Goal: Task Accomplishment & Management: Complete application form

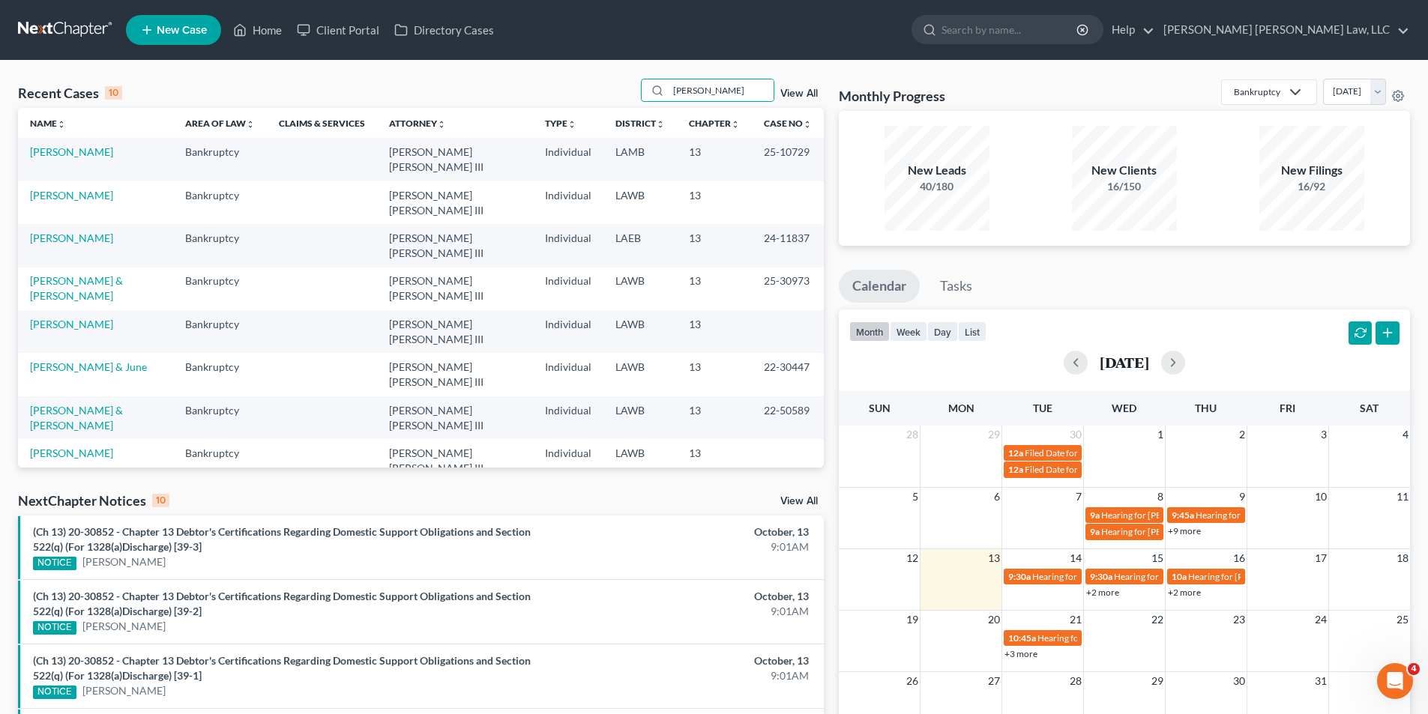
drag, startPoint x: 714, startPoint y: 86, endPoint x: 553, endPoint y: 100, distance: 161.8
click at [554, 100] on div "Recent Cases 10 [PERSON_NAME] View All" at bounding box center [421, 93] width 806 height 29
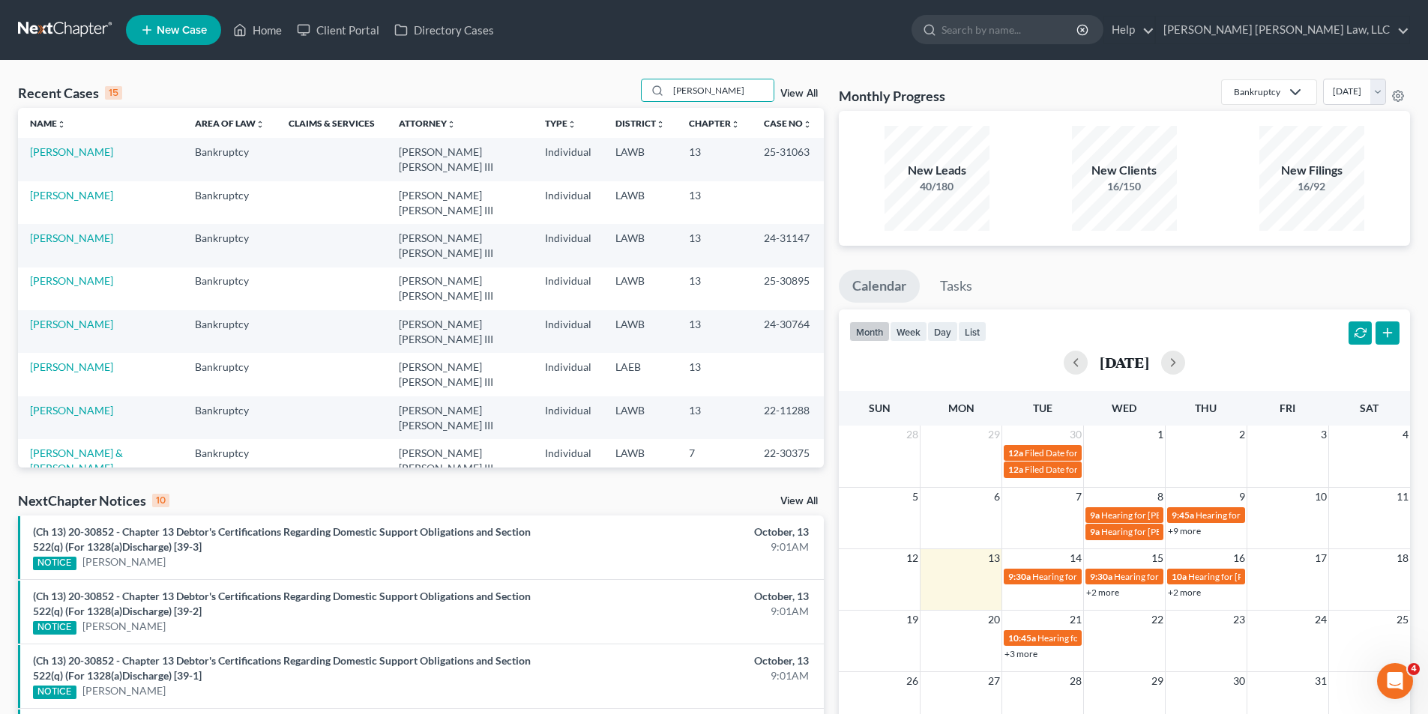
type input "[PERSON_NAME]"
click at [82, 189] on link "[PERSON_NAME]" at bounding box center [71, 195] width 83 height 13
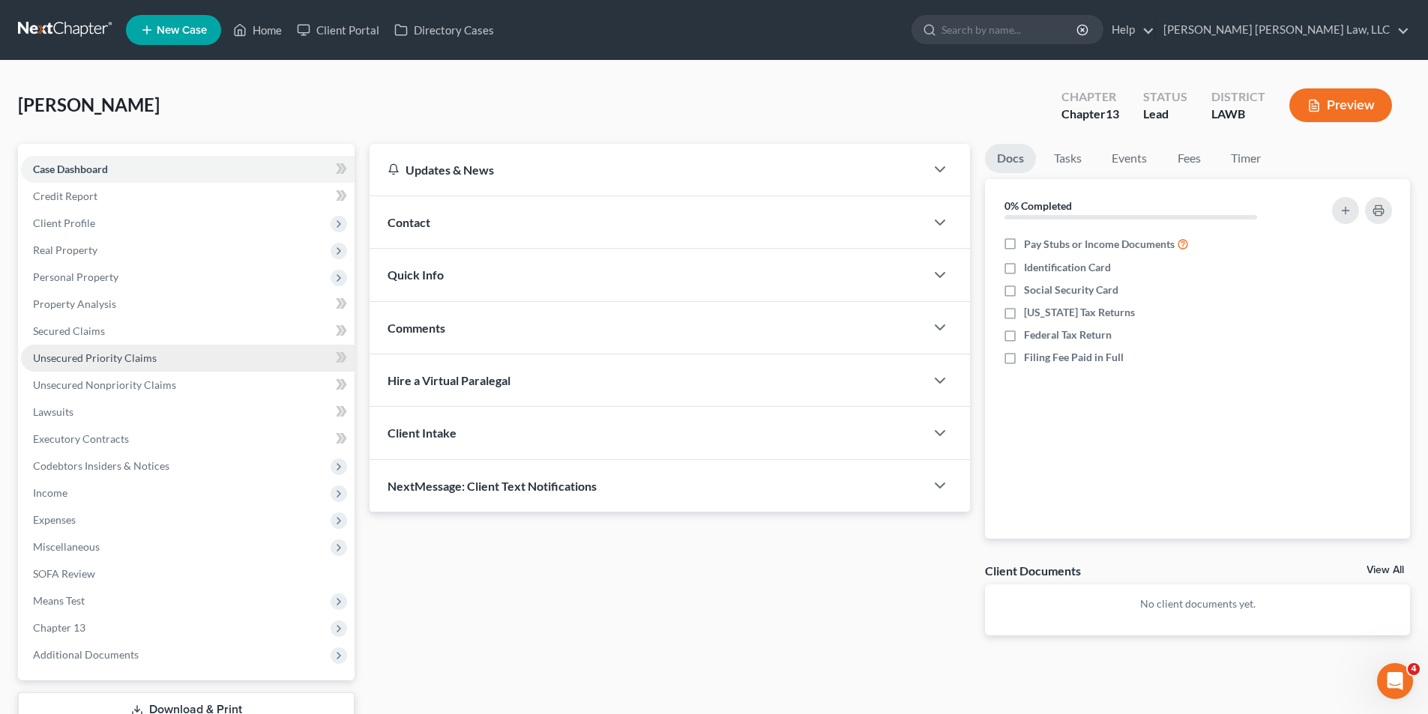
click at [86, 362] on span "Unsecured Priority Claims" at bounding box center [95, 358] width 124 height 13
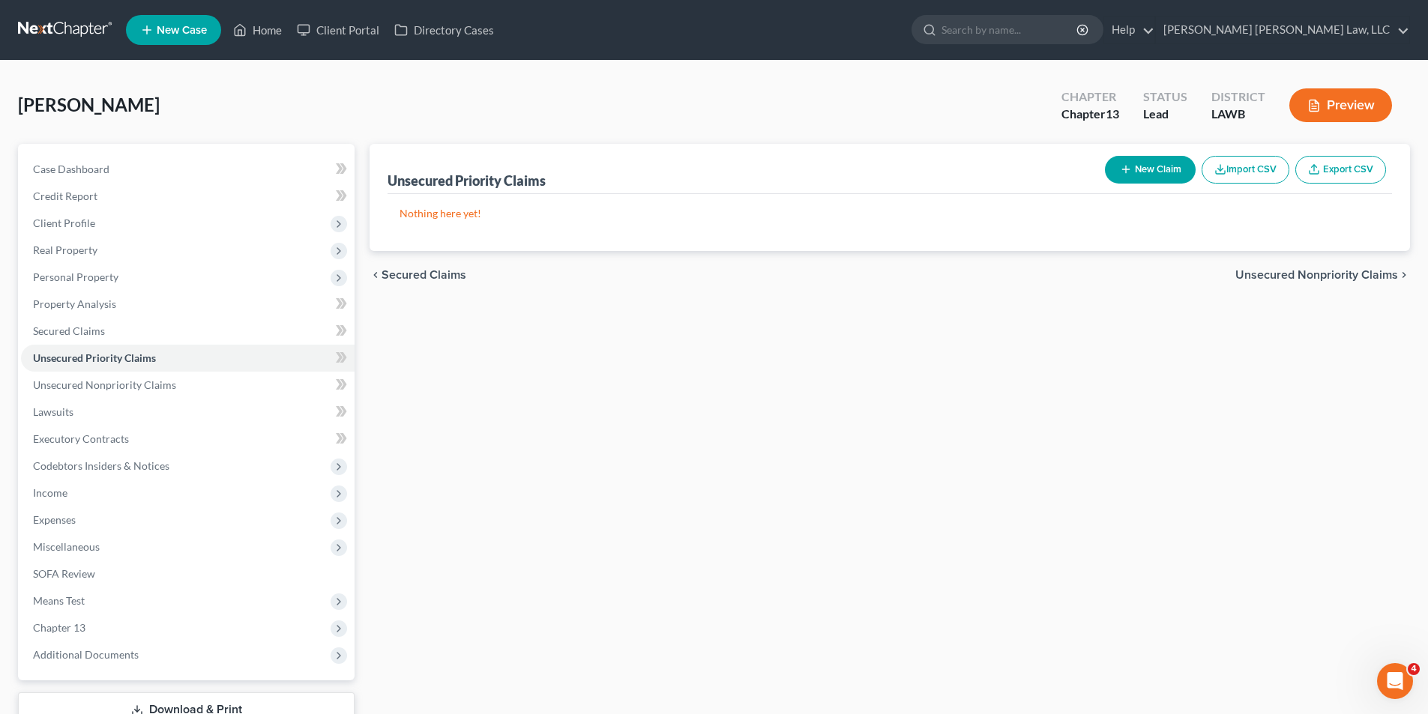
click at [1115, 175] on button "New Claim" at bounding box center [1150, 170] width 91 height 28
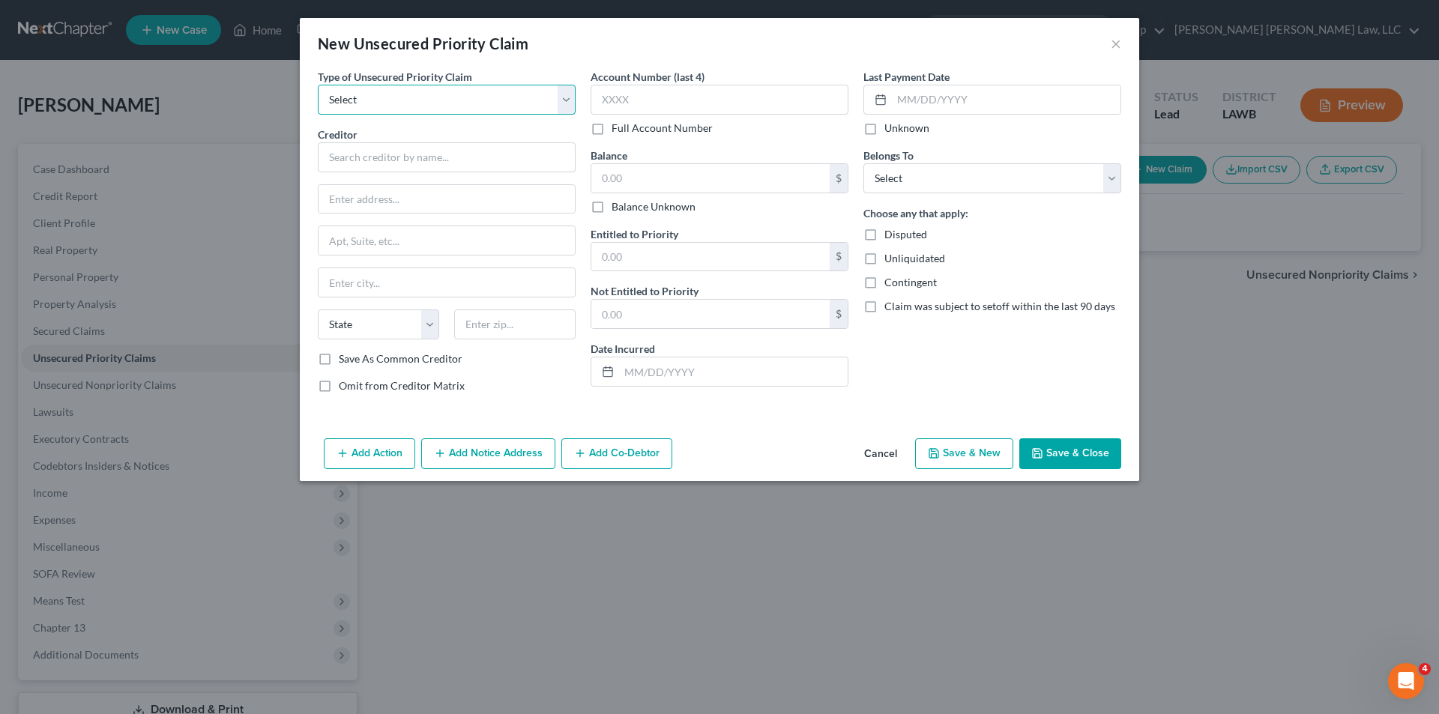
click at [427, 94] on select "Select Taxes & Other Government Units Domestic Support Obligations Extensions o…" at bounding box center [447, 100] width 258 height 30
select select "0"
click at [318, 85] on select "Select Taxes & Other Government Units Domestic Support Obligations Extensions o…" at bounding box center [447, 100] width 258 height 30
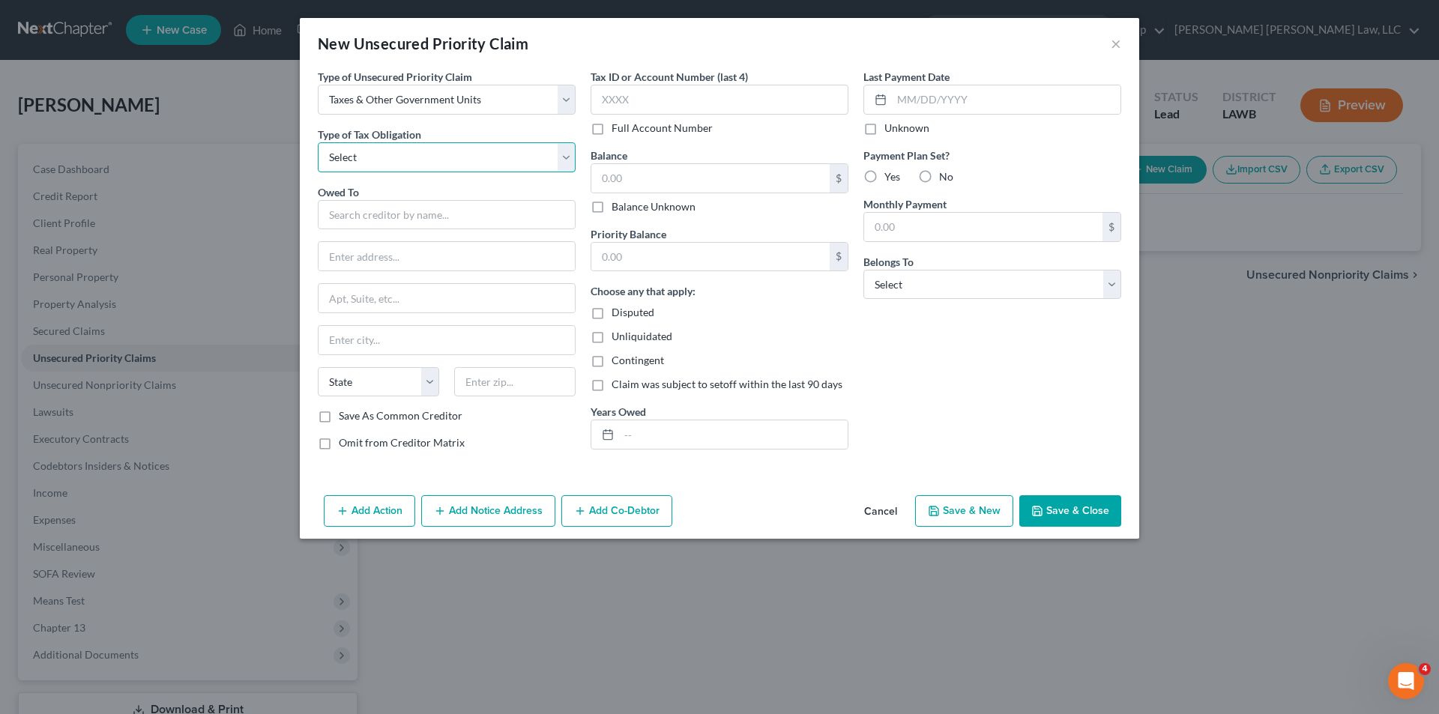
click at [376, 152] on select "Select Federal City State Franchise Tax Board Other" at bounding box center [447, 157] width 258 height 30
select select "0"
click at [318, 142] on select "Select Federal City State Franchise Tax Board Other" at bounding box center [447, 157] width 258 height 30
click at [367, 209] on input "text" at bounding box center [447, 215] width 258 height 30
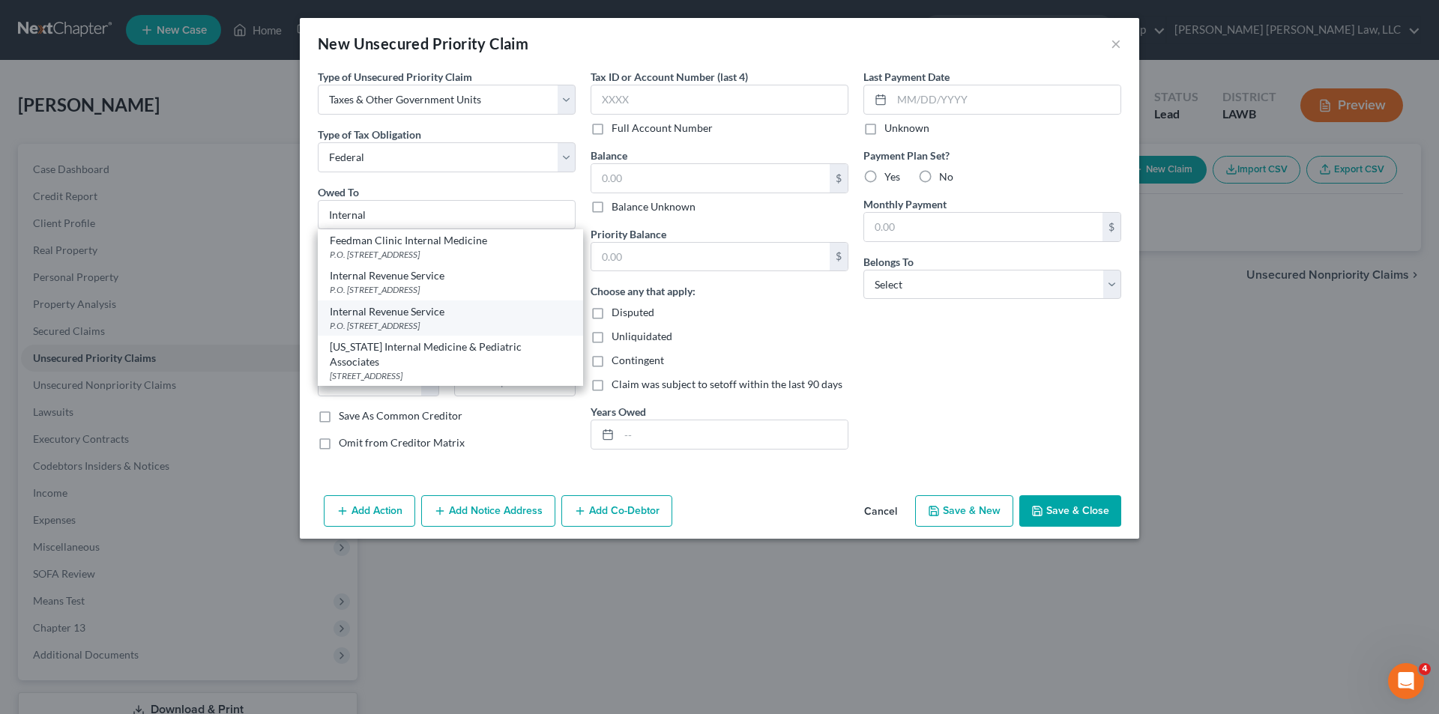
click at [389, 319] on div "P.O. [STREET_ADDRESS]" at bounding box center [450, 325] width 241 height 13
type input "Internal Revenue Service"
type input "P.O. Box 7246"
type input "[GEOGRAPHIC_DATA]"
select select "39"
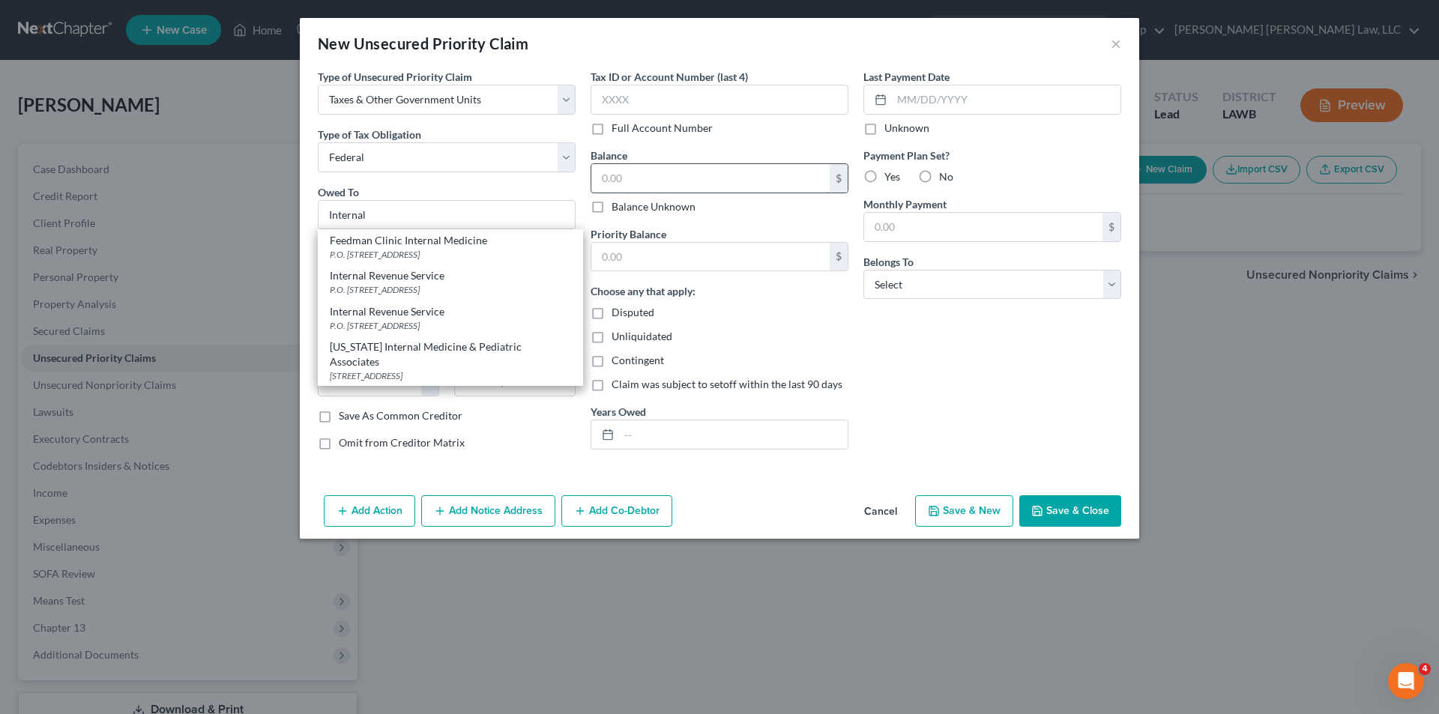
type input "19101"
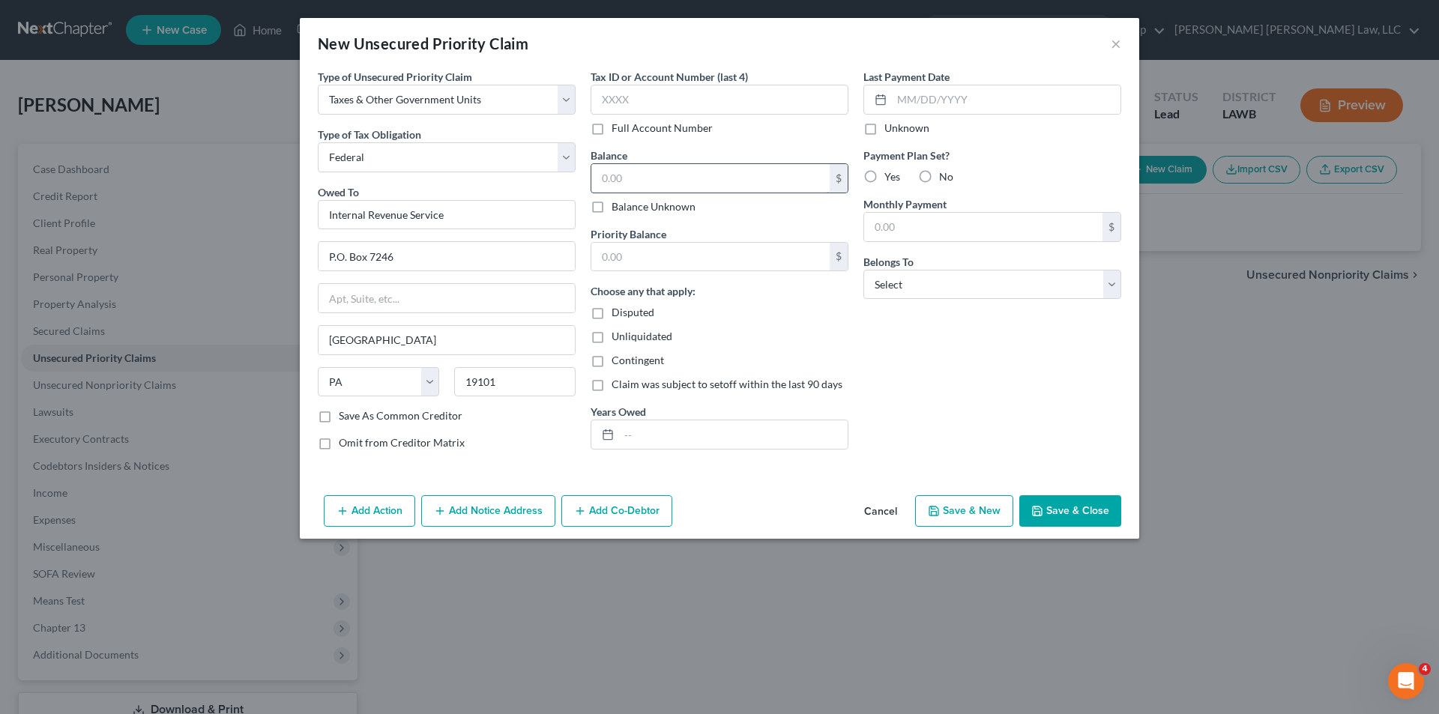
click at [625, 173] on input "text" at bounding box center [710, 178] width 238 height 28
type input "875.00"
click at [630, 427] on input "text" at bounding box center [733, 435] width 229 height 28
type input "2024"
click at [939, 174] on label "No" at bounding box center [946, 176] width 14 height 15
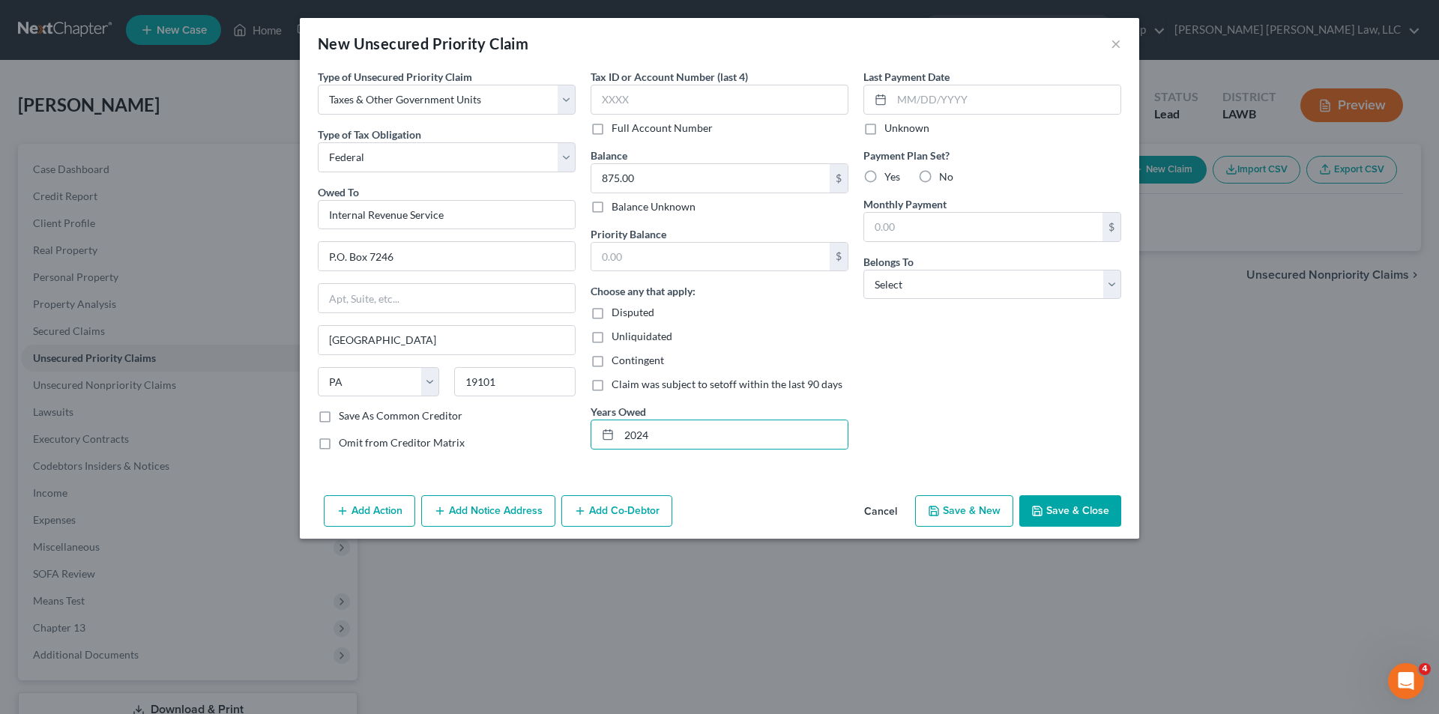
click at [945, 174] on input "No" at bounding box center [950, 174] width 10 height 10
radio input "true"
click at [912, 284] on select "Select Debtor 1 Only Debtor 2 Only Debtor 1 And Debtor 2 Only At Least One Of T…" at bounding box center [993, 285] width 258 height 30
select select "0"
click at [864, 270] on select "Select Debtor 1 Only Debtor 2 Only Debtor 1 And Debtor 2 Only At Least One Of T…" at bounding box center [993, 285] width 258 height 30
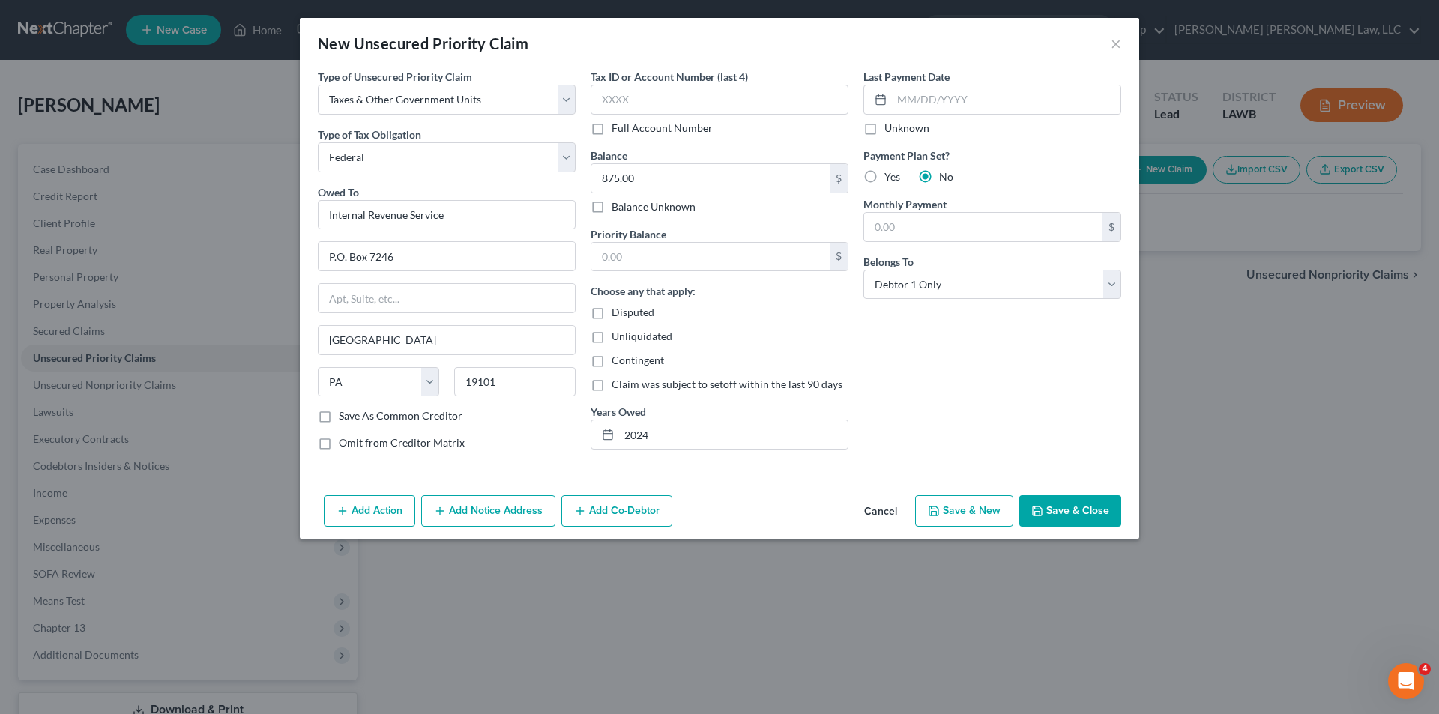
click at [1093, 513] on button "Save & Close" at bounding box center [1070, 510] width 102 height 31
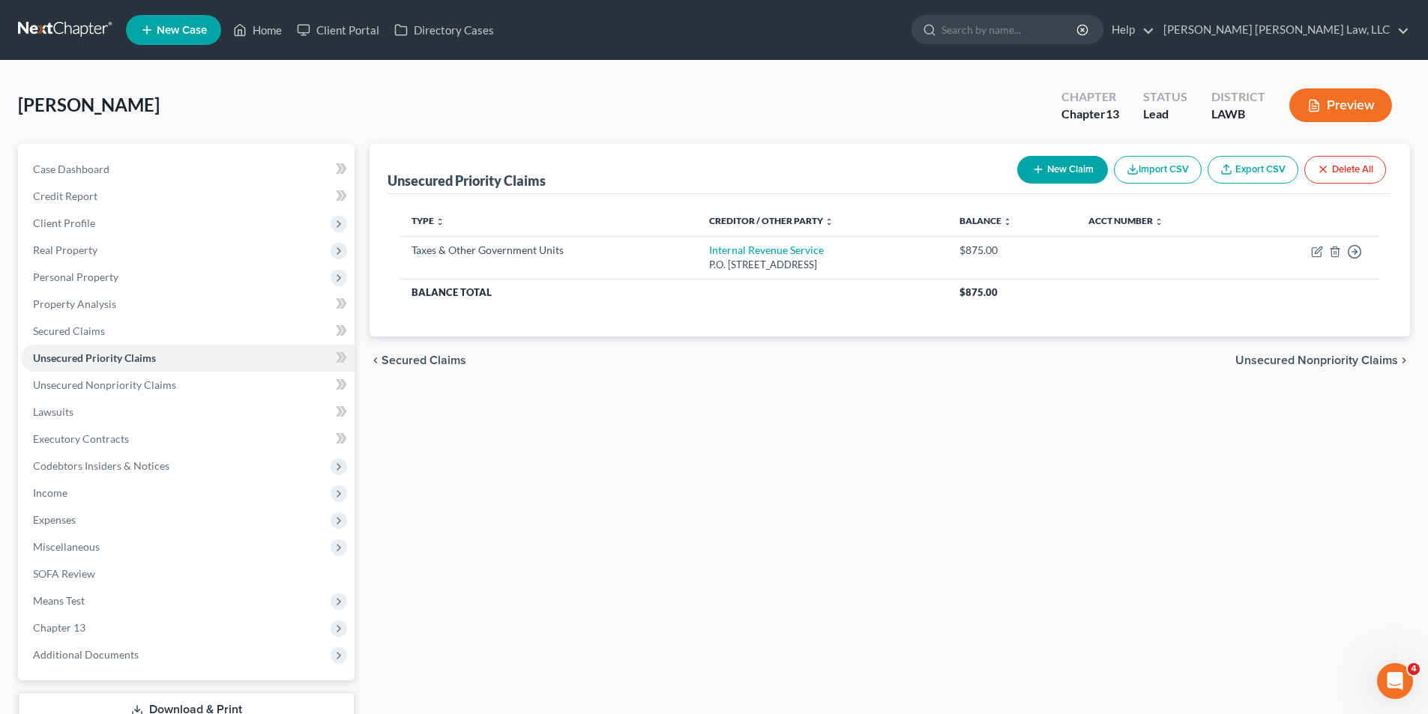
click at [1075, 170] on button "New Claim" at bounding box center [1062, 170] width 91 height 28
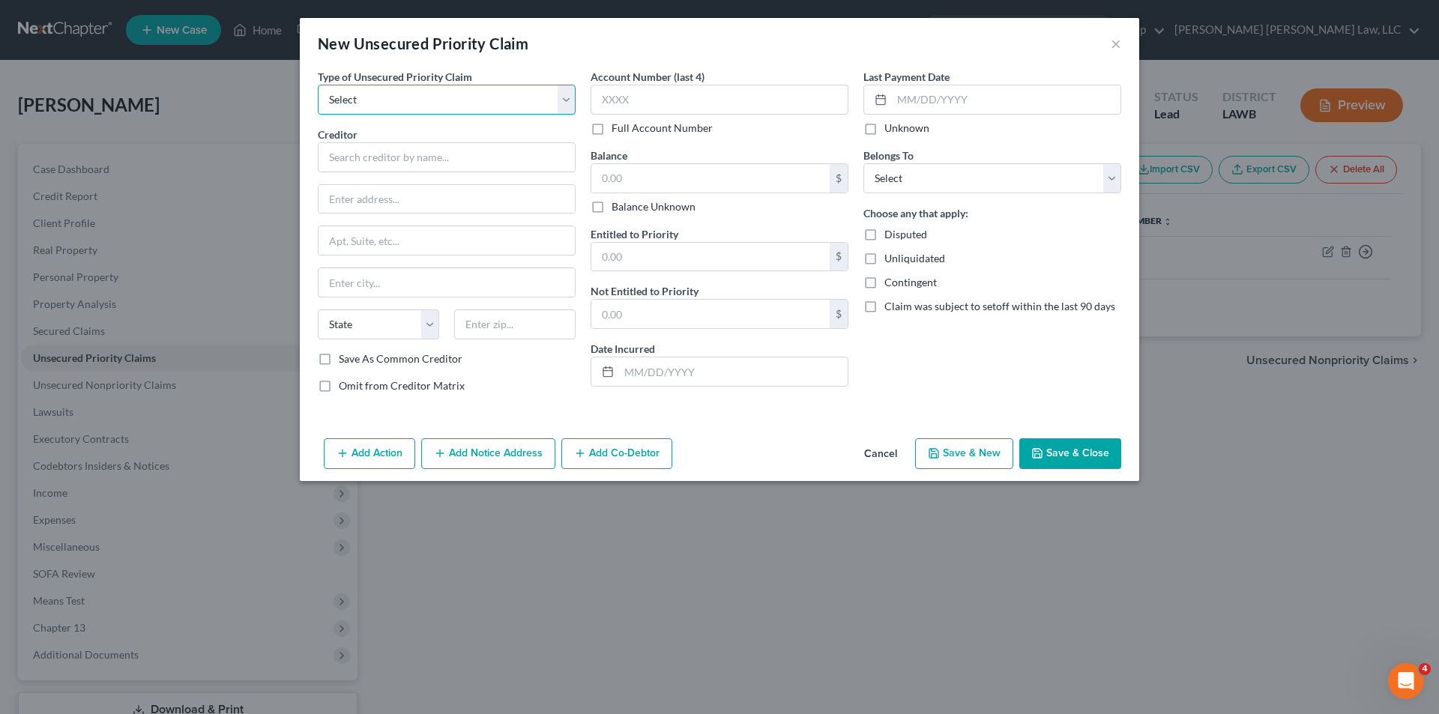
click at [451, 94] on select "Select Taxes & Other Government Units Domestic Support Obligations Extensions o…" at bounding box center [447, 100] width 258 height 30
select select "0"
click at [318, 85] on select "Select Taxes & Other Government Units Domestic Support Obligations Extensions o…" at bounding box center [447, 100] width 258 height 30
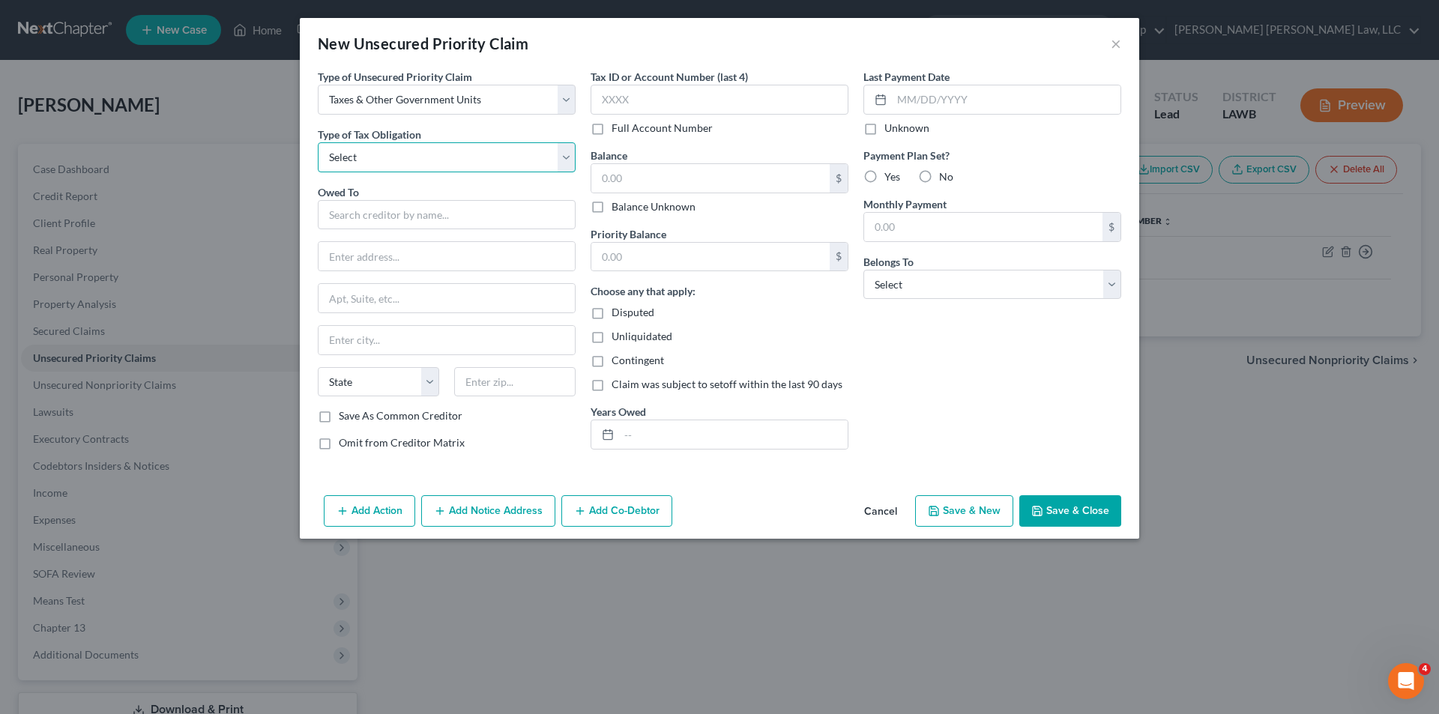
click at [349, 145] on select "Select Federal City State Franchise Tax Board Other" at bounding box center [447, 157] width 258 height 30
select select "2"
click at [318, 142] on select "Select Federal City State Franchise Tax Board Other" at bounding box center [447, 157] width 258 height 30
click at [367, 199] on div "Owed To *" at bounding box center [447, 207] width 258 height 46
click at [364, 210] on input "text" at bounding box center [447, 215] width 258 height 30
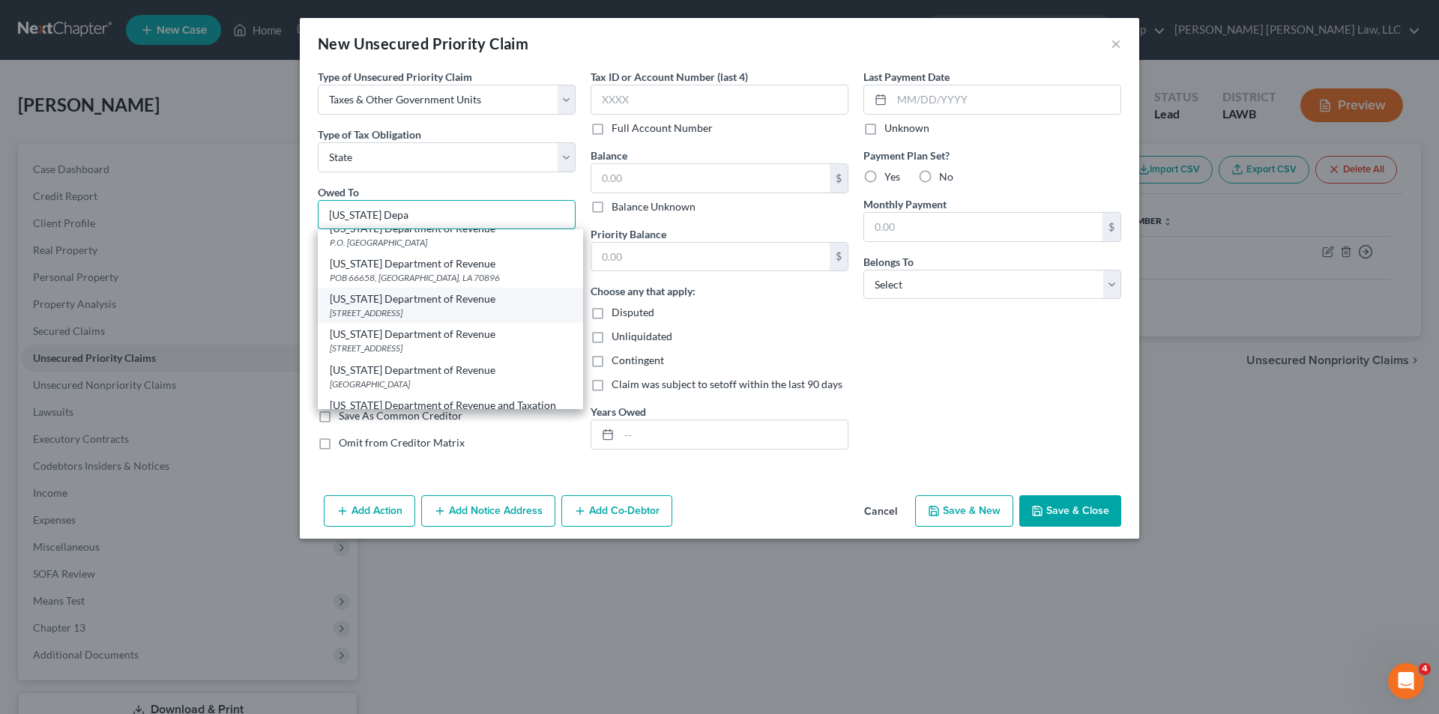
scroll to position [225, 0]
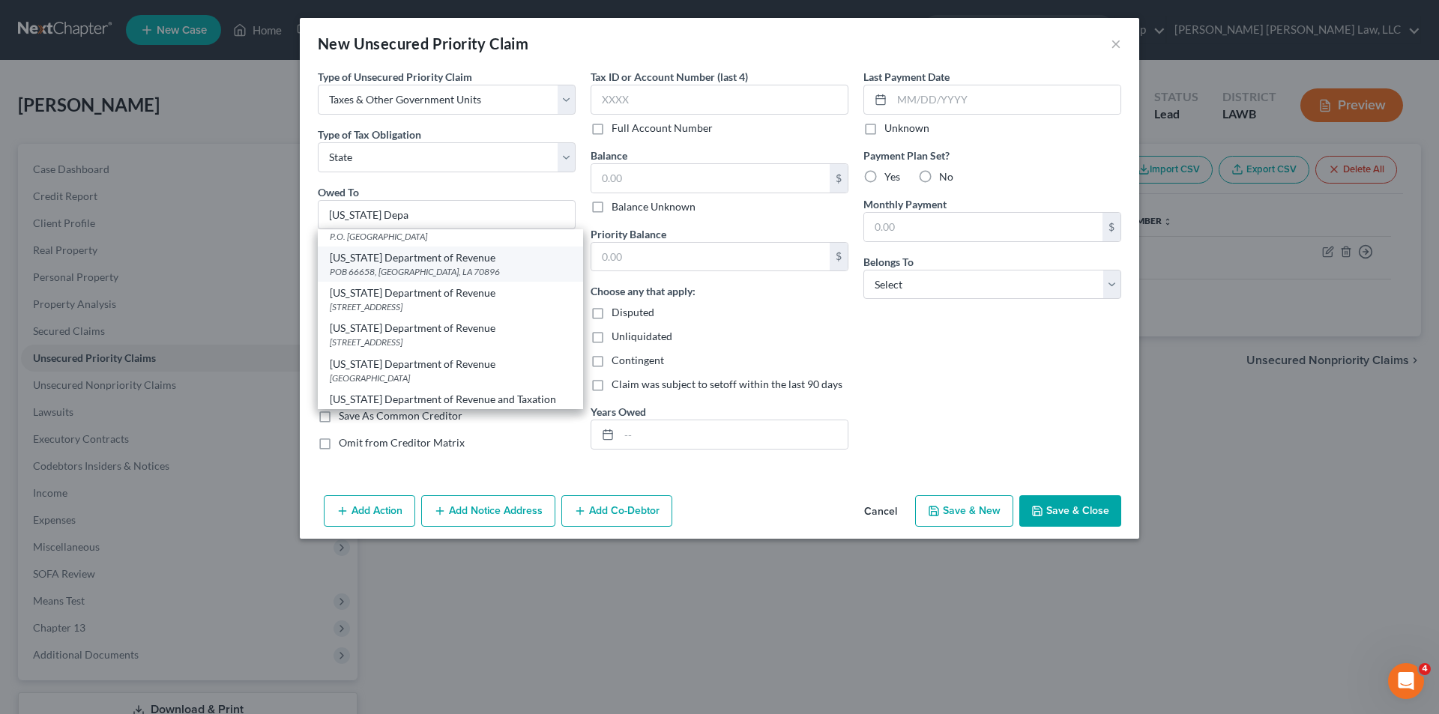
click at [410, 269] on div "POB 66658, [GEOGRAPHIC_DATA], LA 70896" at bounding box center [450, 271] width 241 height 13
type input "[US_STATE] Department of Revenue"
type input "POB 66658"
type input "Baton Rouge"
select select "19"
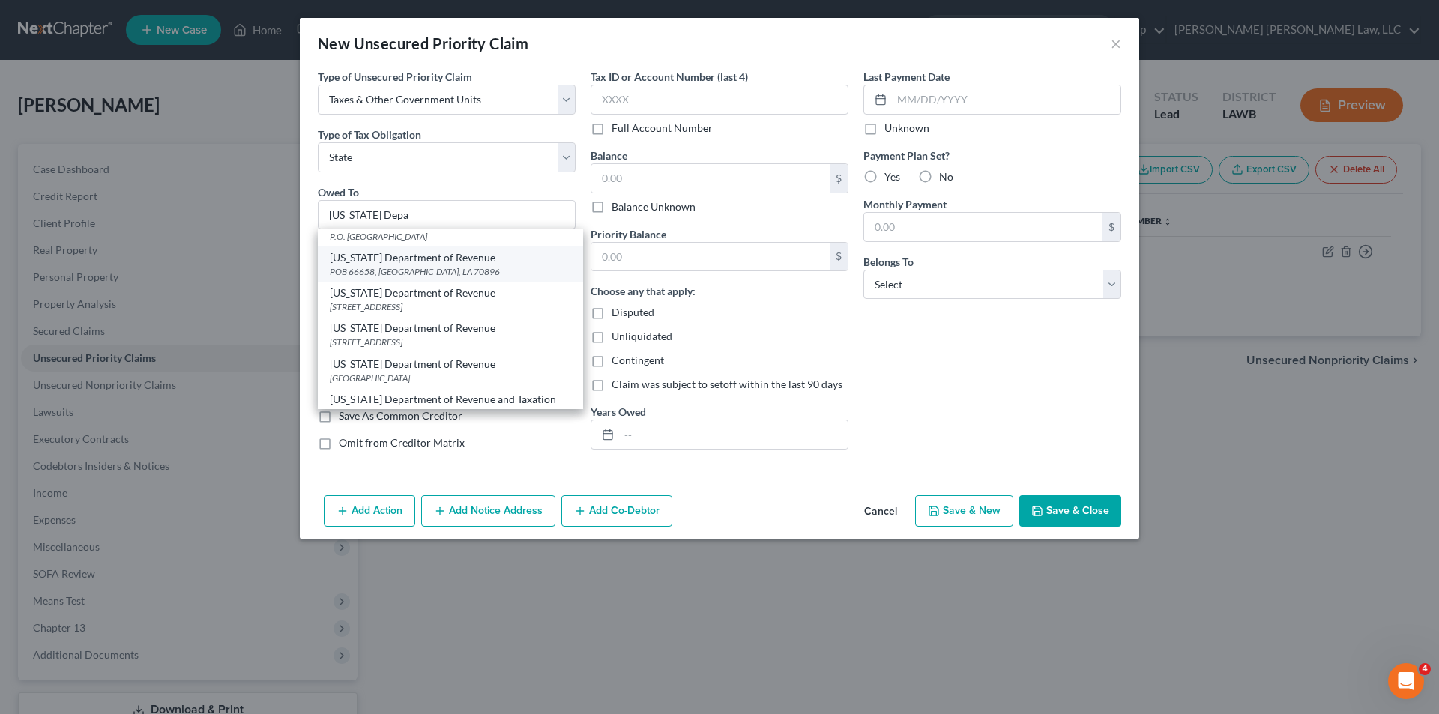
type input "70896"
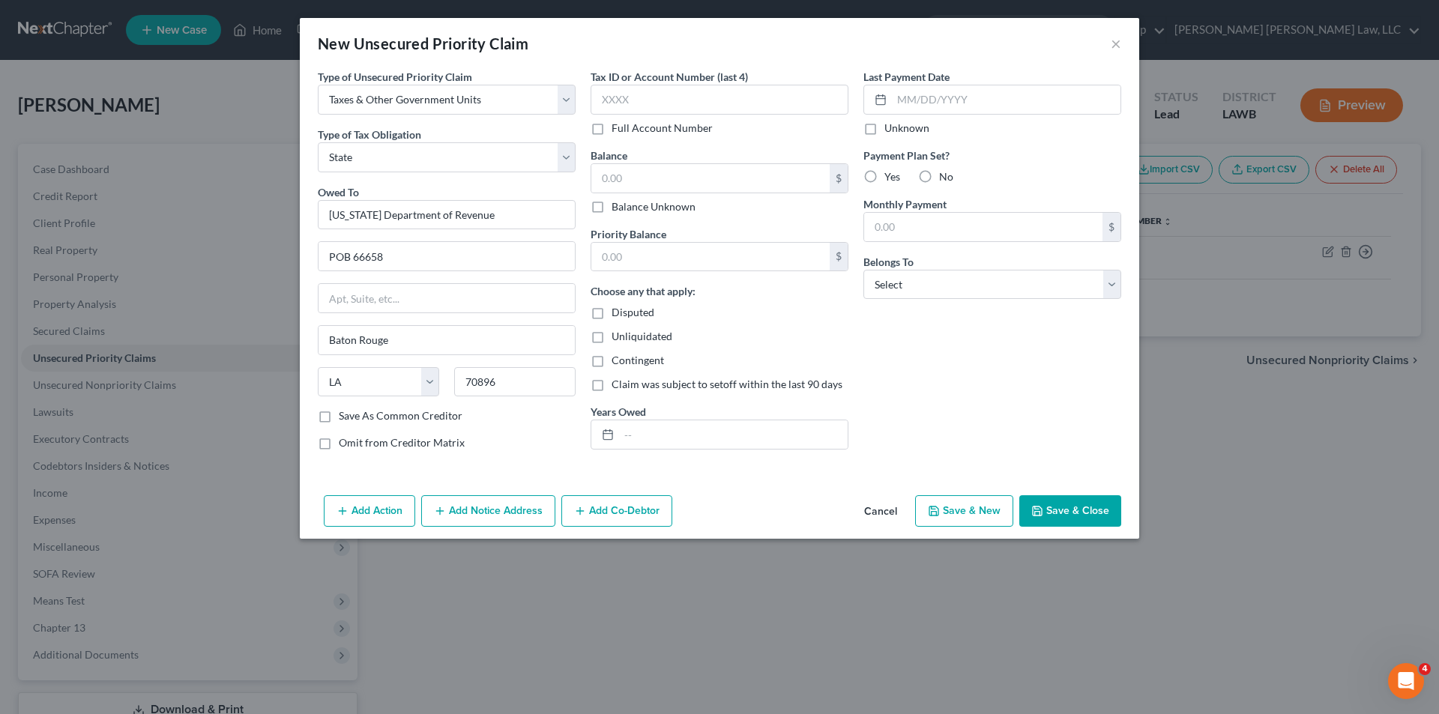
scroll to position [0, 0]
click at [620, 184] on input "text" at bounding box center [710, 178] width 238 height 28
type input "21.00"
click at [649, 441] on input "text" at bounding box center [733, 435] width 229 height 28
type input "2024"
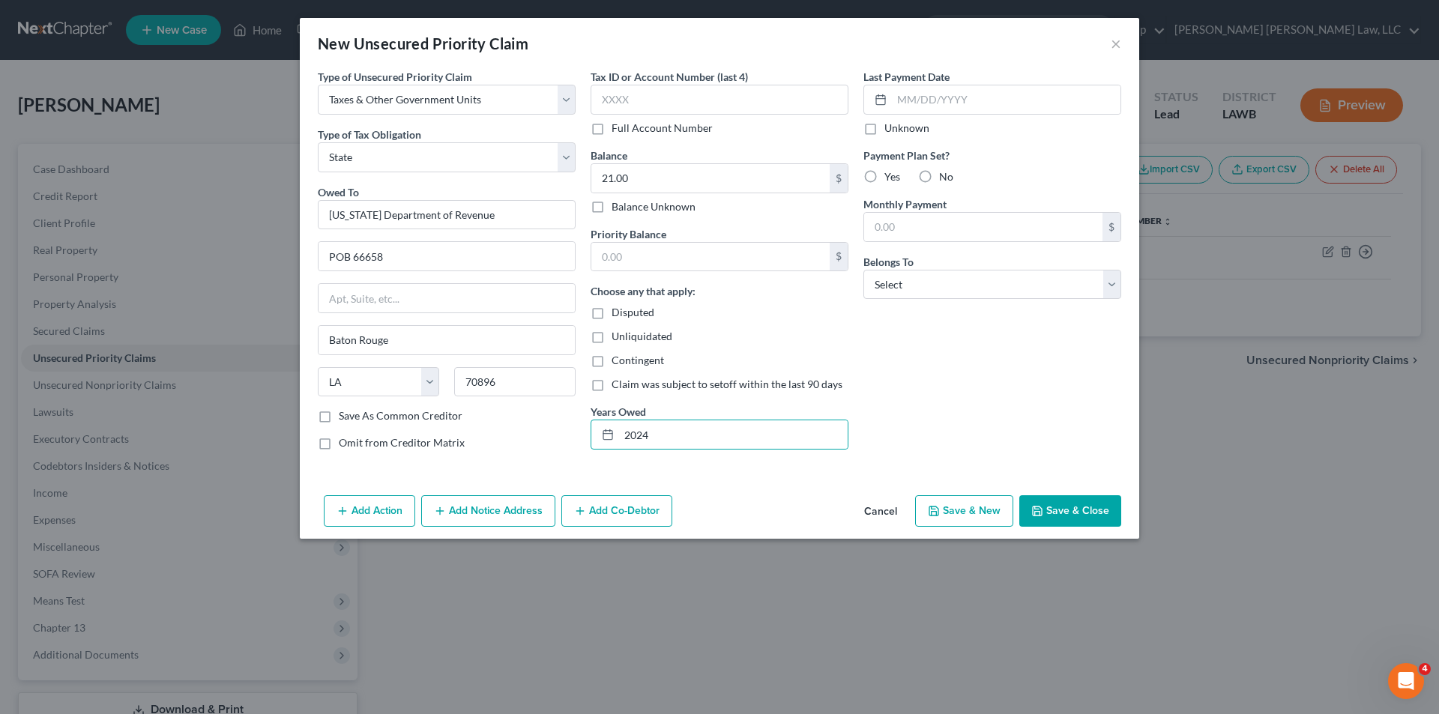
click at [939, 181] on label "No" at bounding box center [946, 176] width 14 height 15
click at [945, 179] on input "No" at bounding box center [950, 174] width 10 height 10
radio input "true"
click at [924, 283] on select "Select Debtor 1 Only Debtor 2 Only Debtor 1 And Debtor 2 Only At Least One Of T…" at bounding box center [993, 285] width 258 height 30
select select "0"
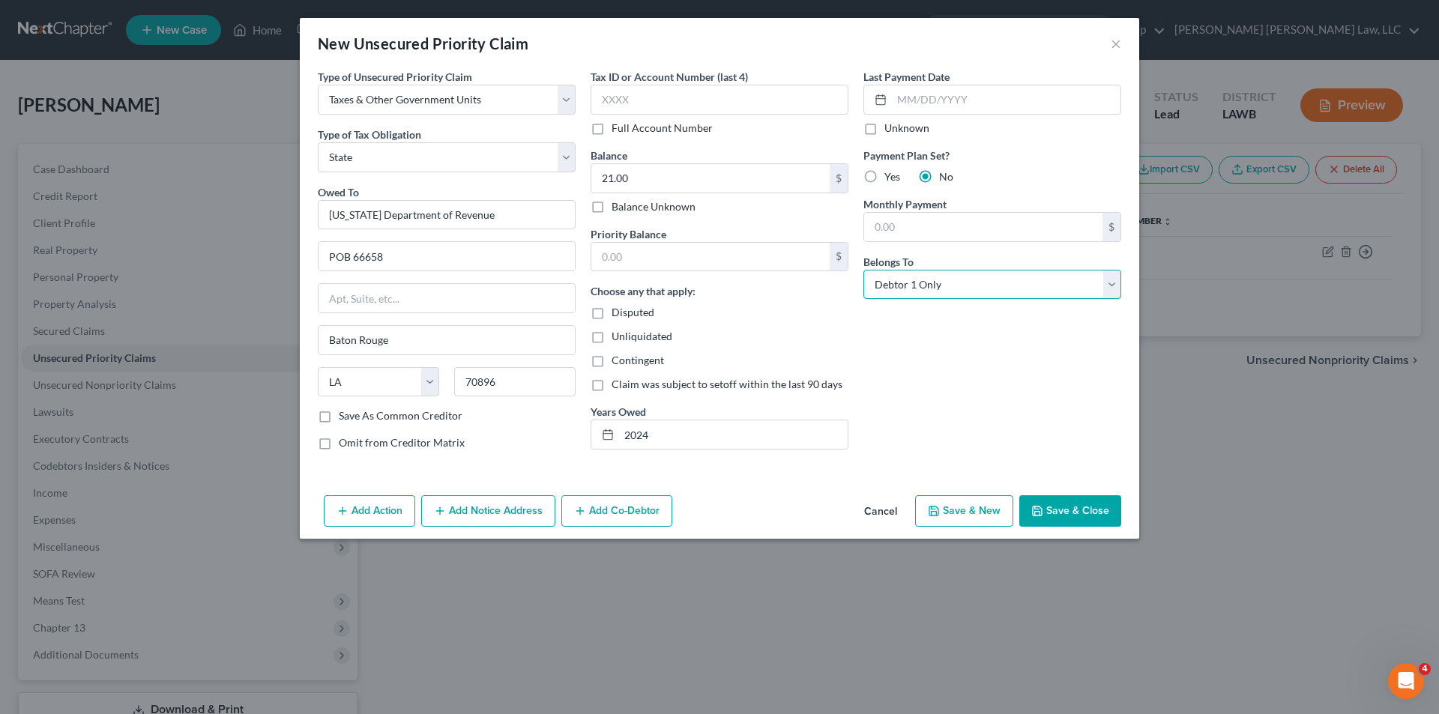
click at [864, 270] on select "Select Debtor 1 Only Debtor 2 Only Debtor 1 And Debtor 2 Only At Least One Of T…" at bounding box center [993, 285] width 258 height 30
click at [1071, 516] on button "Save & Close" at bounding box center [1070, 510] width 102 height 31
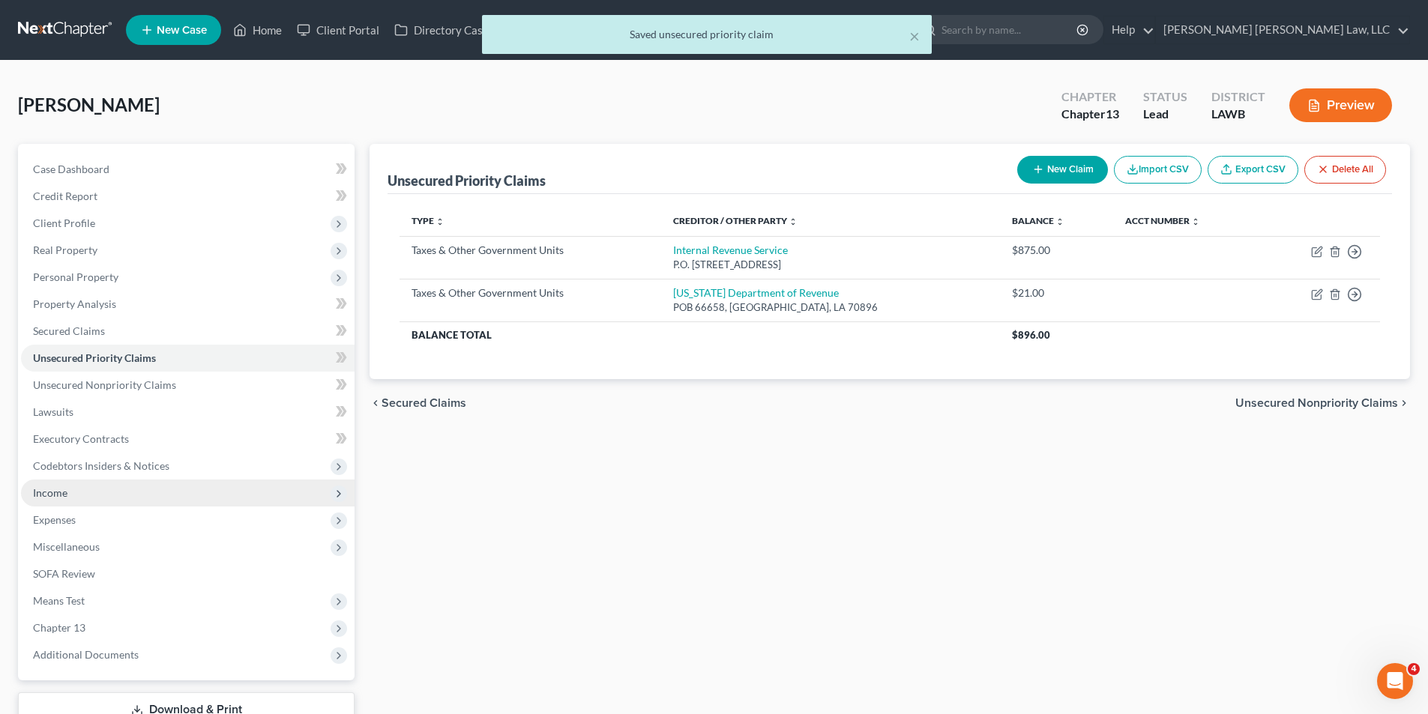
click at [57, 493] on span "Income" at bounding box center [50, 492] width 34 height 13
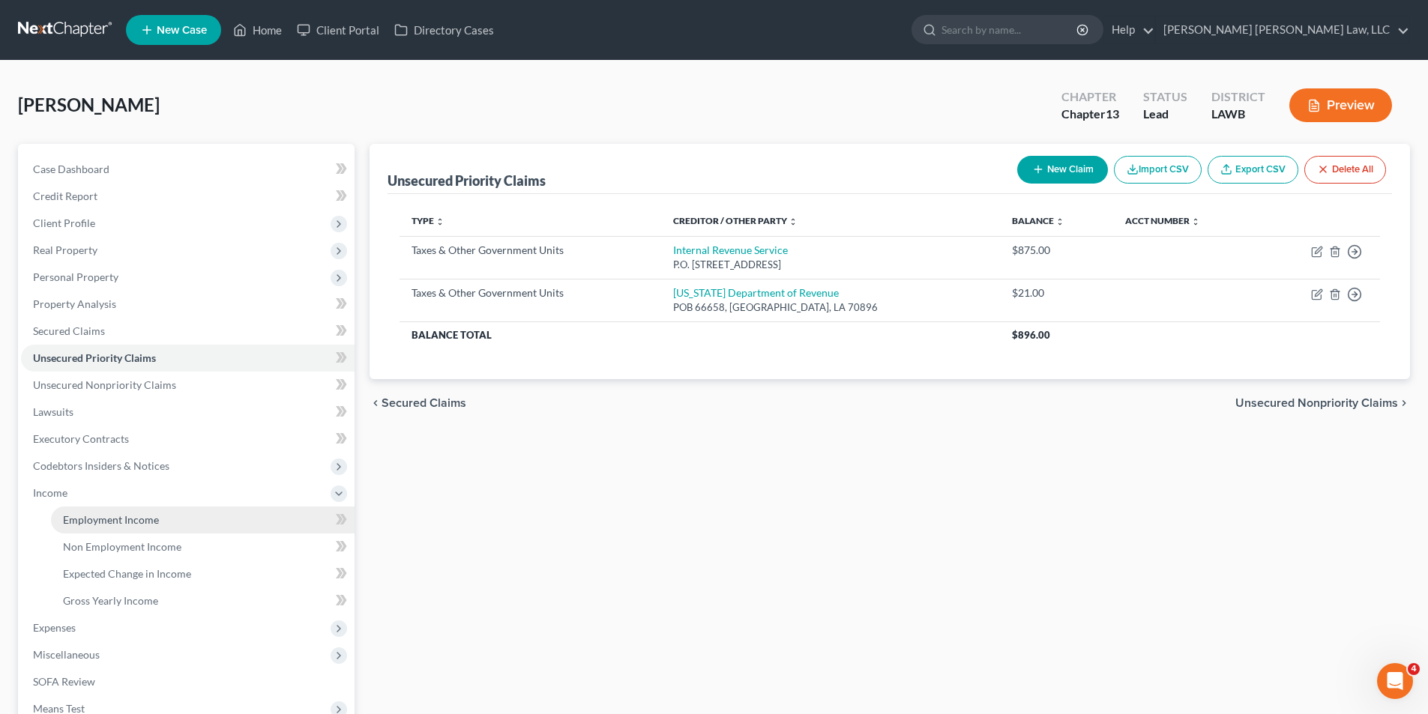
drag, startPoint x: 77, startPoint y: 524, endPoint x: 270, endPoint y: 469, distance: 200.5
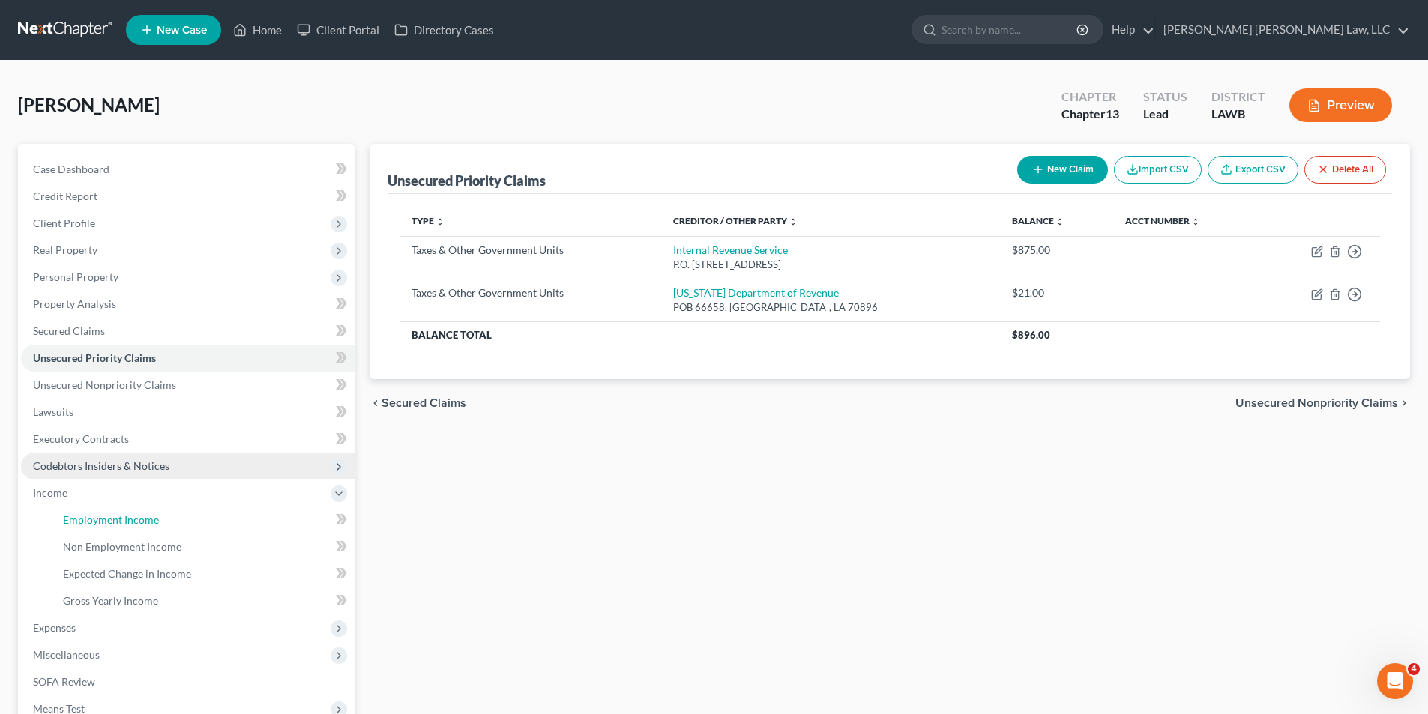
click at [78, 524] on span "Employment Income" at bounding box center [111, 519] width 96 height 13
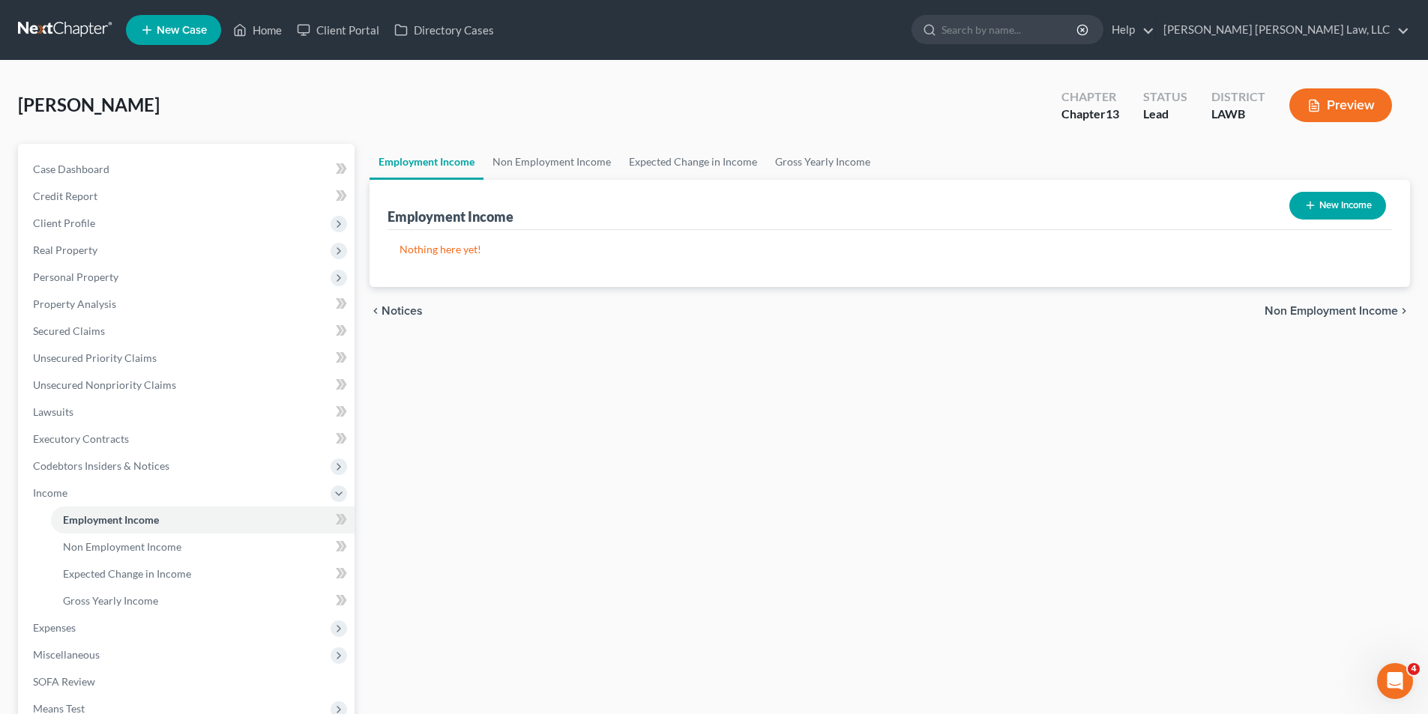
click at [1339, 198] on button "New Income" at bounding box center [1337, 206] width 97 height 28
select select "0"
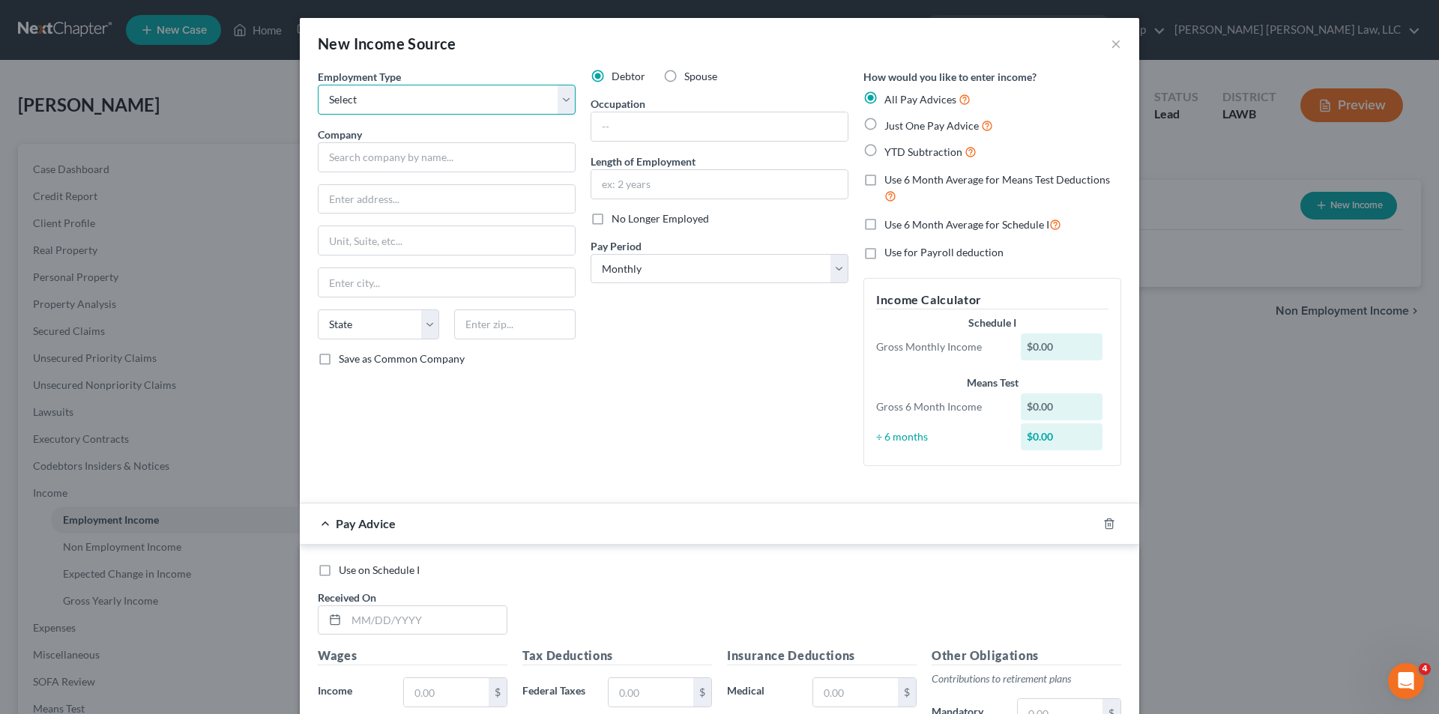
click at [411, 92] on select "Select Full or [DEMOGRAPHIC_DATA] Employment Self Employment" at bounding box center [447, 100] width 258 height 30
select select "0"
click at [318, 85] on select "Select Full or [DEMOGRAPHIC_DATA] Employment Self Employment" at bounding box center [447, 100] width 258 height 30
click at [362, 154] on input "text" at bounding box center [447, 157] width 258 height 30
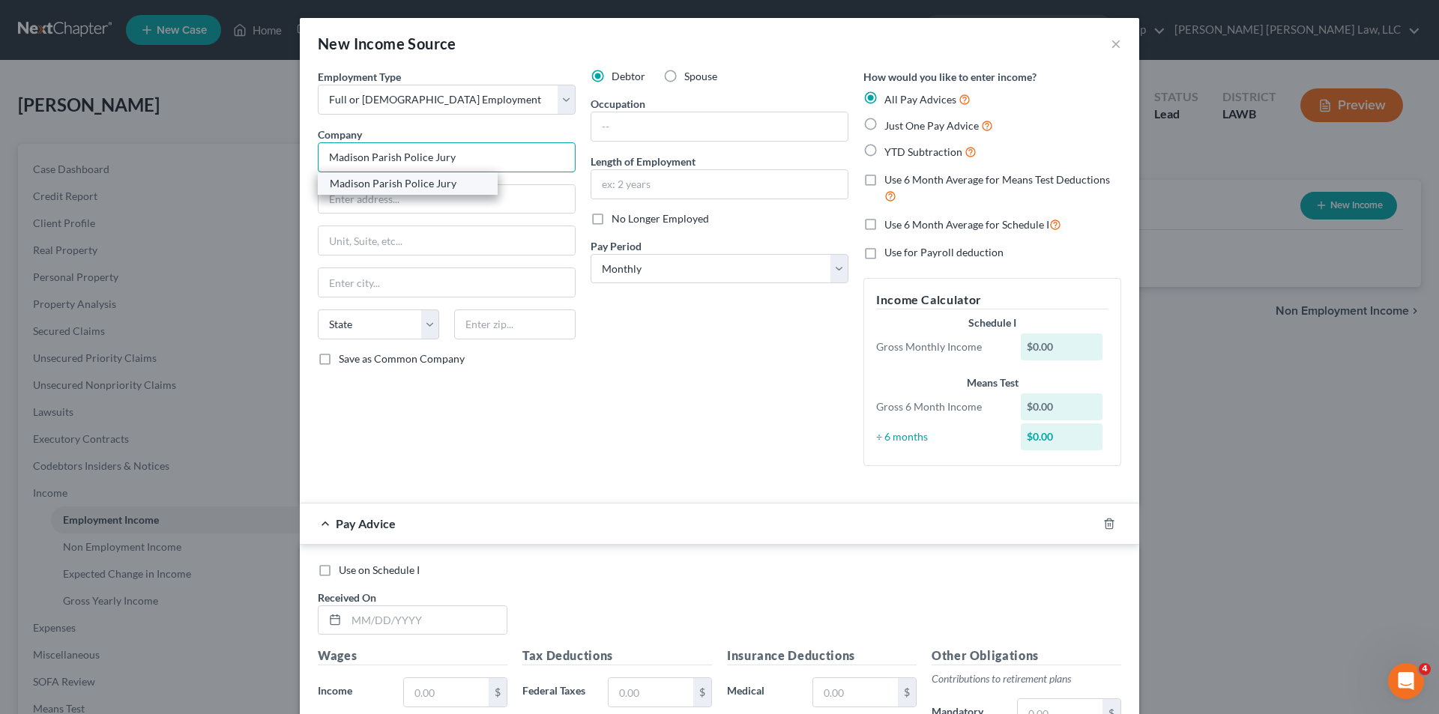
type input "Madison Parish Police Jury"
click at [364, 186] on div "Madison Parish Police Jury" at bounding box center [408, 183] width 156 height 15
type input "[STREET_ADDRESS]"
type input "Tallulah"
select select "19"
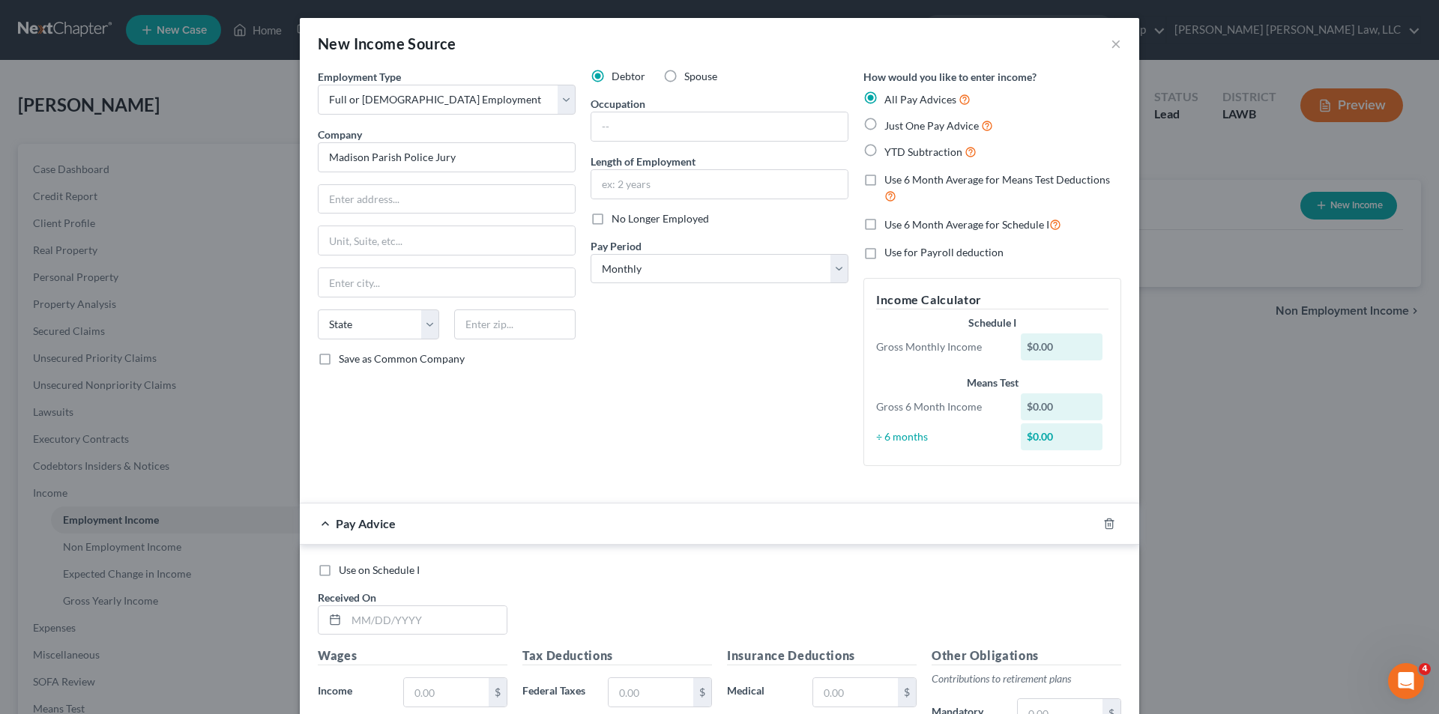
type input "71282"
click at [641, 122] on input "text" at bounding box center [719, 126] width 256 height 28
type input "Operator"
type input "15 years"
click at [657, 269] on select "Select Monthly Twice Monthly Every Other Week Weekly" at bounding box center [720, 269] width 258 height 30
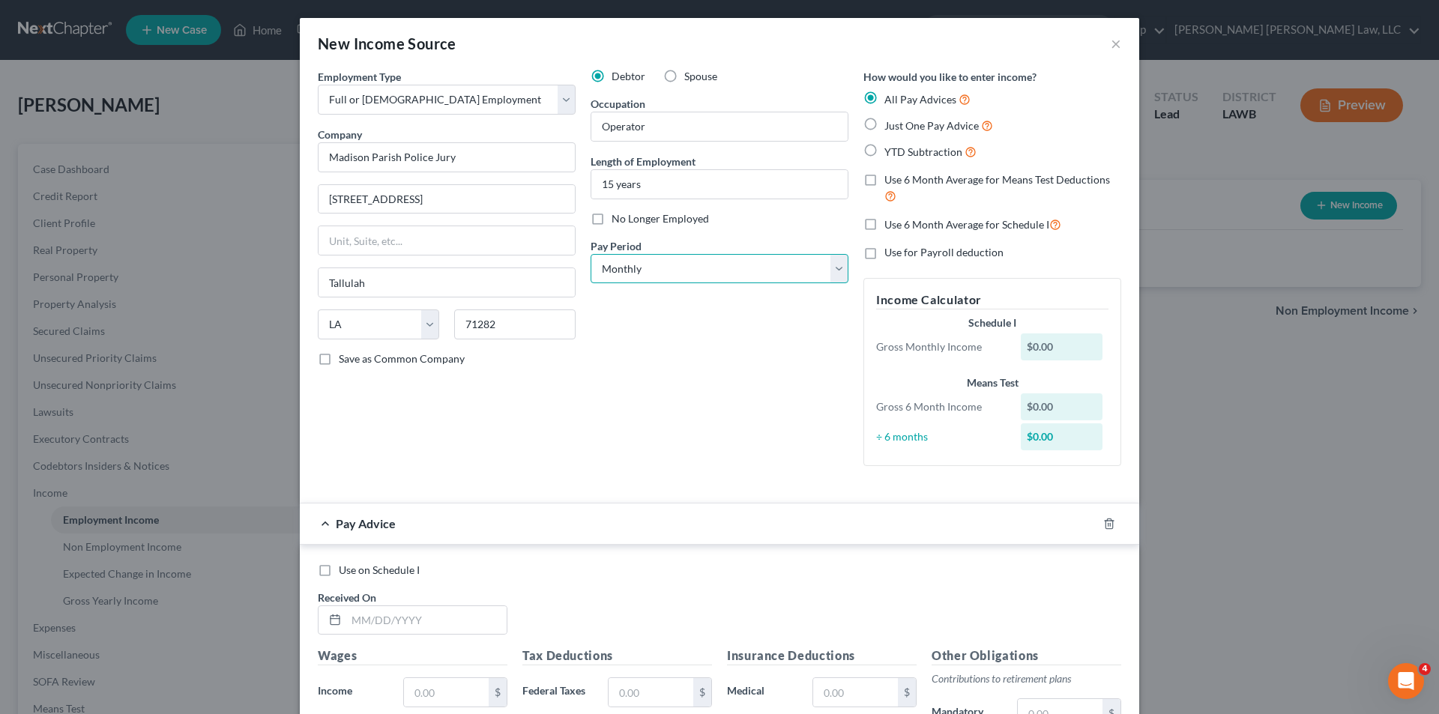
select select "2"
click at [591, 254] on select "Select Monthly Twice Monthly Every Other Week Weekly" at bounding box center [720, 269] width 258 height 30
click at [885, 121] on label "Just One Pay Advice" at bounding box center [939, 125] width 109 height 17
click at [891, 121] on input "Just One Pay Advice" at bounding box center [896, 122] width 10 height 10
radio input "true"
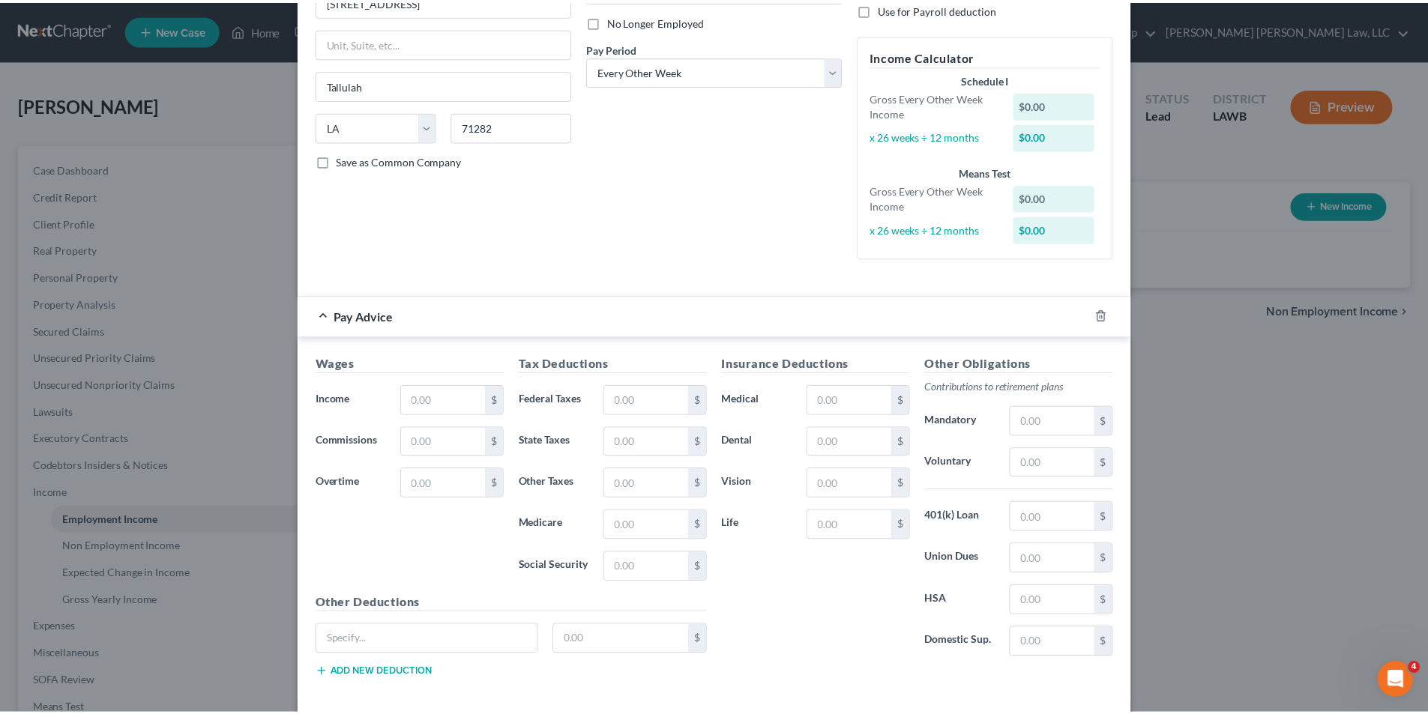
scroll to position [225, 0]
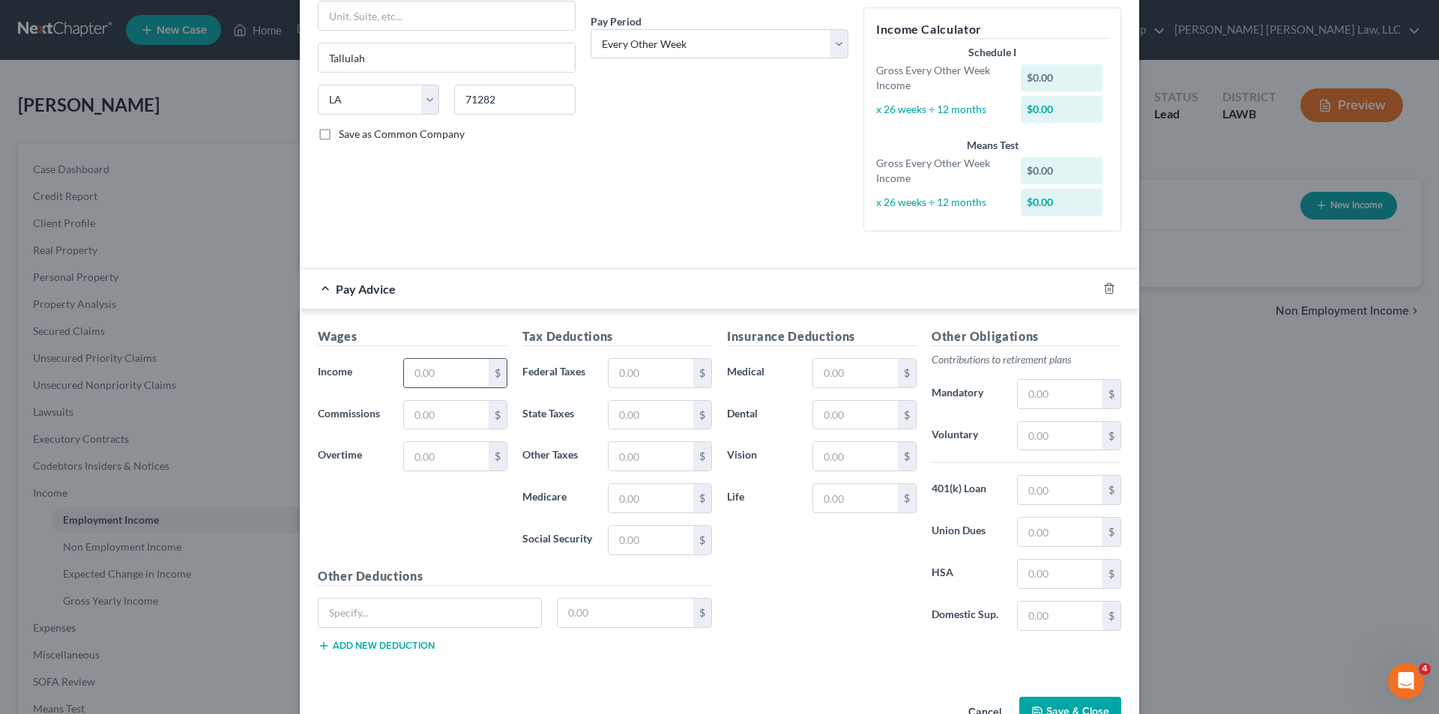
click at [422, 375] on input "text" at bounding box center [446, 373] width 85 height 28
type input "1,396.00"
click at [609, 378] on input "text" at bounding box center [651, 373] width 85 height 28
type input "28.61"
type input "19.23"
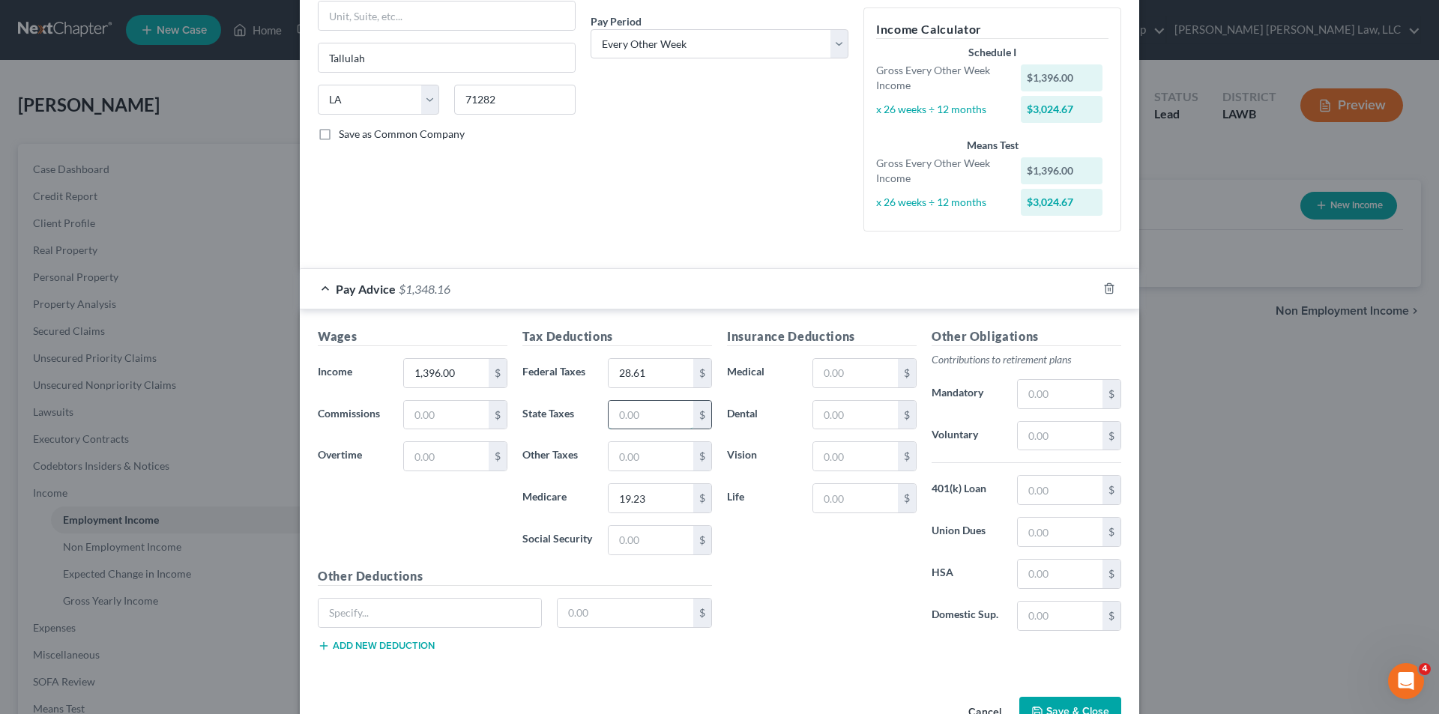
click at [627, 418] on input "text" at bounding box center [651, 415] width 85 height 28
type input "22.03"
type input "390.43"
click at [1059, 402] on input "text" at bounding box center [1060, 394] width 85 height 28
type input "153.56"
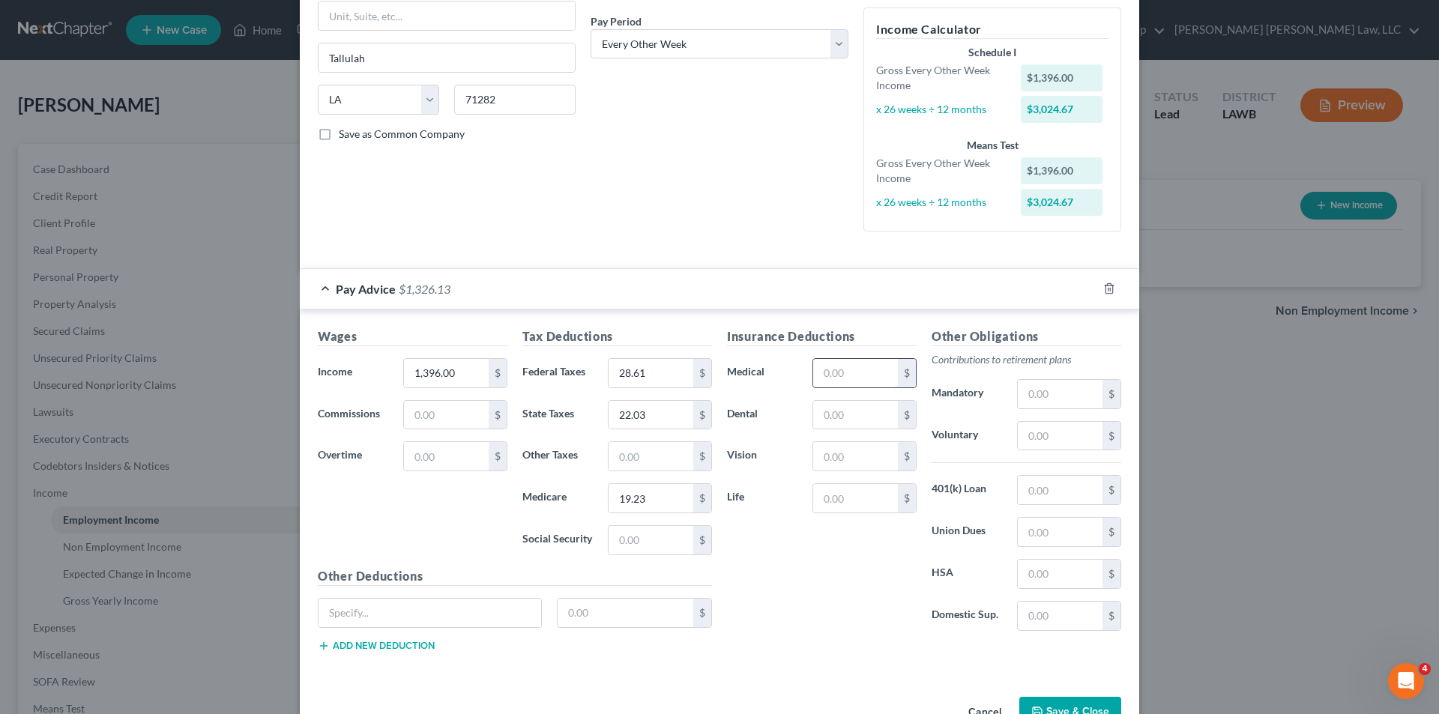
click at [851, 368] on input "text" at bounding box center [855, 373] width 85 height 28
click at [1059, 392] on input "text" at bounding box center [1060, 394] width 85 height 28
type input "132.62"
click at [840, 375] on input "text" at bounding box center [855, 373] width 85 height 28
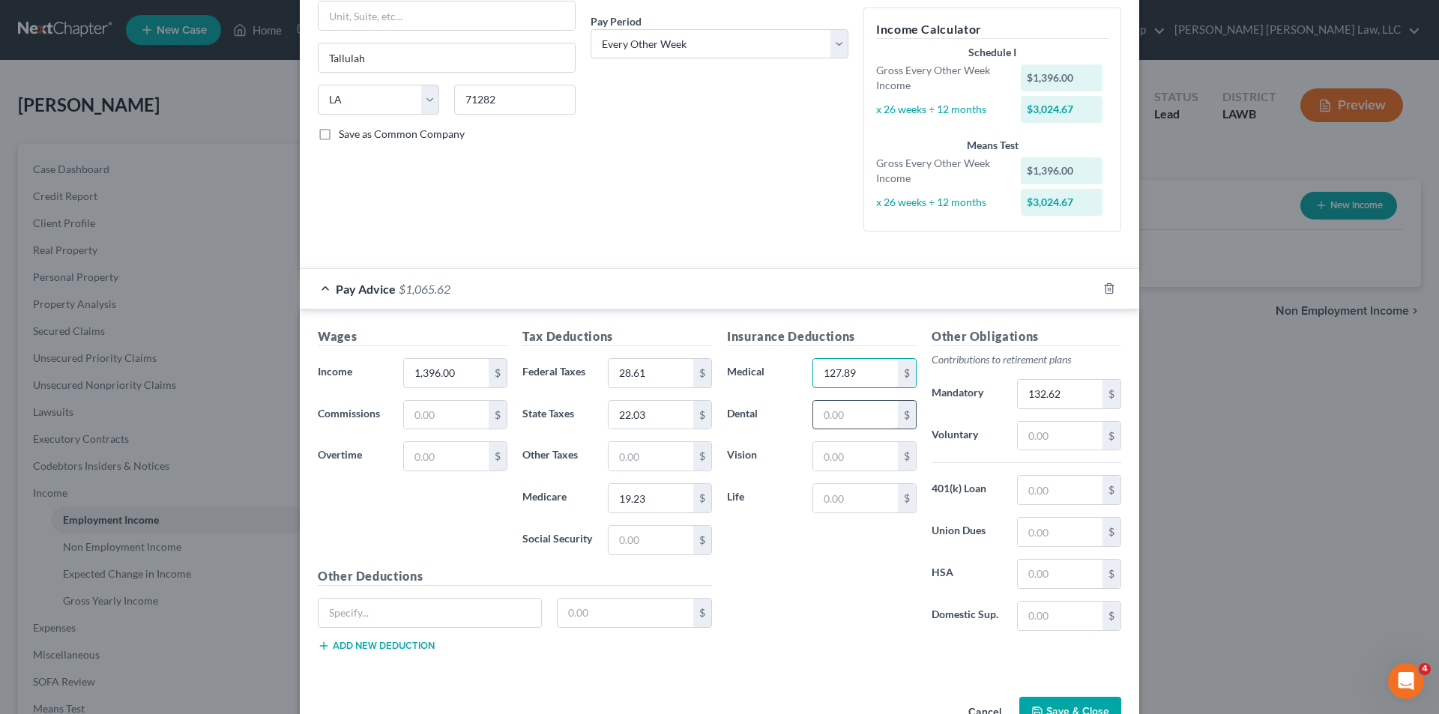
type input "127.89"
drag, startPoint x: 850, startPoint y: 419, endPoint x: 909, endPoint y: 427, distance: 58.9
click at [850, 419] on input "text" at bounding box center [855, 415] width 85 height 28
click at [1049, 708] on button "Save & Close" at bounding box center [1070, 712] width 102 height 31
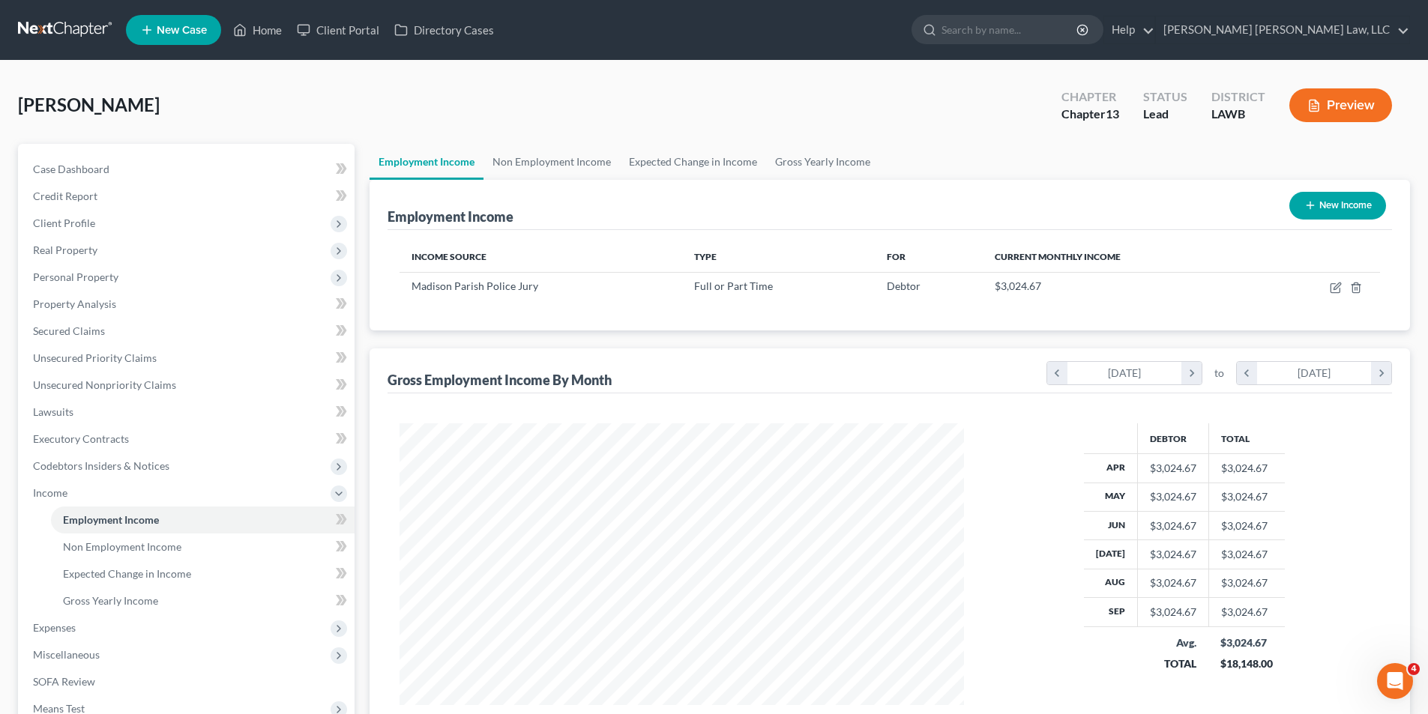
scroll to position [749322, 749013]
click at [82, 30] on link at bounding box center [66, 29] width 96 height 27
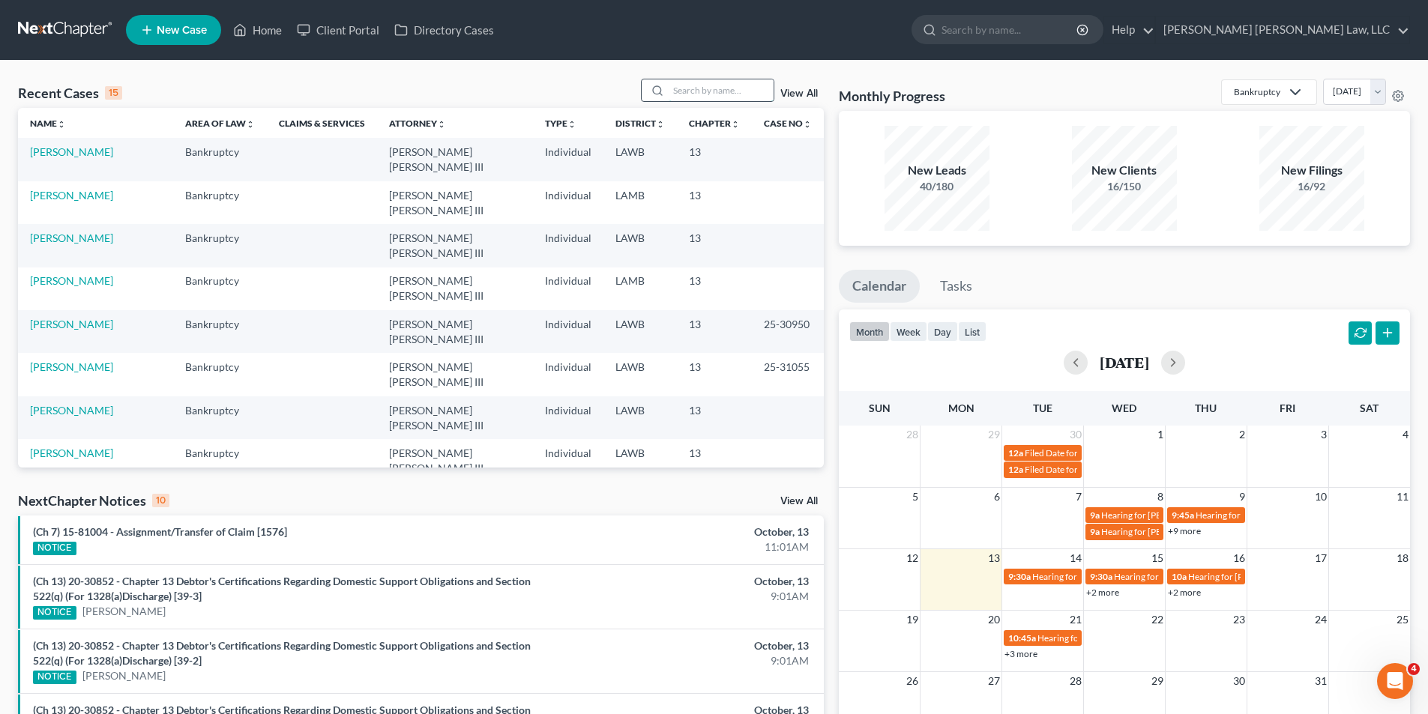
click at [720, 88] on input "search" at bounding box center [721, 90] width 105 height 22
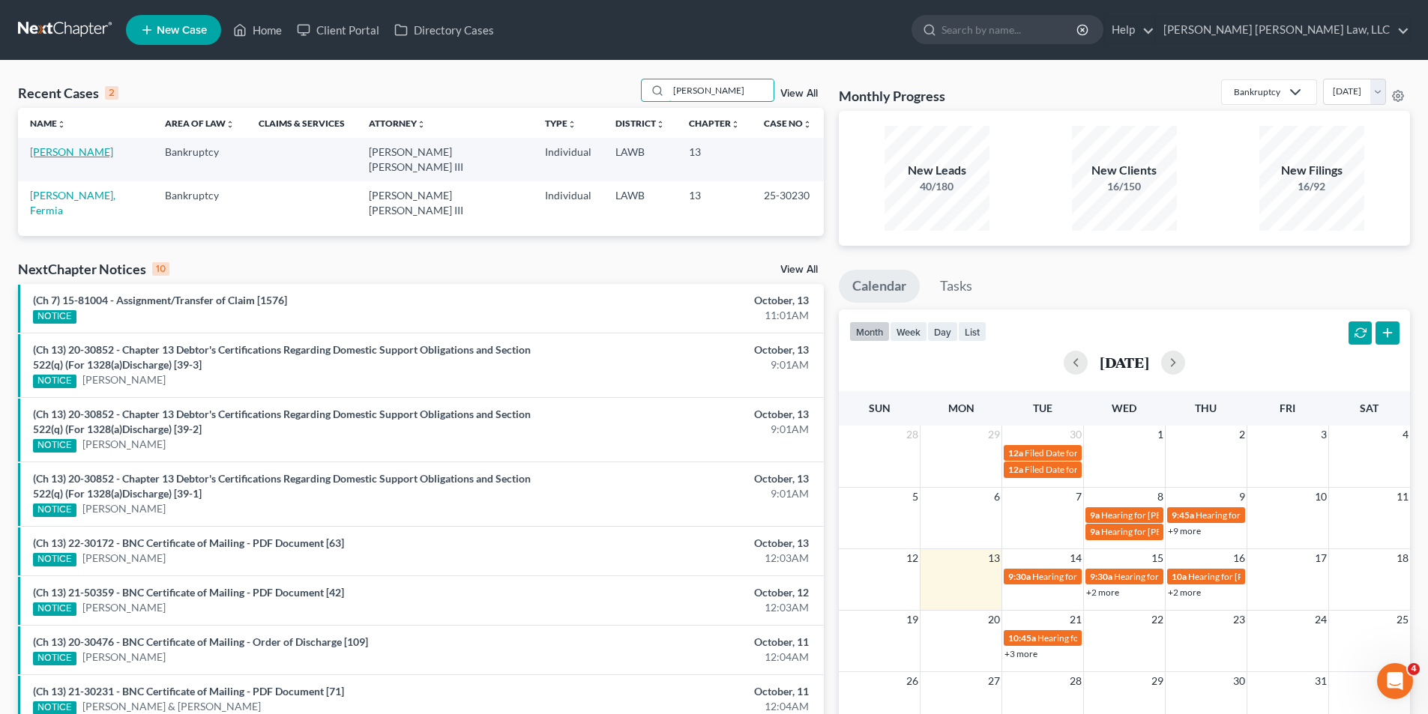
type input "newell"
click at [78, 152] on link "Newell, Landrie" at bounding box center [71, 151] width 83 height 13
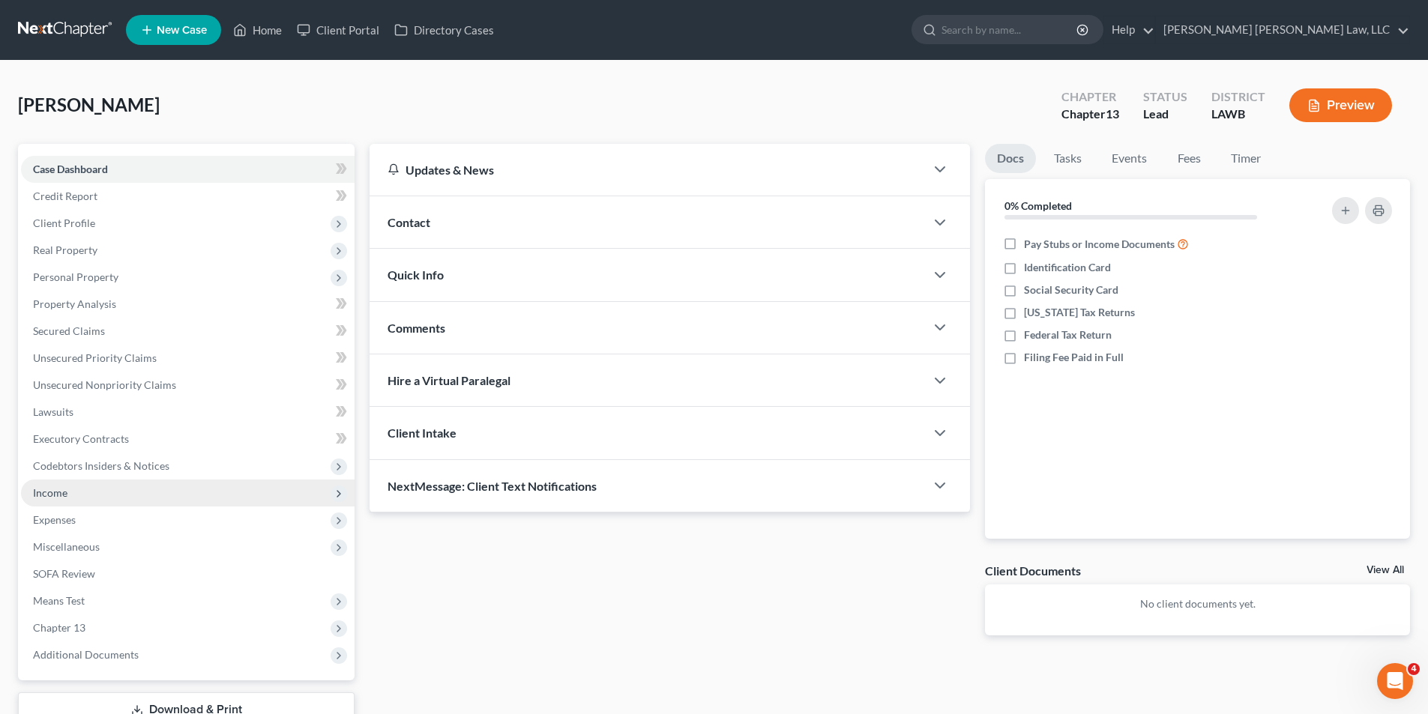
click at [45, 492] on span "Income" at bounding box center [50, 492] width 34 height 13
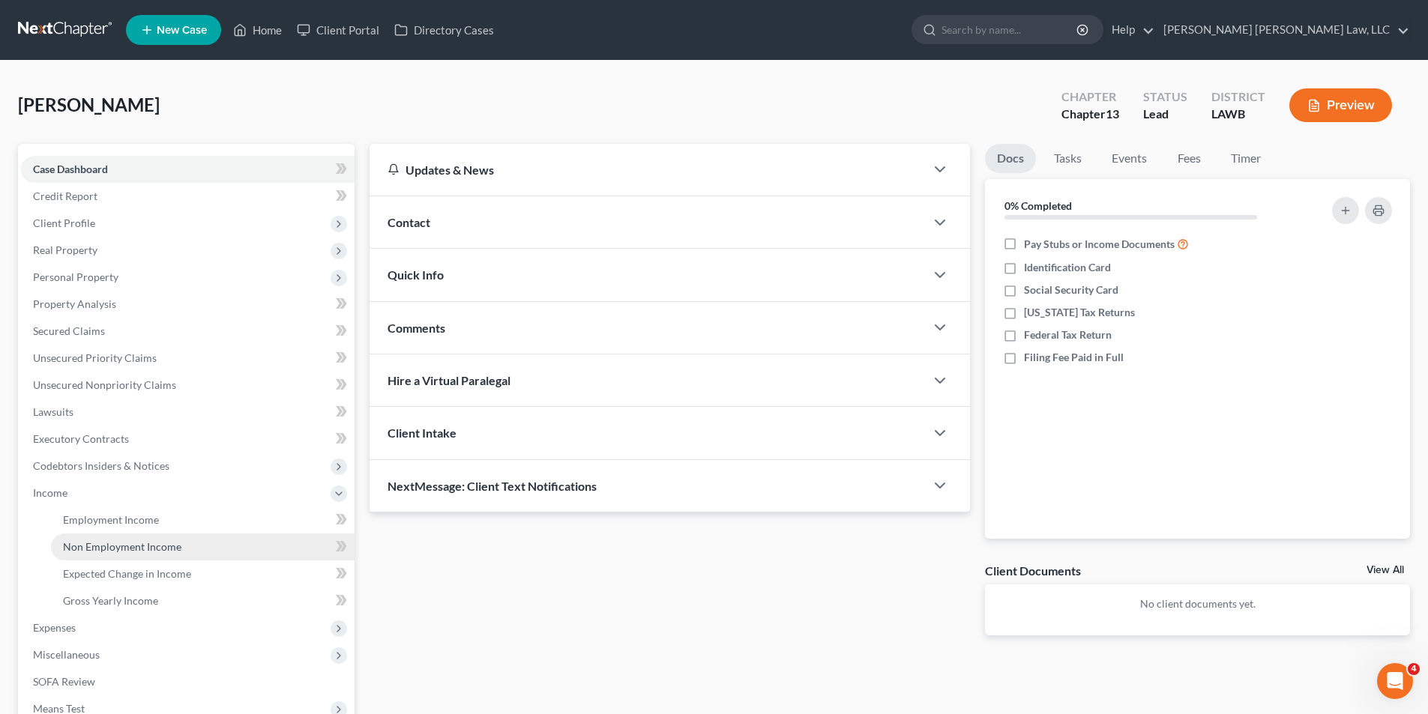
click at [90, 549] on span "Non Employment Income" at bounding box center [122, 546] width 118 height 13
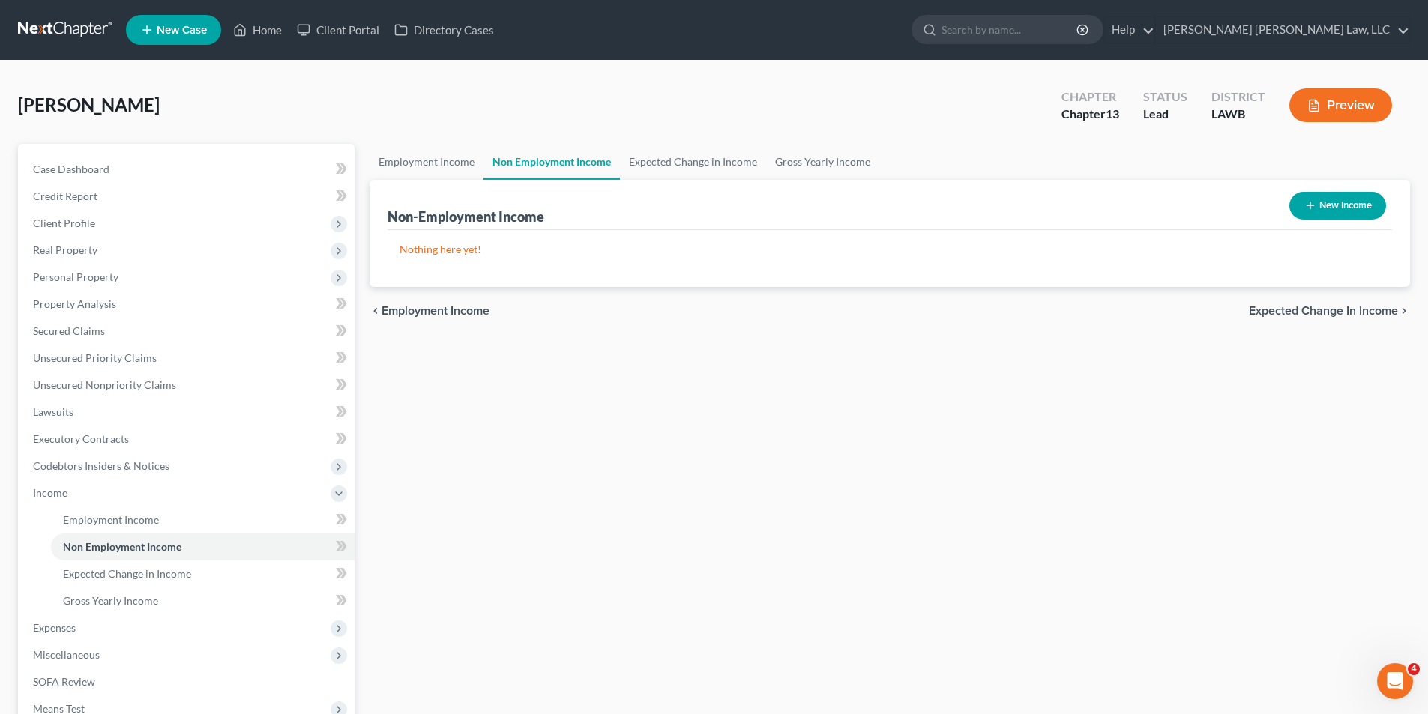
click at [1343, 204] on button "New Income" at bounding box center [1337, 206] width 97 height 28
select select "0"
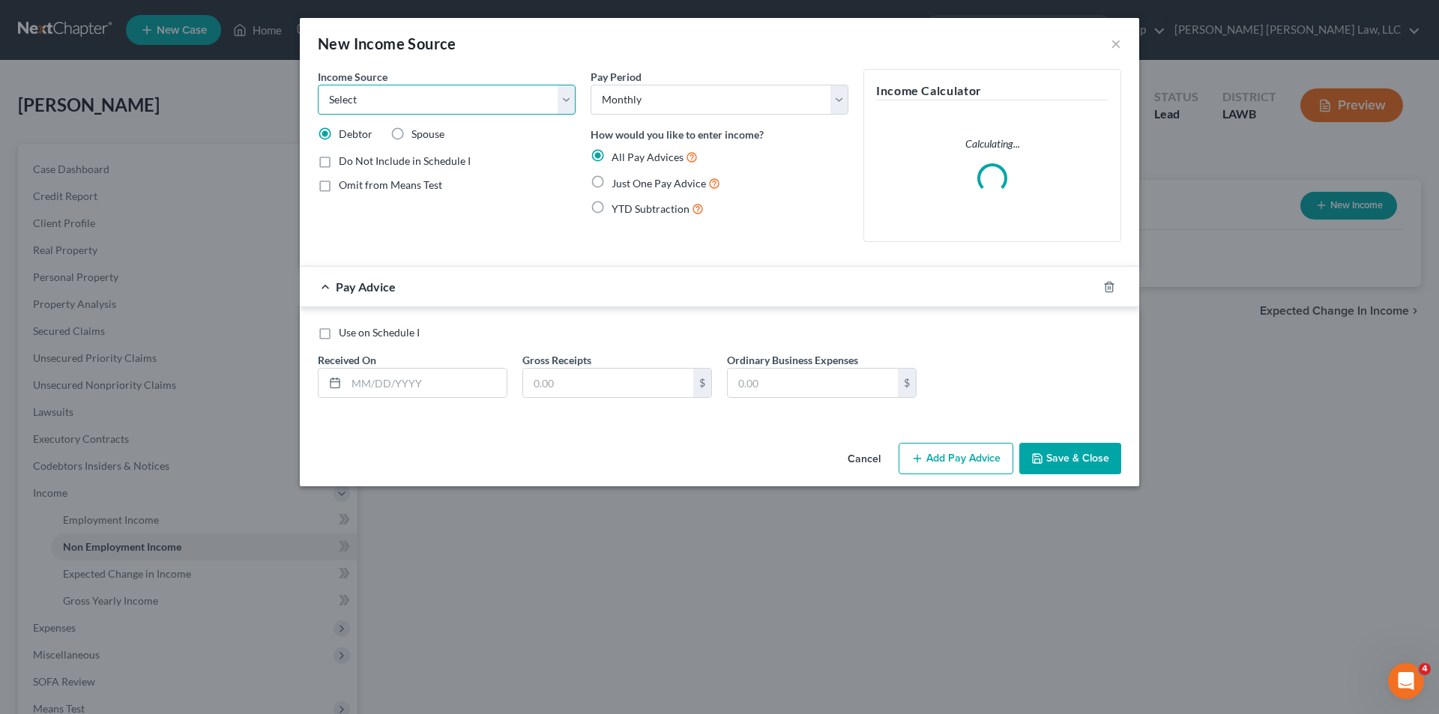
click at [345, 93] on select "Select Unemployment Disability (from employer) Pension Retirement Social Securi…" at bounding box center [447, 100] width 258 height 30
click at [318, 85] on select "Select Unemployment Disability (from employer) Pension Retirement Social Securi…" at bounding box center [447, 100] width 258 height 30
click at [373, 99] on select "Select Unemployment Disability (from employer) Pension Retirement Social Securi…" at bounding box center [447, 100] width 258 height 30
select select "13"
click at [318, 85] on select "Select Unemployment Disability (from employer) Pension Retirement Social Securi…" at bounding box center [447, 100] width 258 height 30
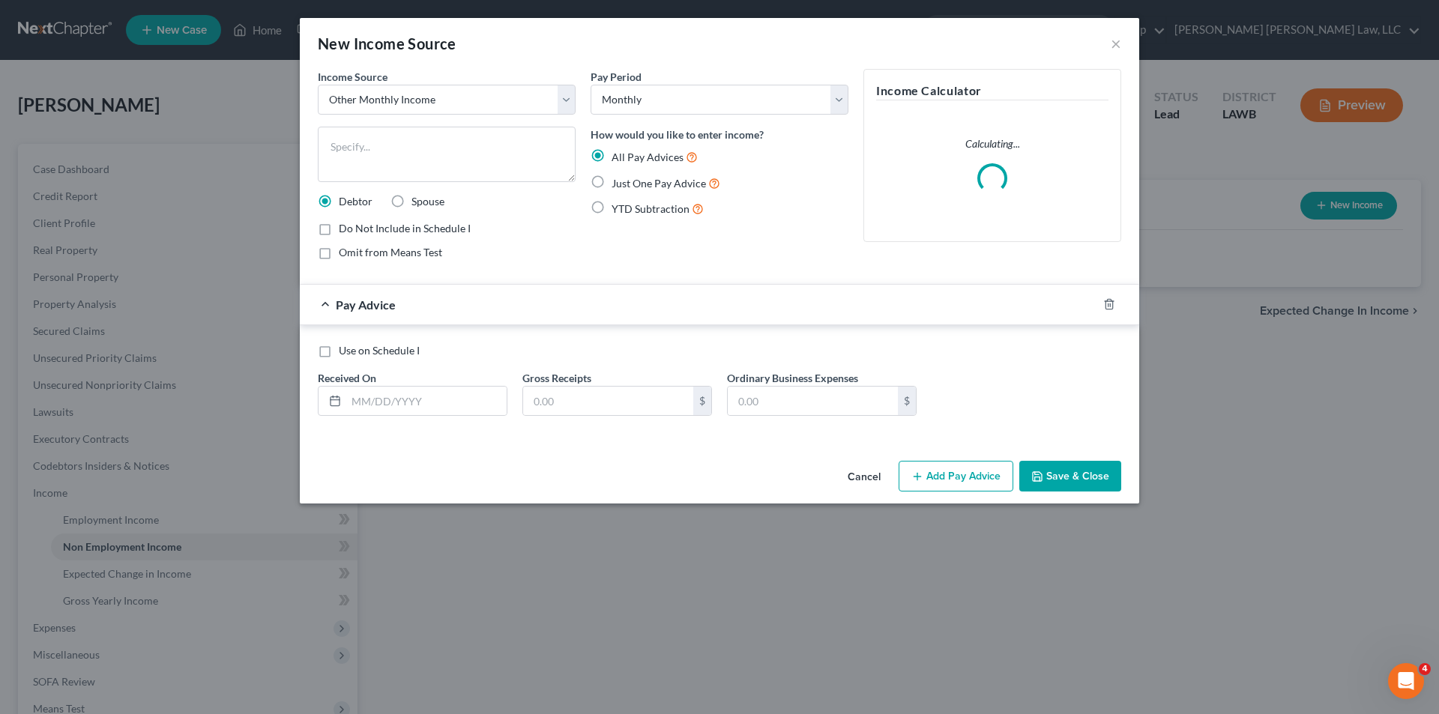
click at [412, 199] on label "Spouse" at bounding box center [428, 201] width 33 height 15
click at [418, 199] on input "Spouse" at bounding box center [423, 199] width 10 height 10
radio input "true"
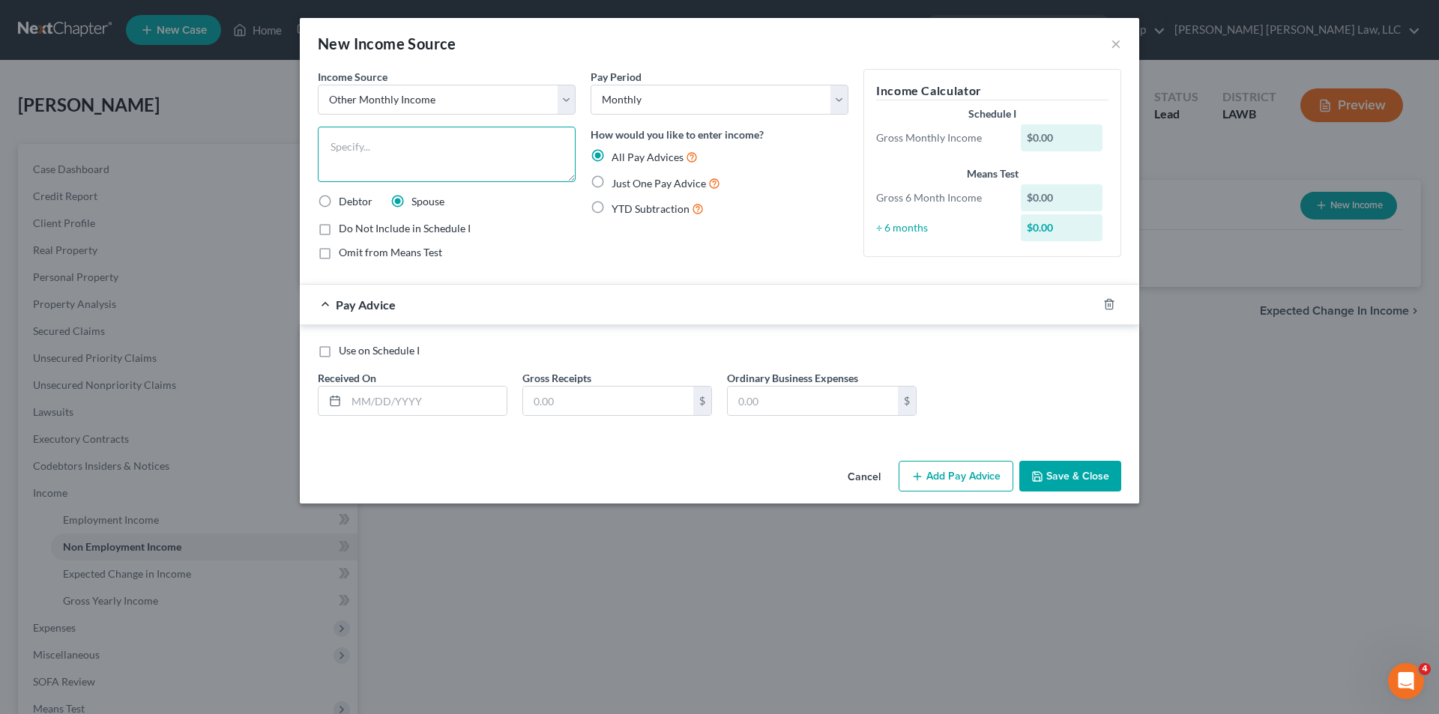
click at [362, 140] on textarea at bounding box center [447, 154] width 258 height 55
type textarea "1099 Income from Boyfriend"
click at [612, 182] on label "Just One Pay Advice" at bounding box center [666, 183] width 109 height 17
click at [618, 182] on input "Just One Pay Advice" at bounding box center [623, 180] width 10 height 10
radio input "true"
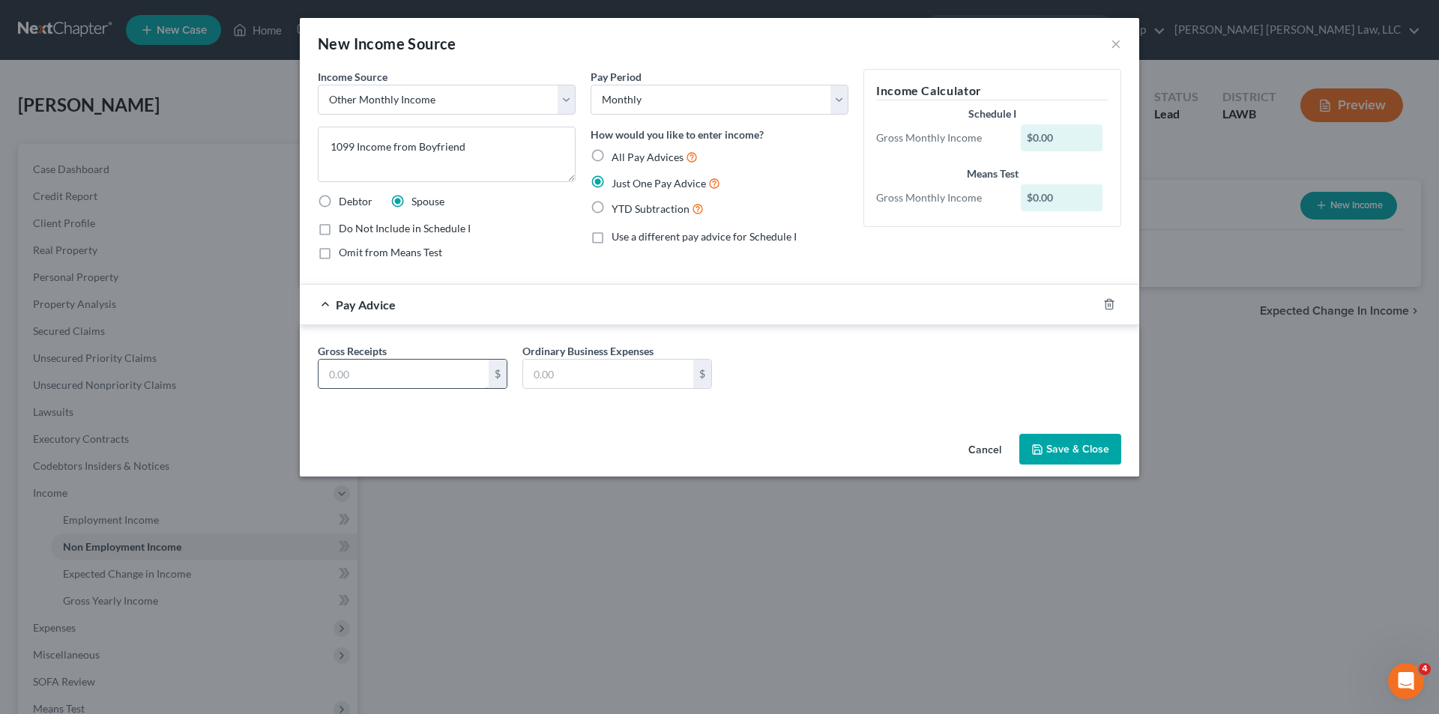
click at [344, 382] on input "text" at bounding box center [404, 374] width 170 height 28
type input "1,063.50"
click at [1057, 449] on button "Save & Close" at bounding box center [1070, 449] width 102 height 31
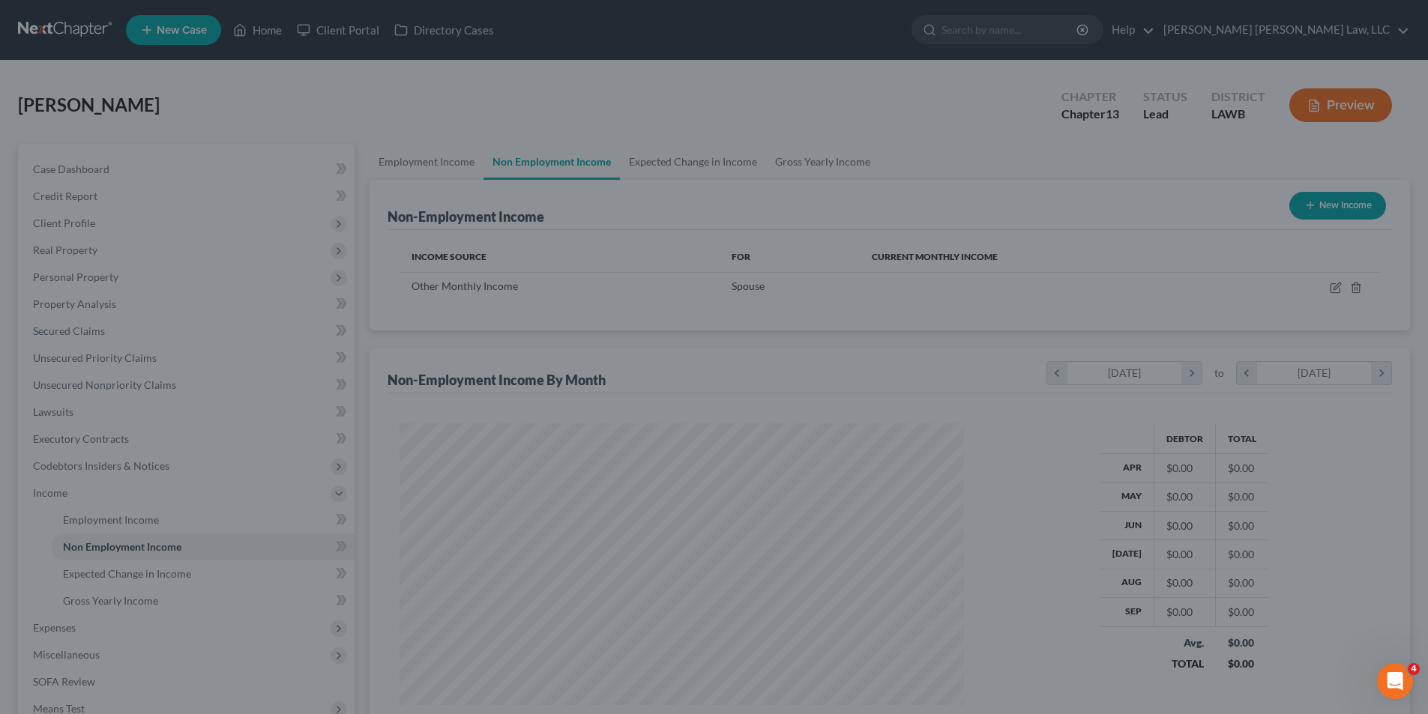
scroll to position [749322, 749013]
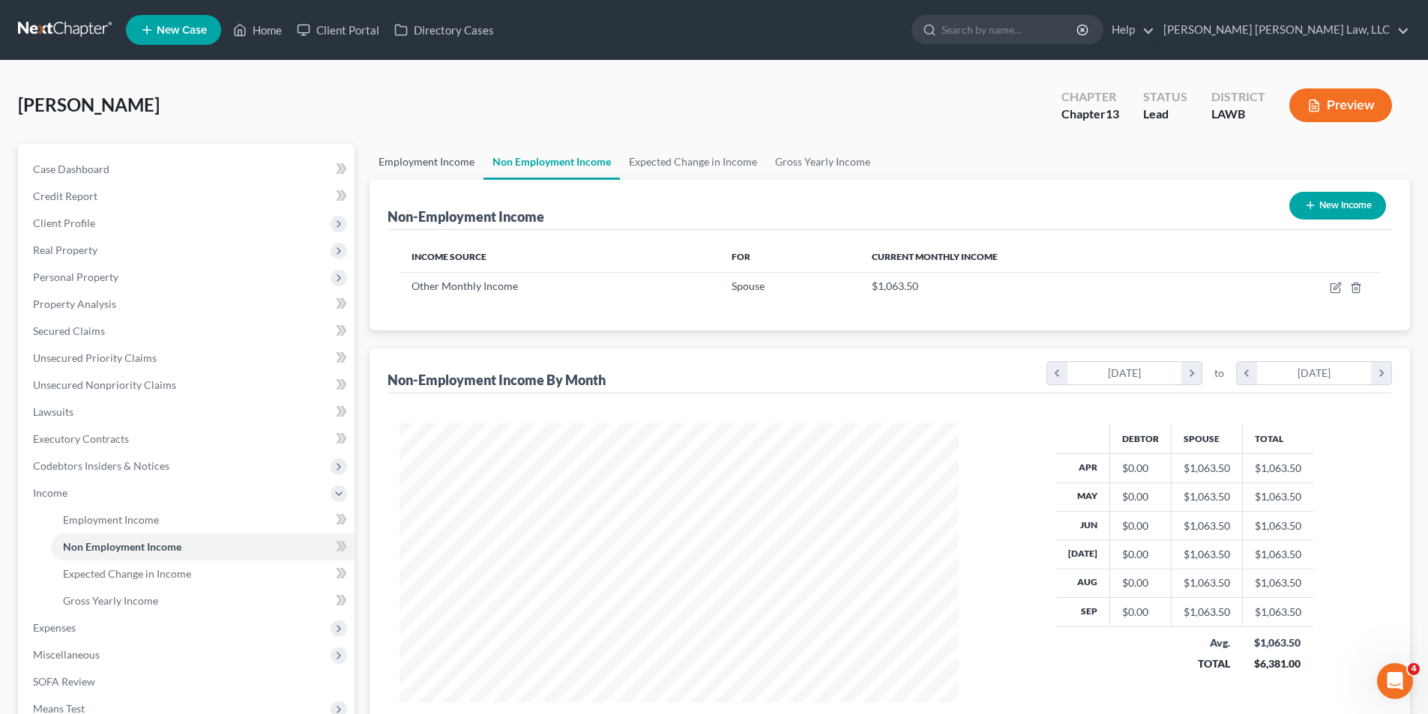
click at [431, 164] on link "Employment Income" at bounding box center [427, 162] width 114 height 36
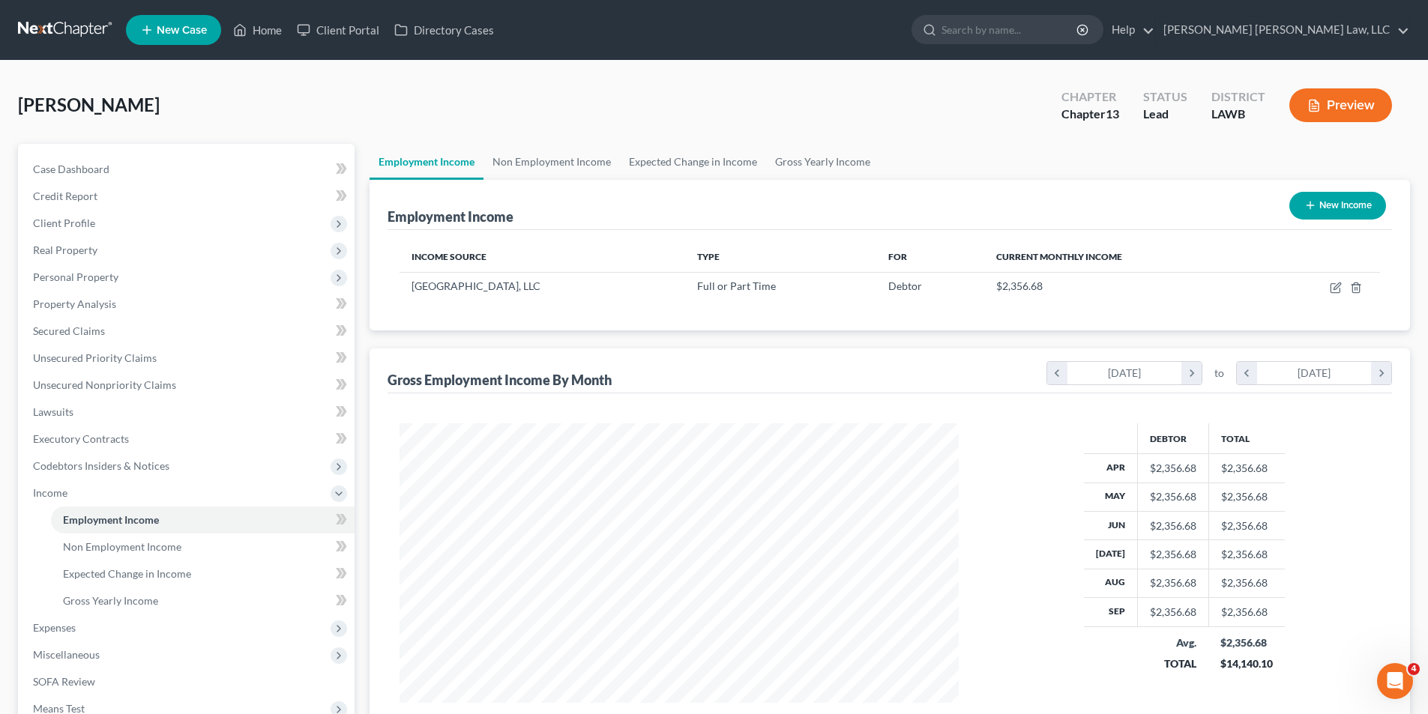
scroll to position [280, 589]
click at [63, 630] on span "Expenses" at bounding box center [54, 627] width 43 height 13
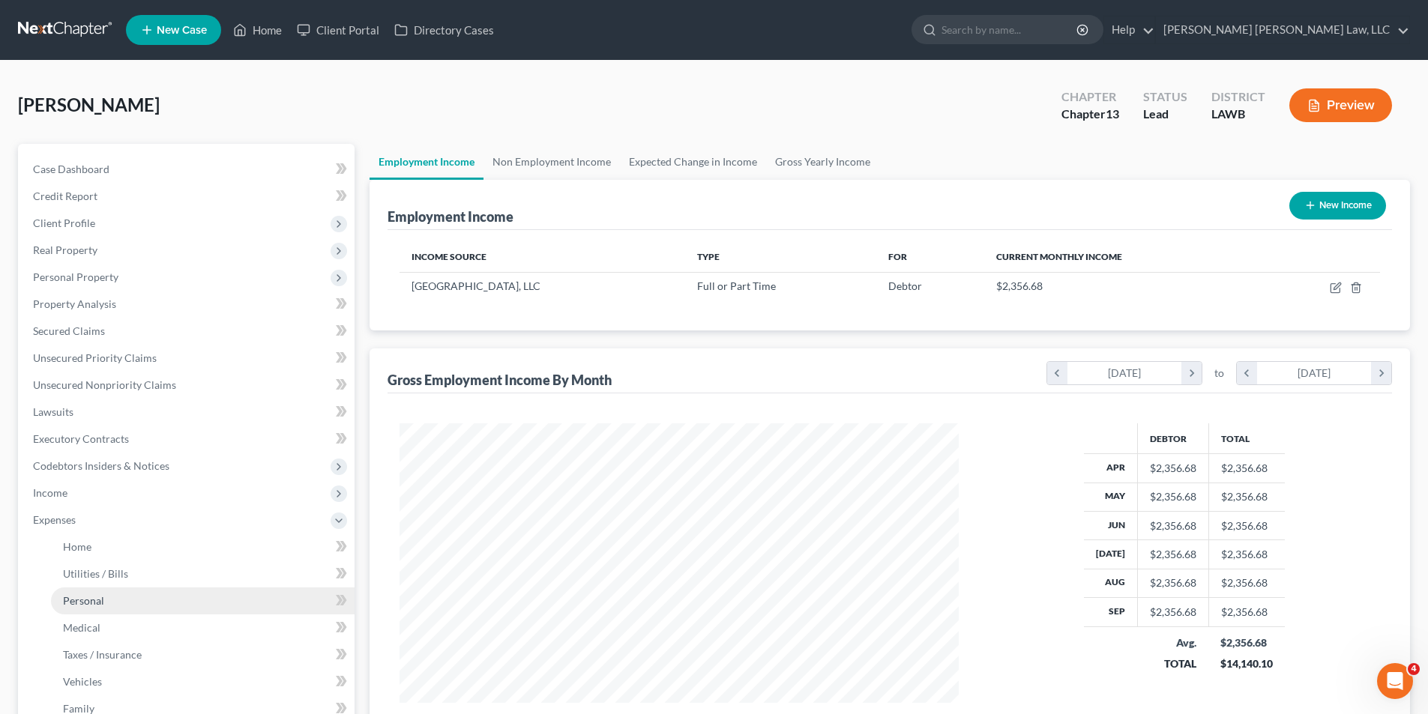
click at [82, 597] on span "Personal" at bounding box center [83, 600] width 41 height 13
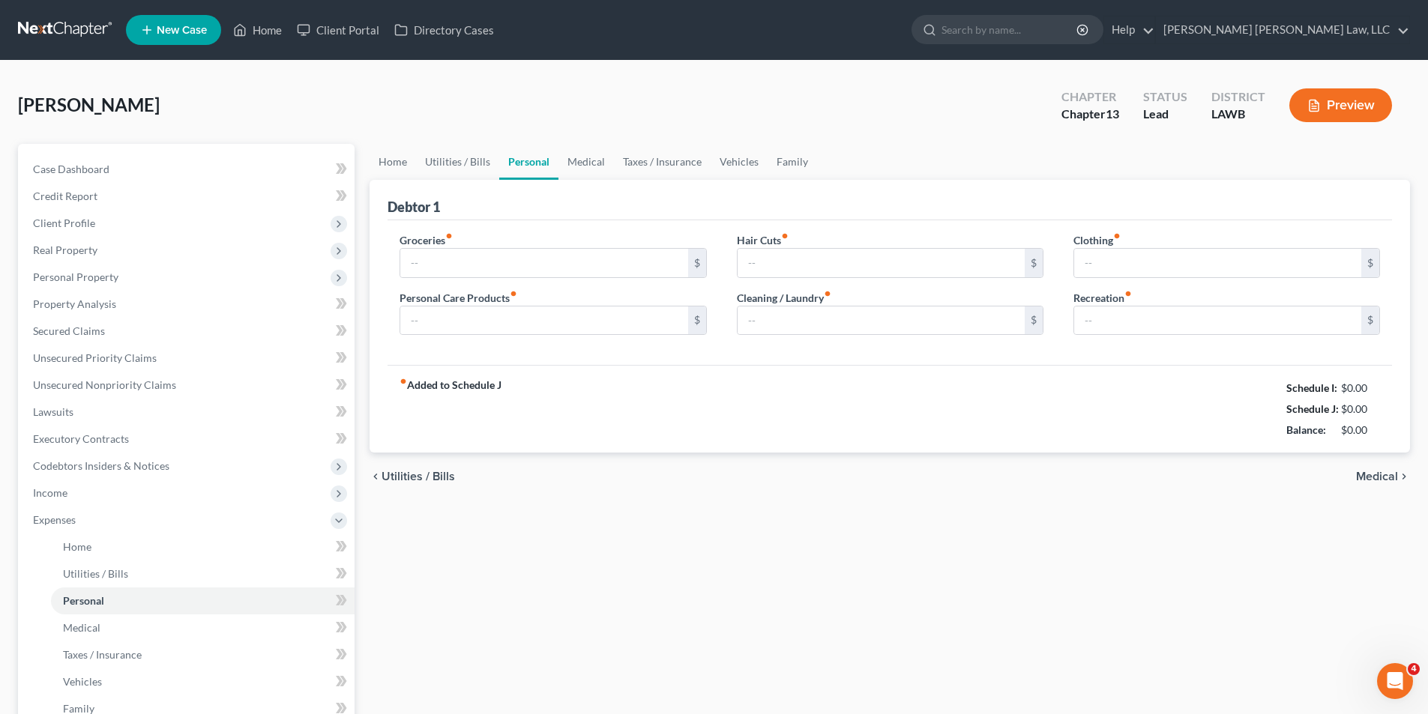
type input "487.00"
type input "50.00"
type input "0.00"
type input "50.00"
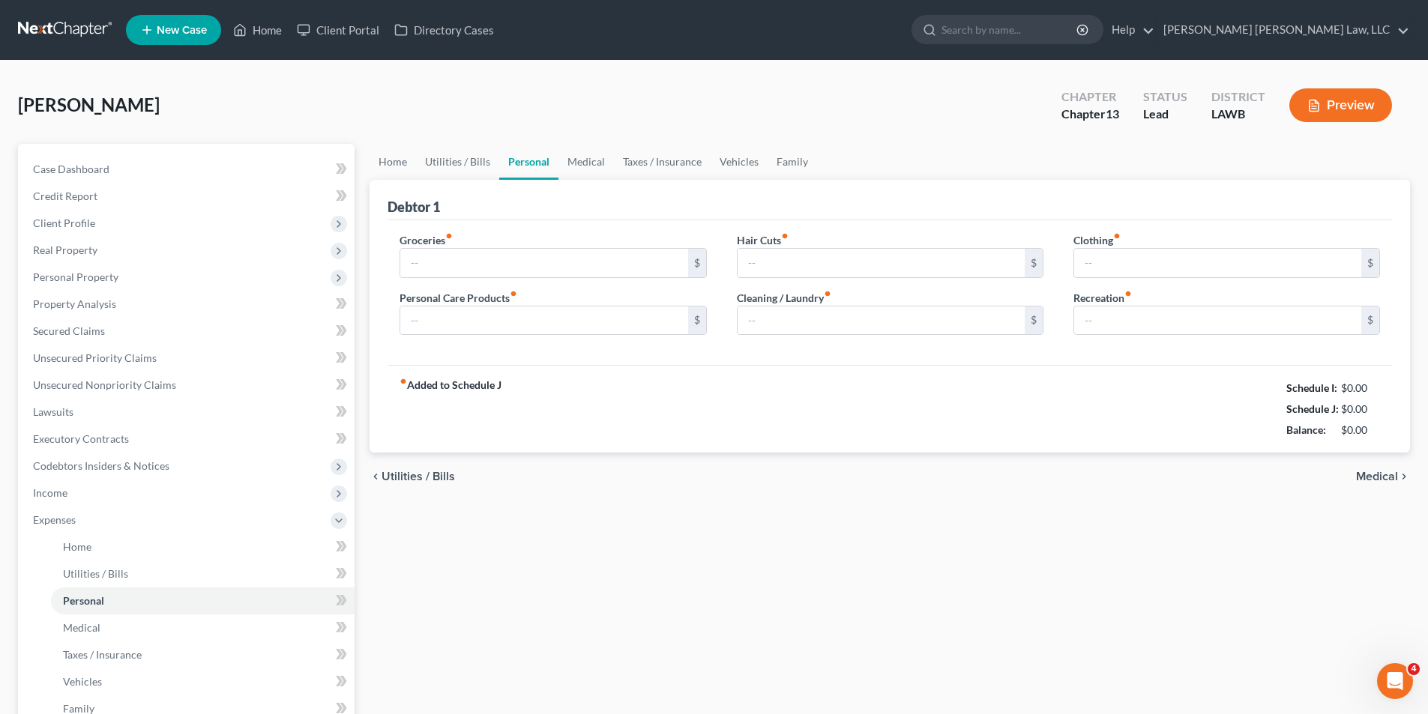
type input "50.00"
click at [457, 160] on link "Utilities / Bills" at bounding box center [457, 162] width 83 height 36
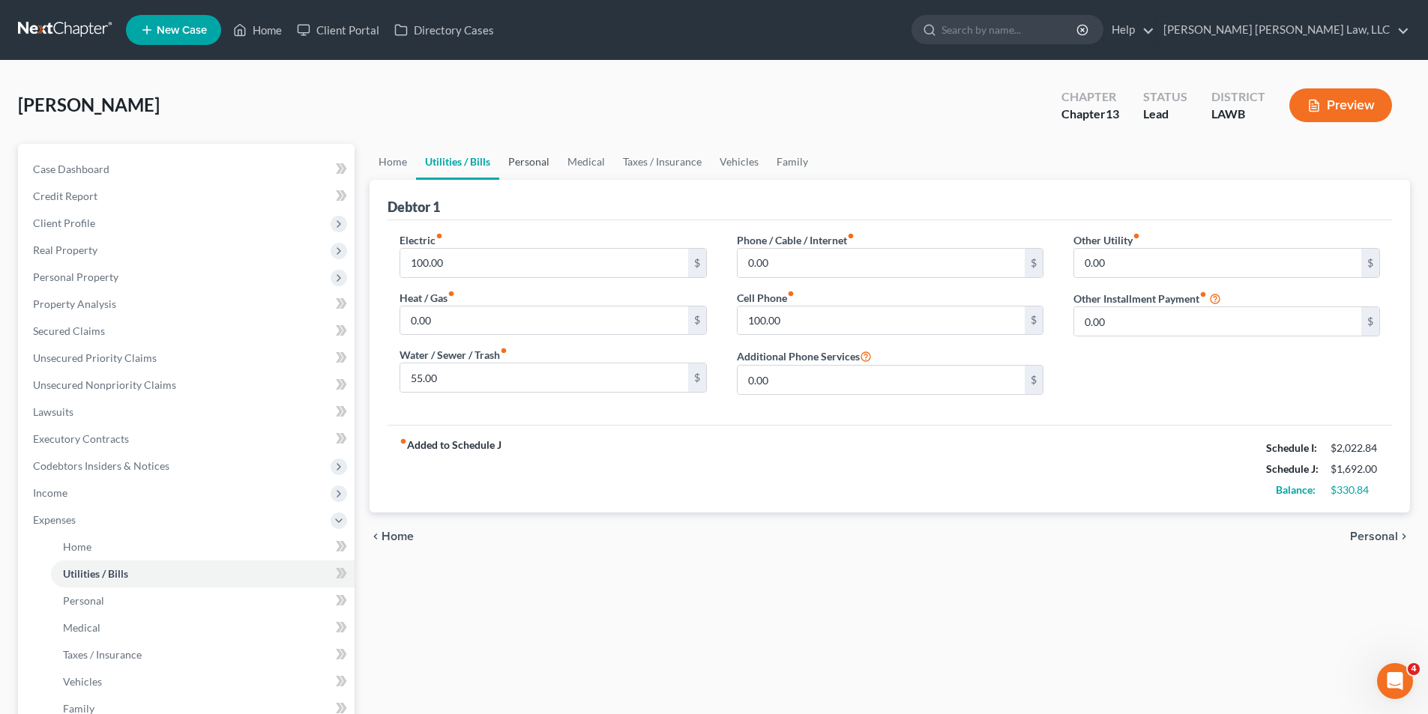
click at [531, 156] on link "Personal" at bounding box center [528, 162] width 59 height 36
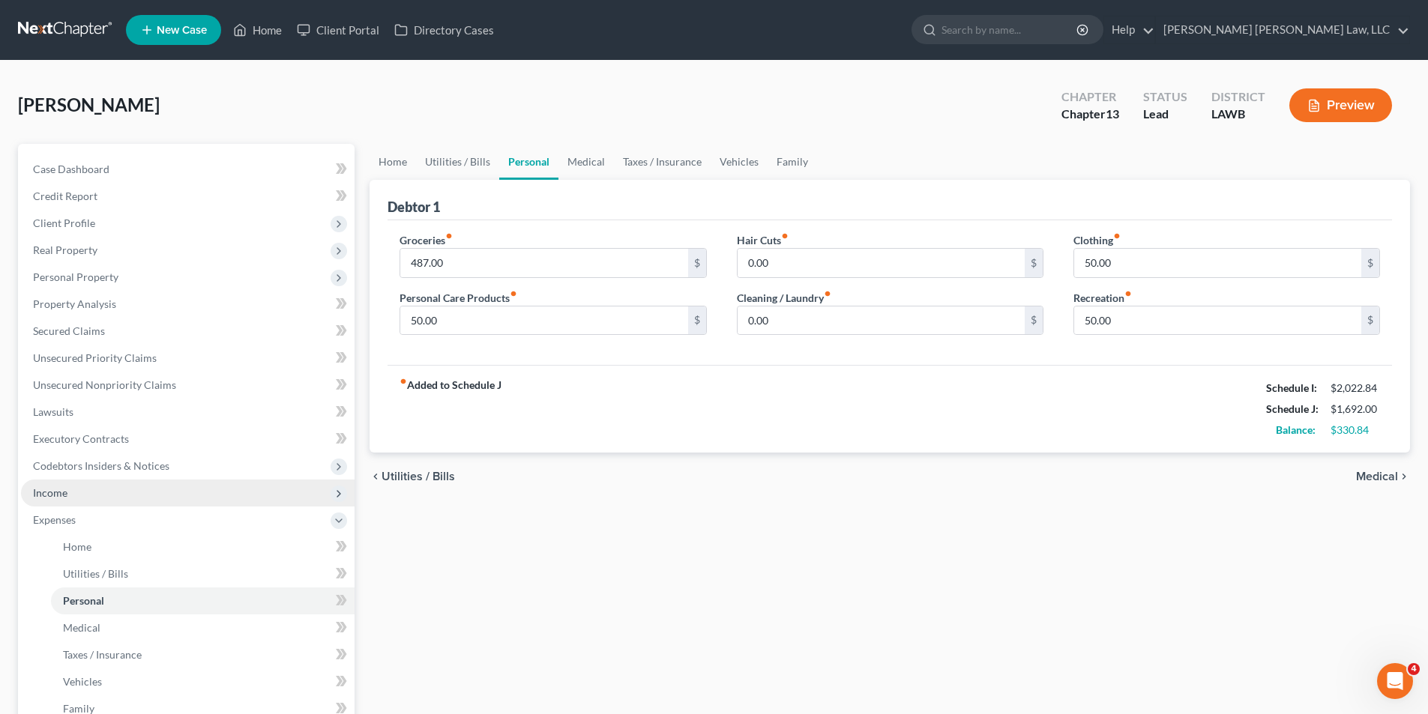
click at [62, 496] on span "Income" at bounding box center [50, 492] width 34 height 13
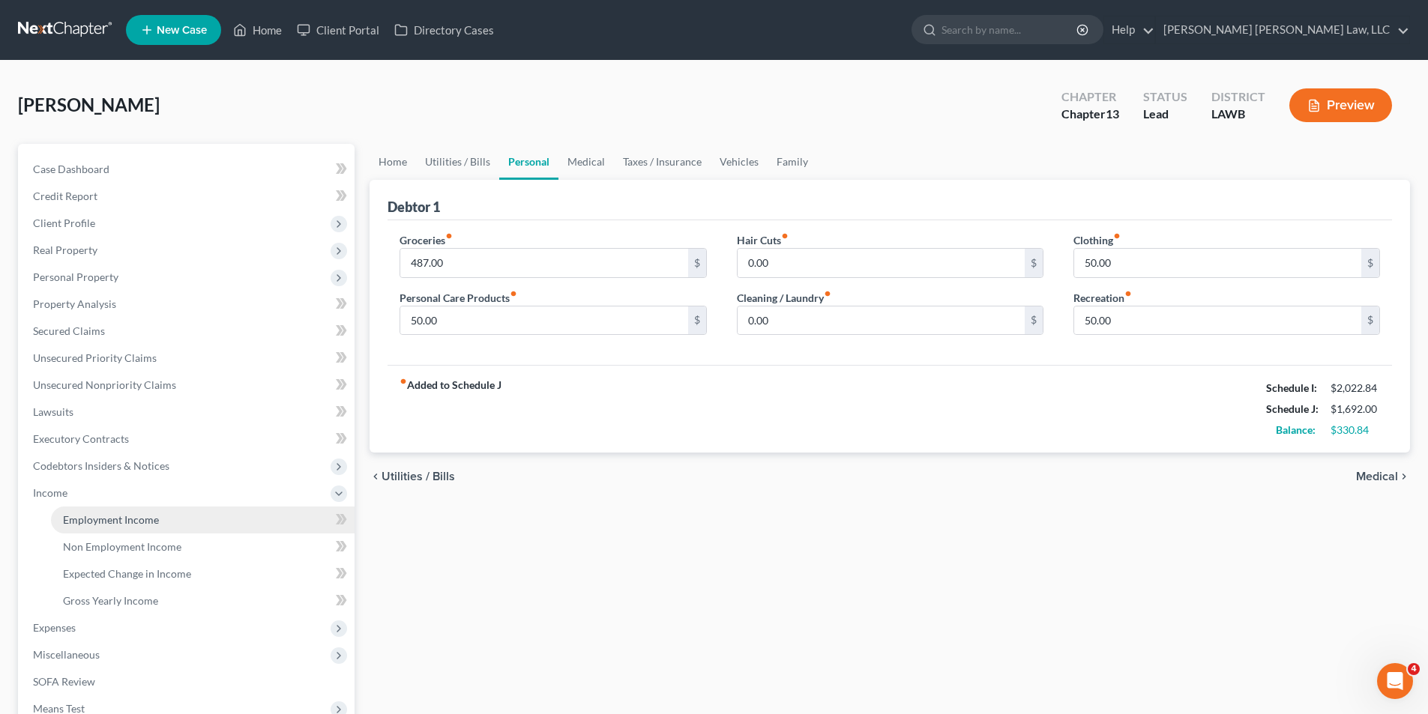
click at [117, 521] on span "Employment Income" at bounding box center [111, 519] width 96 height 13
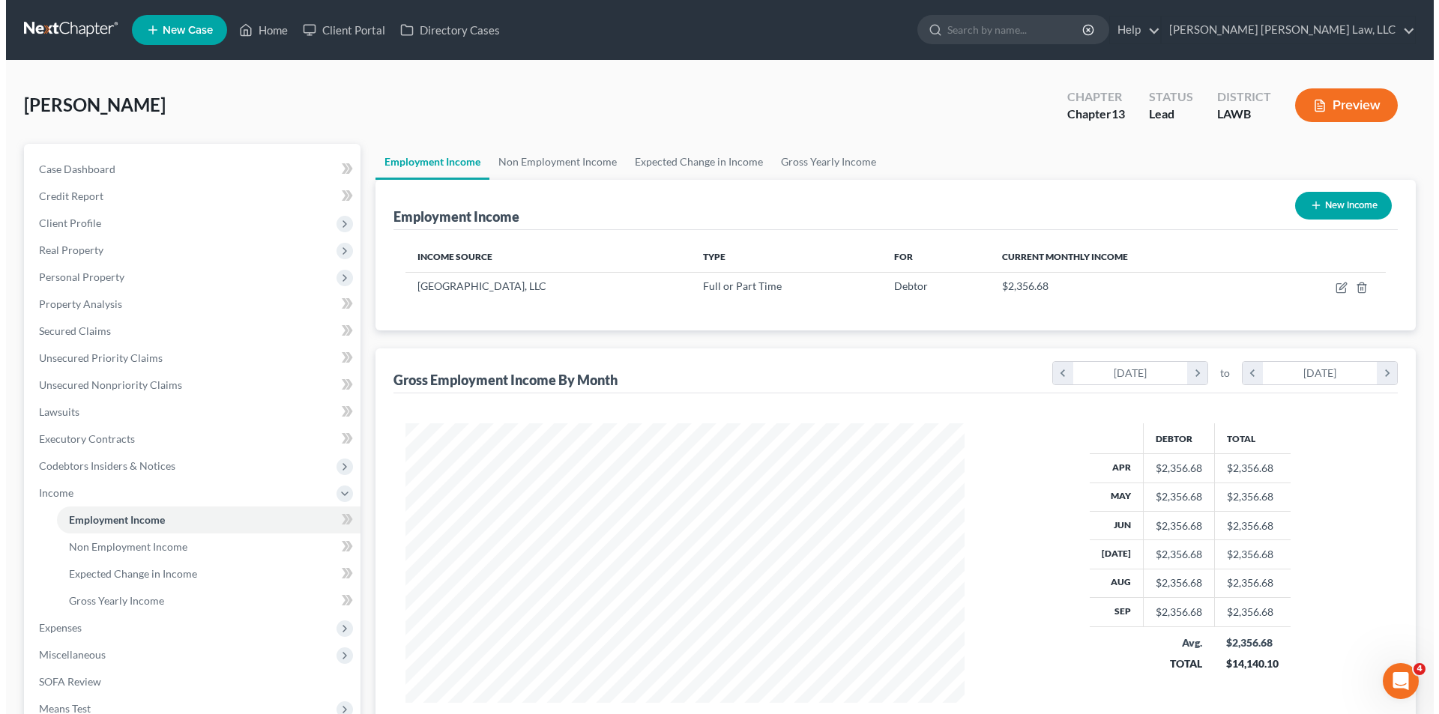
scroll to position [280, 589]
click at [1323, 205] on button "New Income" at bounding box center [1337, 206] width 97 height 28
select select "0"
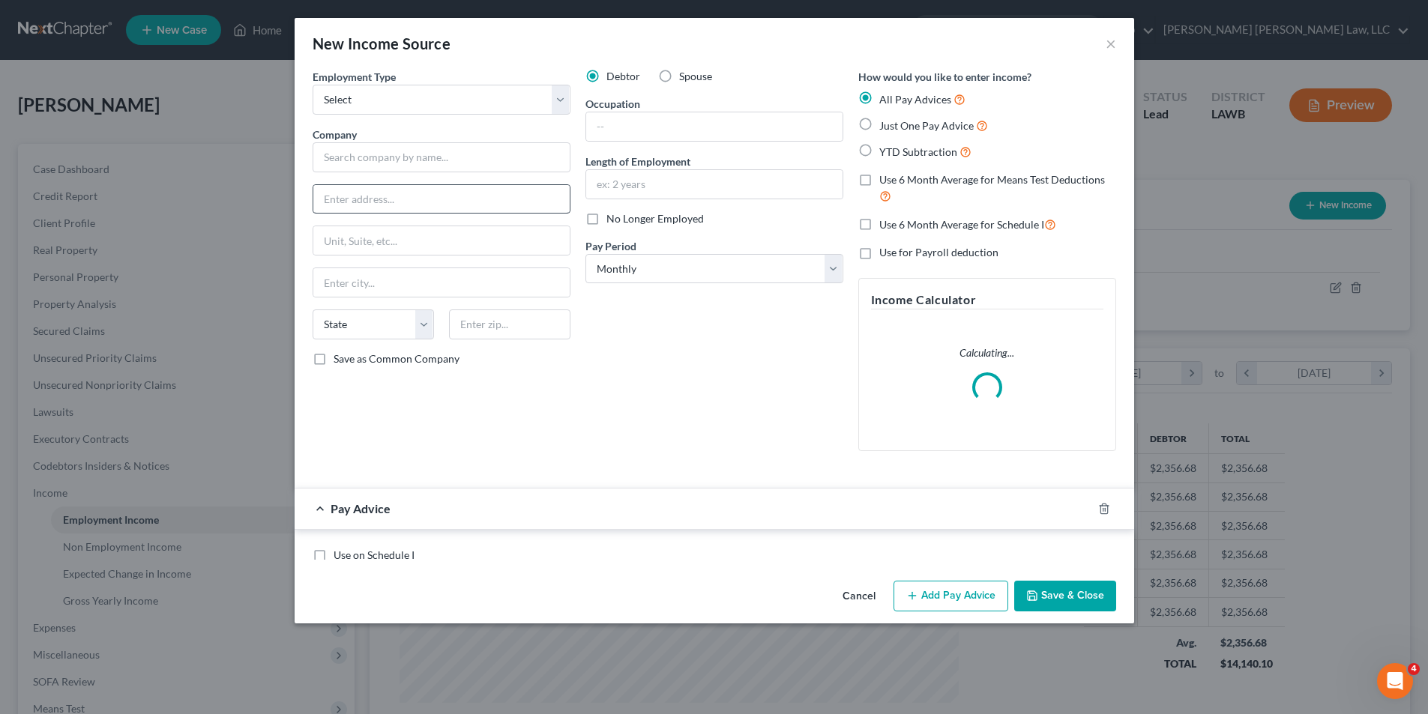
scroll to position [282, 594]
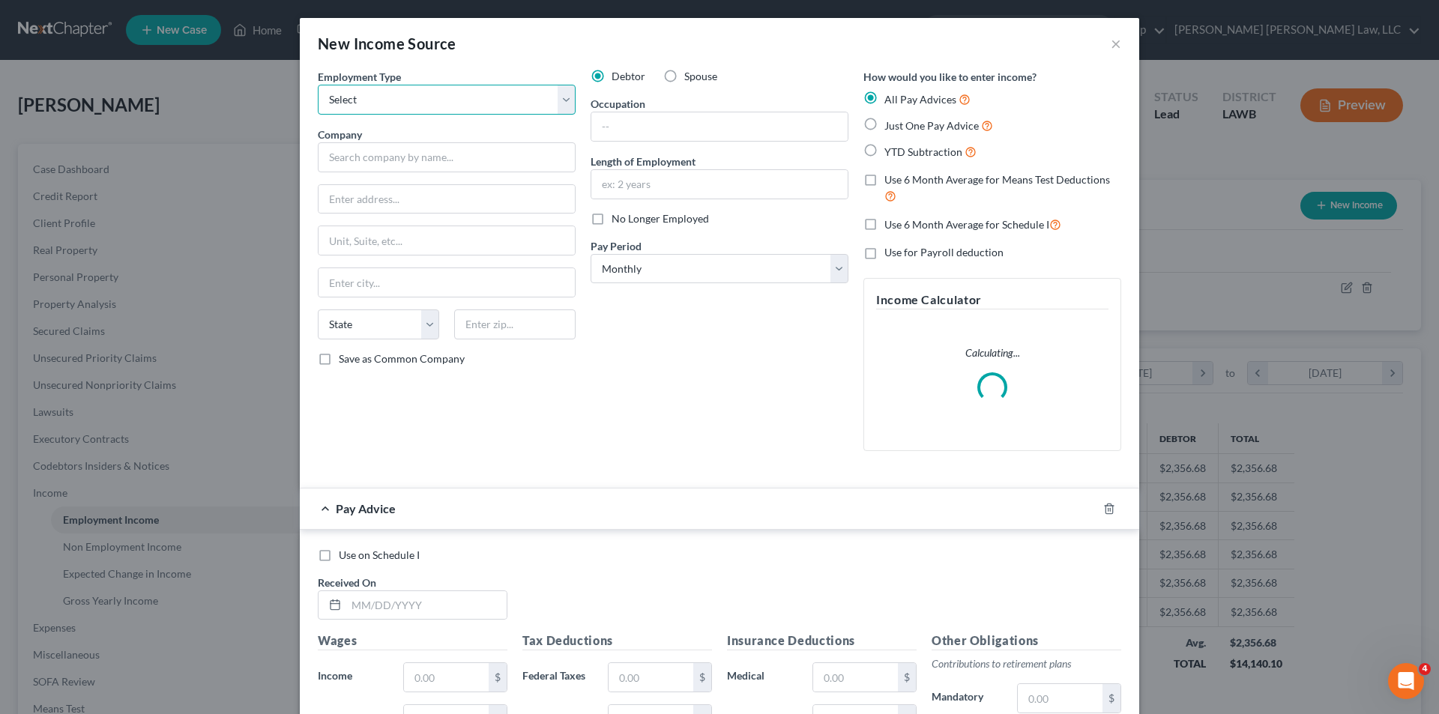
click at [389, 112] on select "Select Full or [DEMOGRAPHIC_DATA] Employment Self Employment" at bounding box center [447, 100] width 258 height 30
select select "1"
click at [318, 85] on select "Select Full or [DEMOGRAPHIC_DATA] Employment Self Employment" at bounding box center [447, 100] width 258 height 30
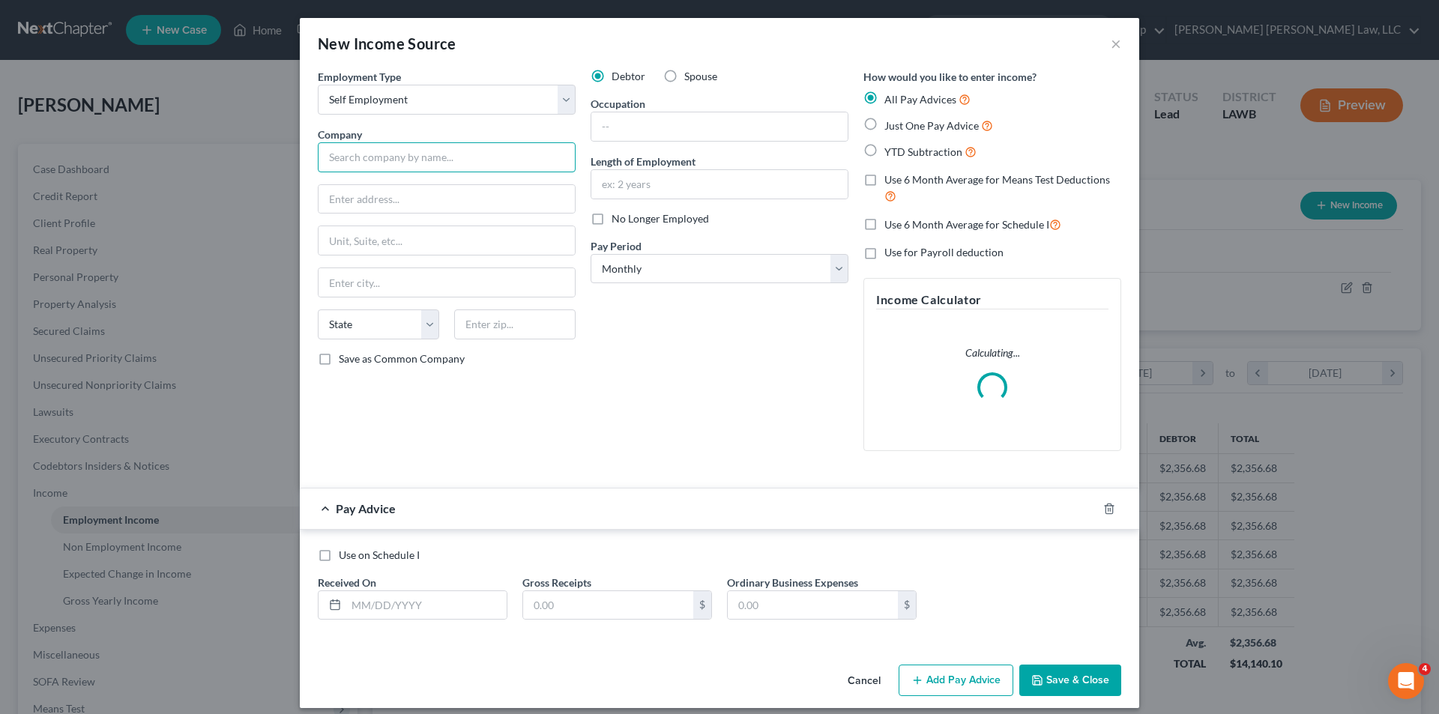
click at [397, 154] on input "text" at bounding box center [447, 157] width 258 height 30
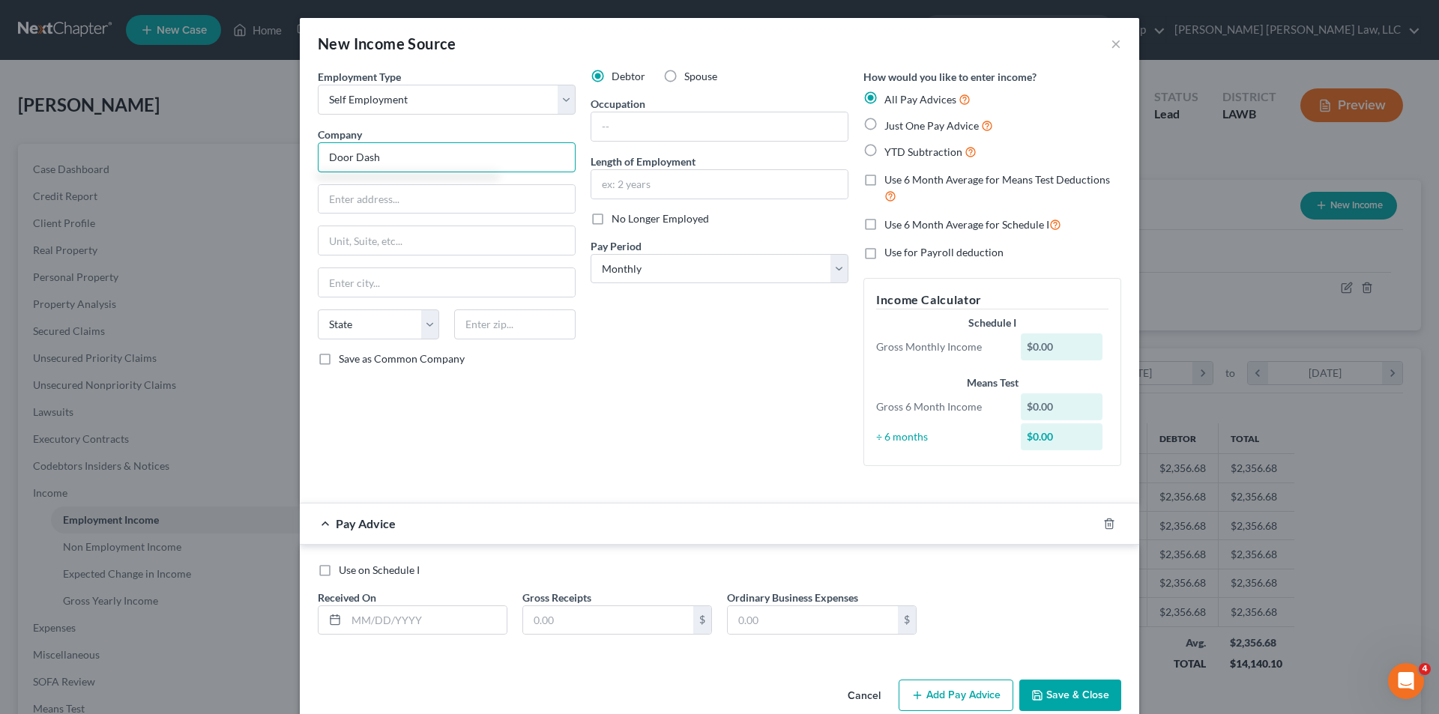
type input "Door Dash"
type input "131 Paula Dr. Apt. 2"
type input "71291"
type input "West Monroe"
select select "19"
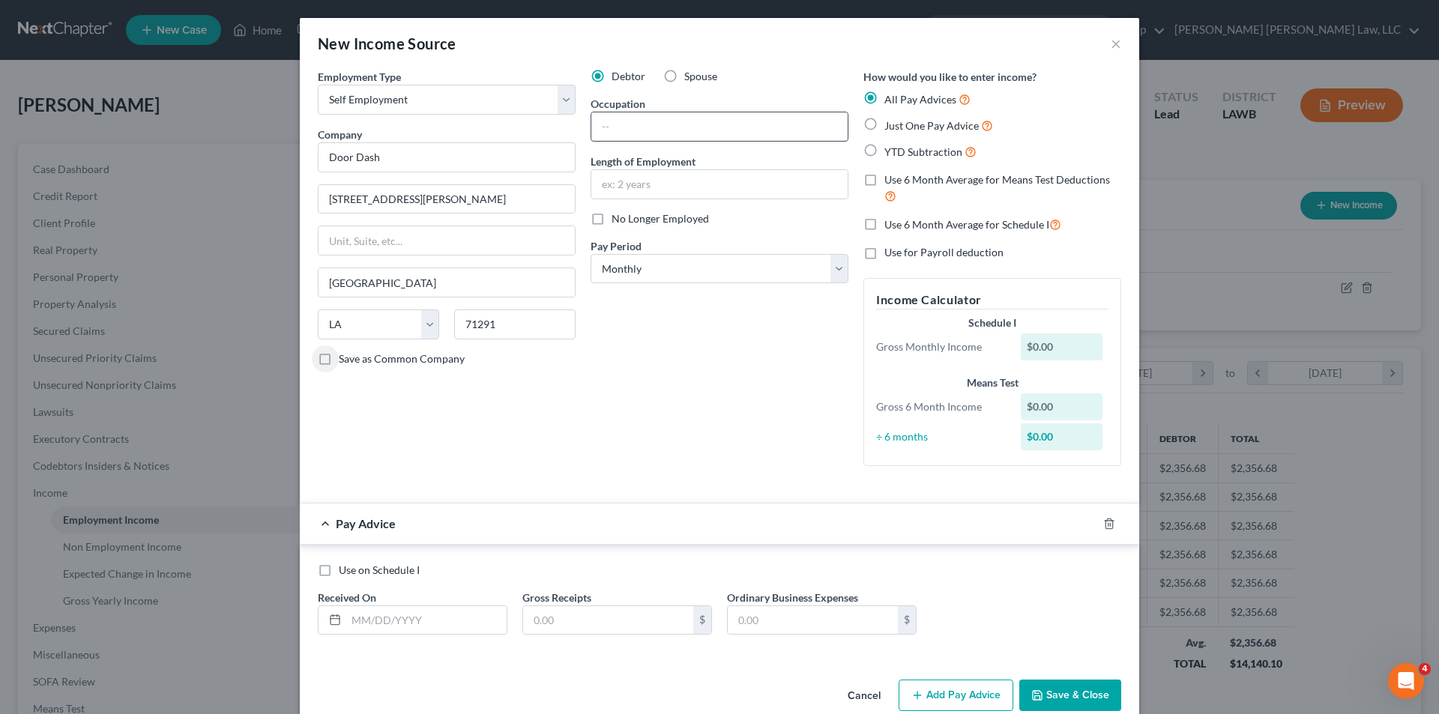
click at [663, 133] on input "text" at bounding box center [719, 126] width 256 height 28
type input "1099 Contract employee"
click at [642, 184] on input "text" at bounding box center [719, 184] width 256 height 28
type input "1 year"
click at [885, 124] on label "Just One Pay Advice" at bounding box center [939, 125] width 109 height 17
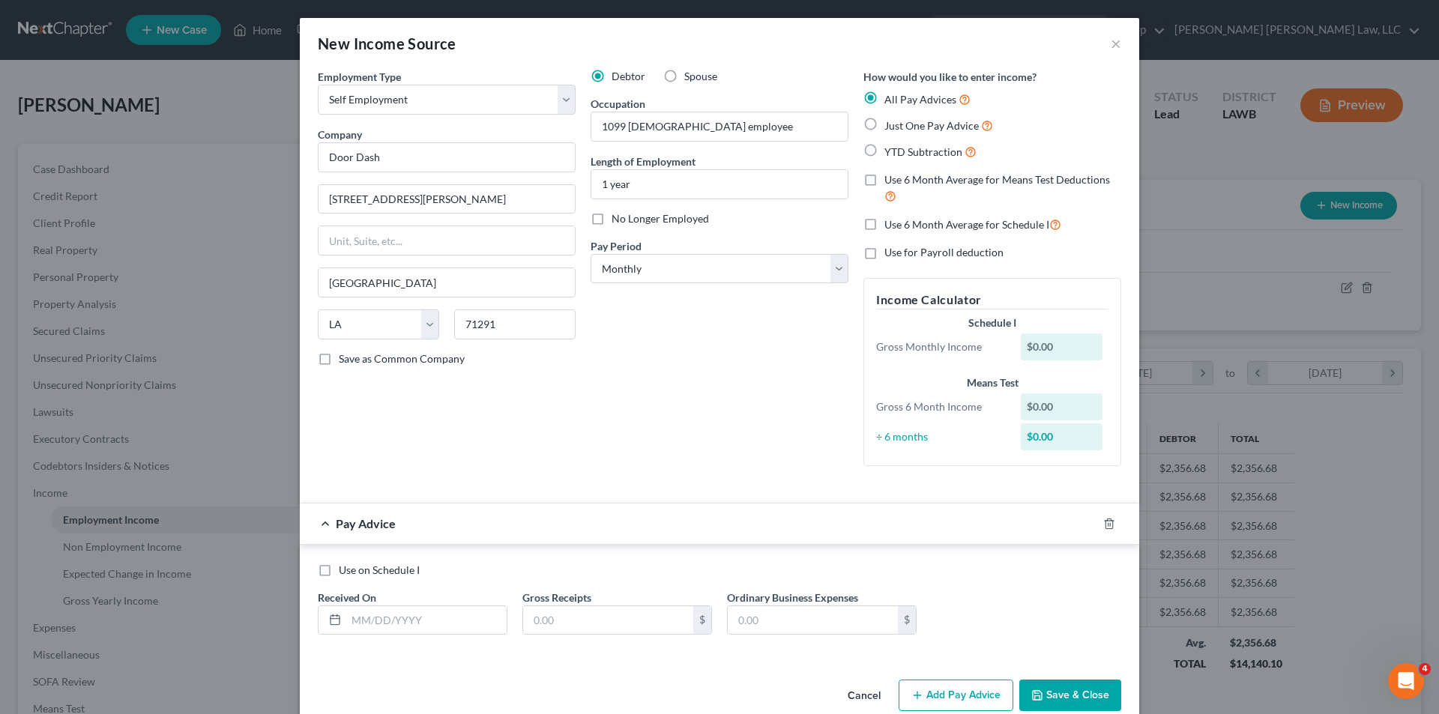
click at [891, 124] on input "Just One Pay Advice" at bounding box center [896, 122] width 10 height 10
radio input "true"
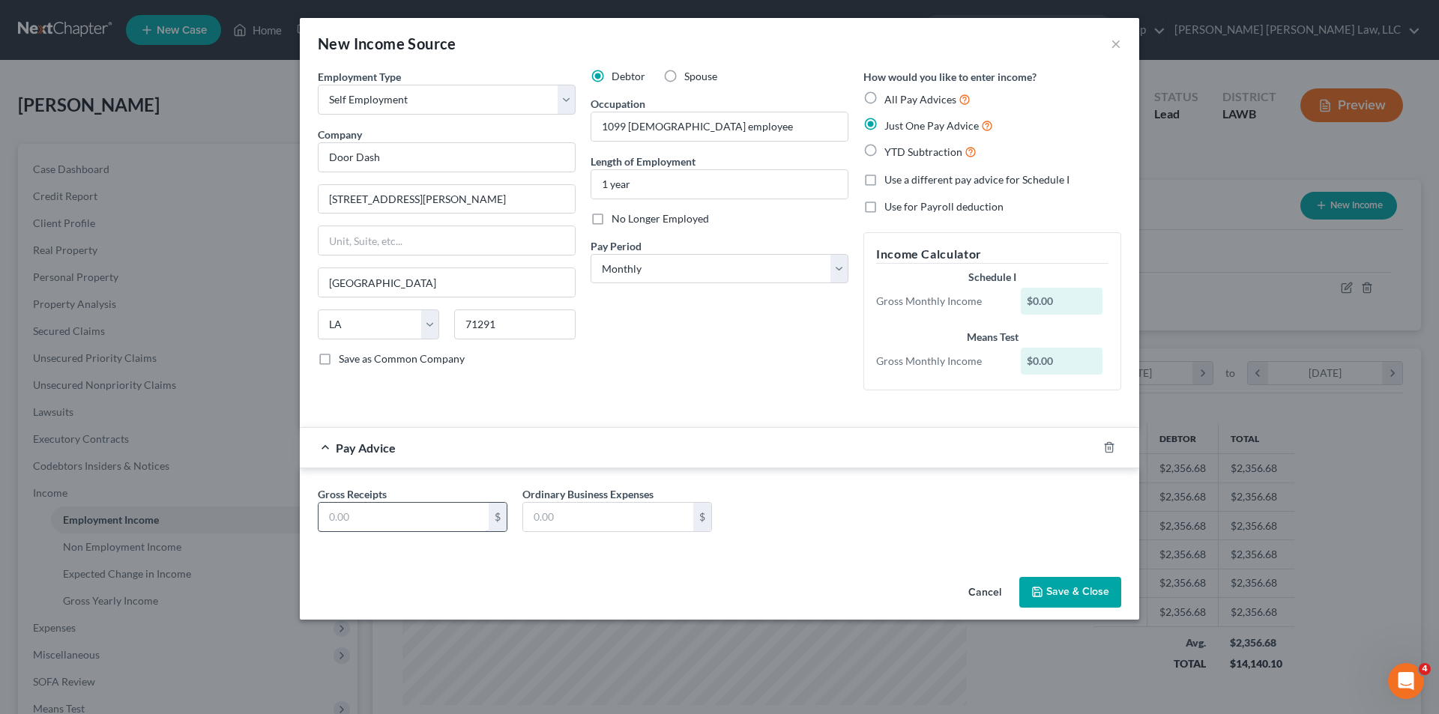
click at [367, 549] on div "Gross Receipts $ Ordinary Business Expenses $" at bounding box center [720, 513] width 840 height 88
click at [350, 508] on input "text" at bounding box center [404, 517] width 170 height 28
type input "100.00"
click at [1056, 593] on button "Save & Close" at bounding box center [1070, 592] width 102 height 31
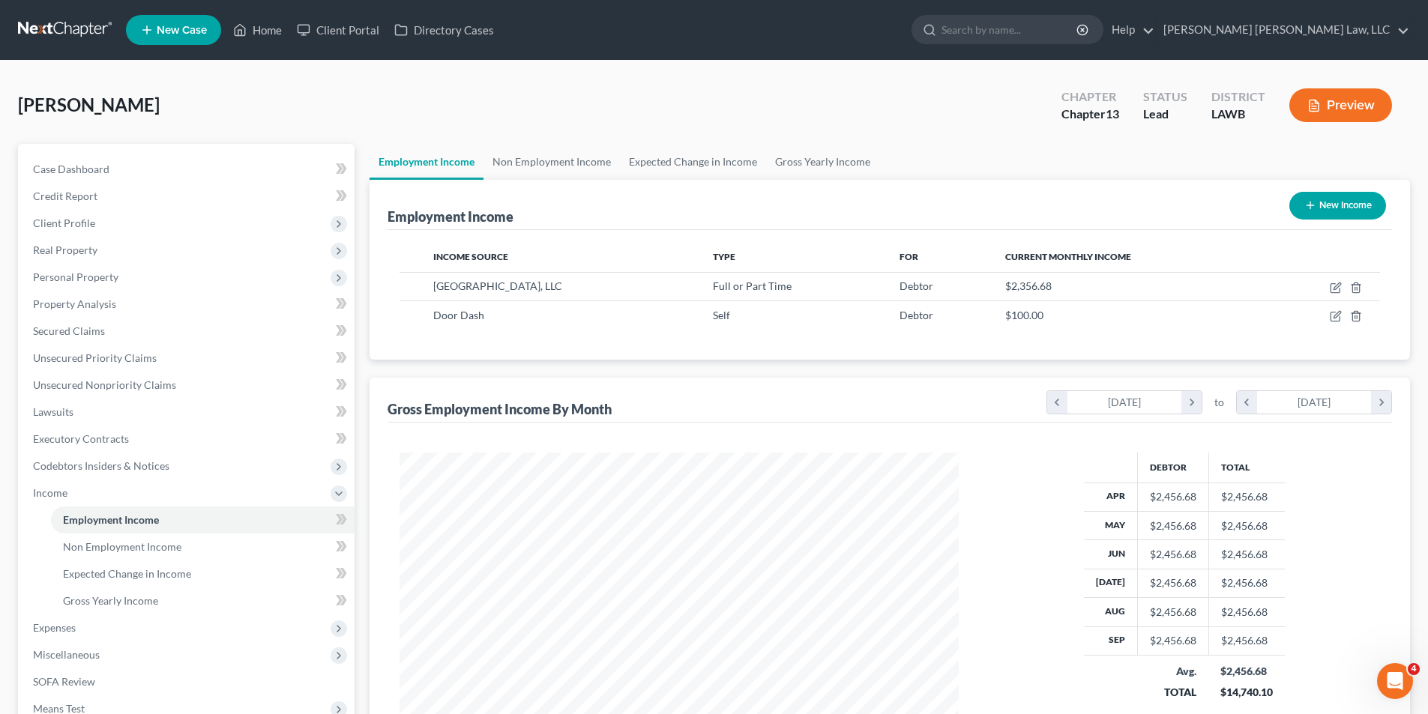
scroll to position [749322, 749013]
click at [526, 163] on link "Non Employment Income" at bounding box center [551, 162] width 136 height 36
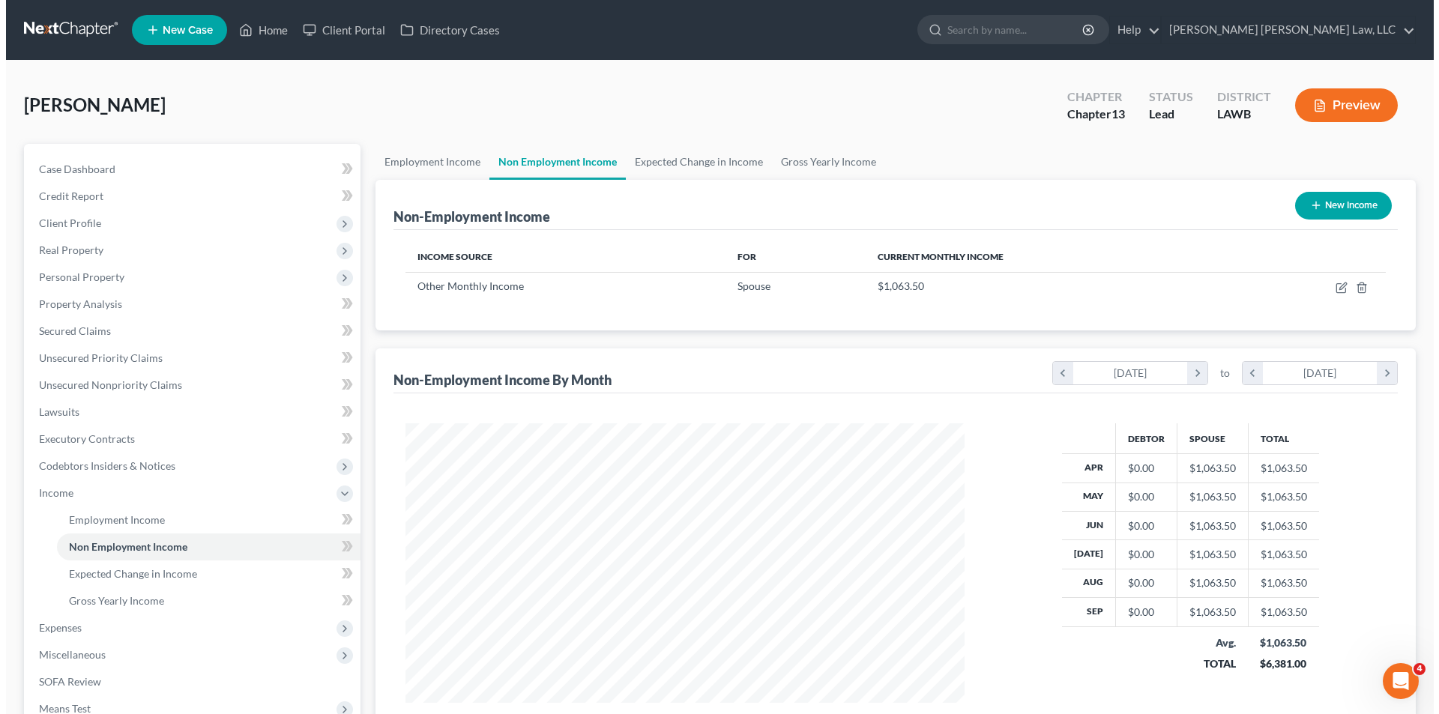
scroll to position [280, 589]
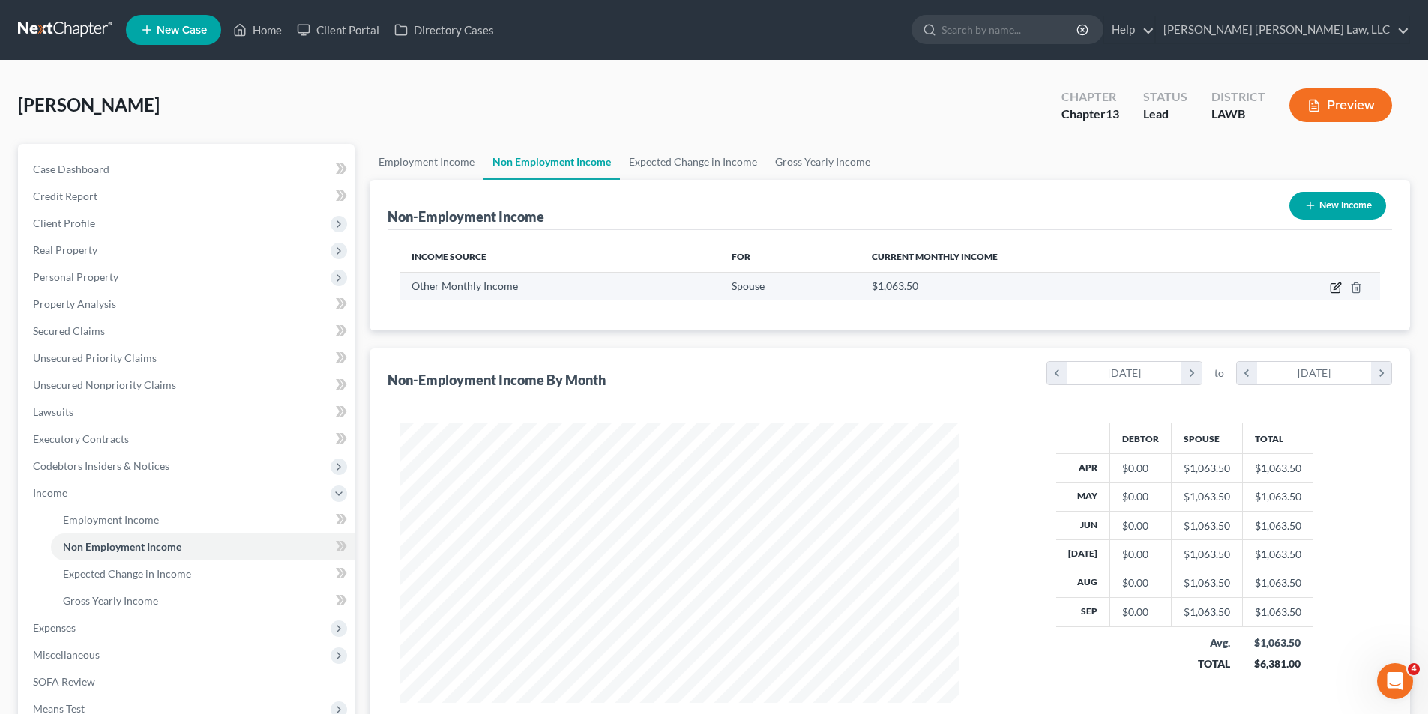
click at [1333, 291] on icon "button" at bounding box center [1336, 288] width 12 height 12
select select "13"
select select "0"
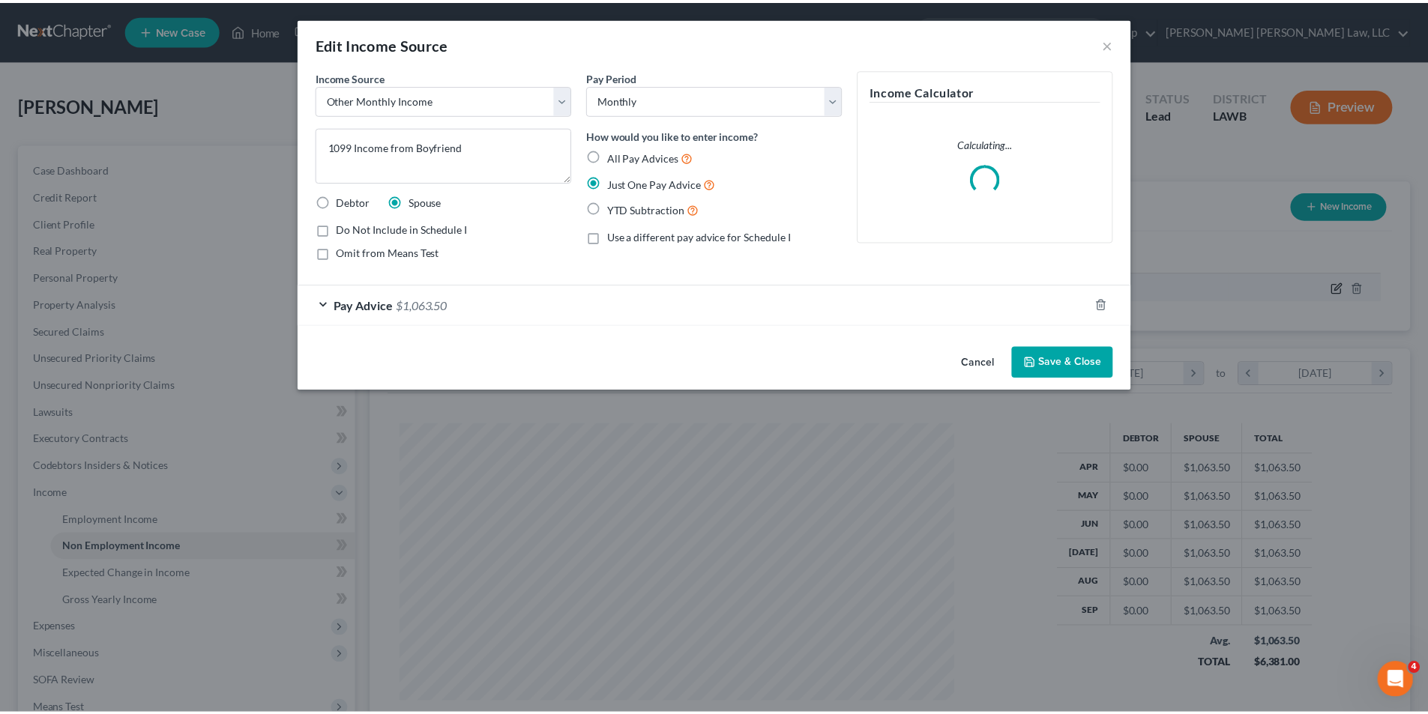
scroll to position [282, 594]
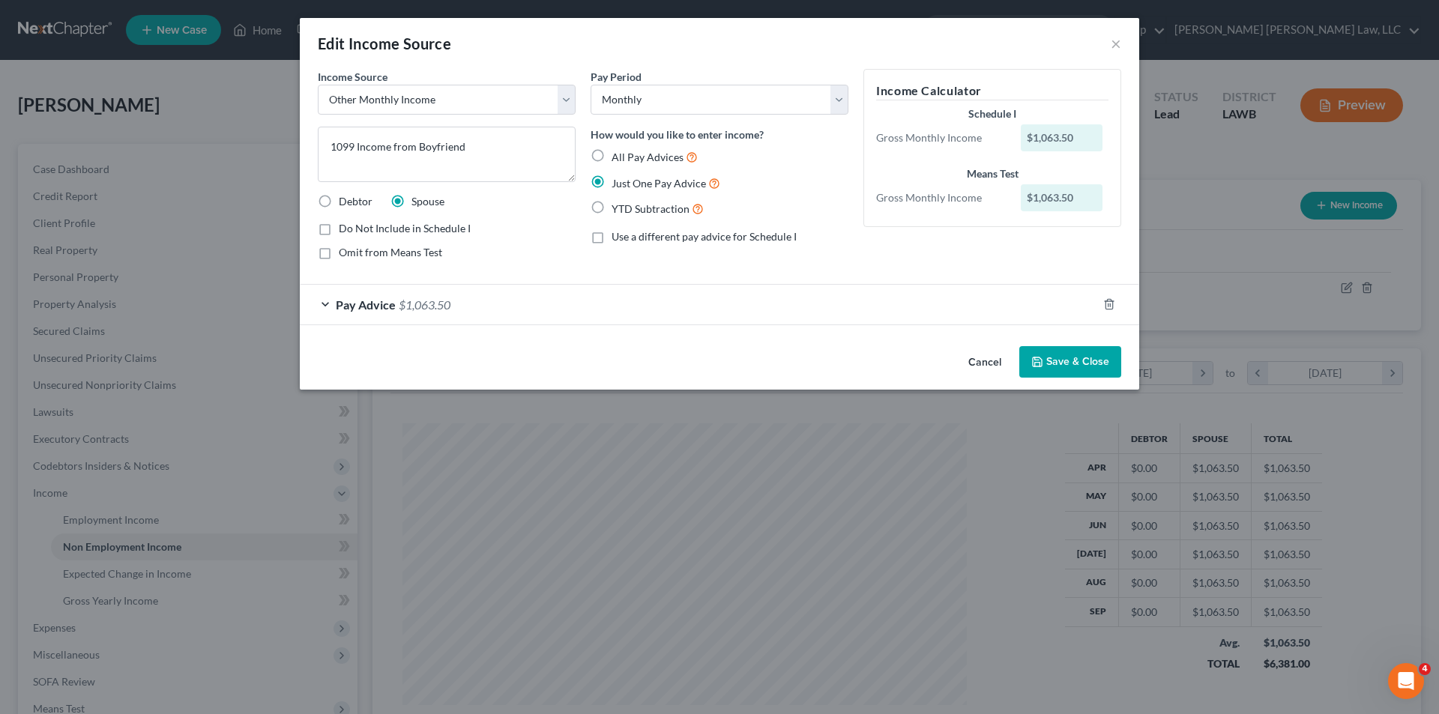
click at [1073, 363] on button "Save & Close" at bounding box center [1070, 361] width 102 height 31
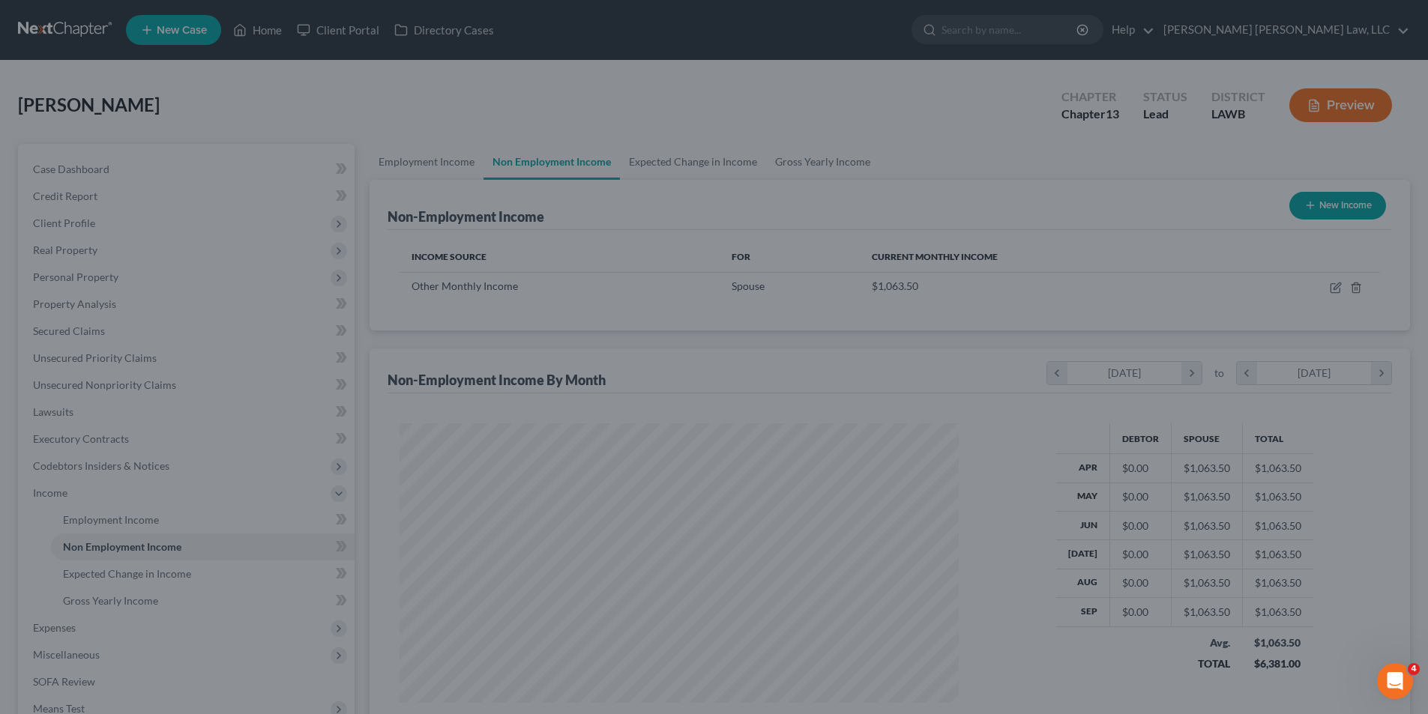
scroll to position [749322, 749013]
